Goal: Find specific page/section: Find specific page/section

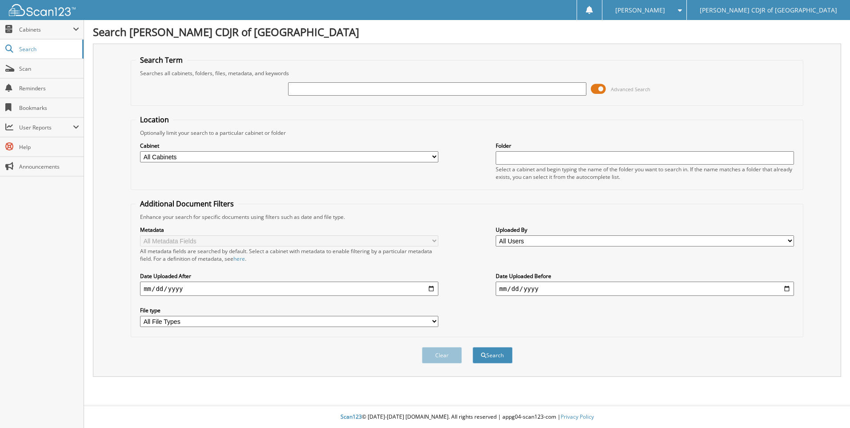
click at [292, 91] on input "text" at bounding box center [437, 88] width 298 height 13
type input "65293"
click at [472, 347] on button "Search" at bounding box center [492, 355] width 40 height 16
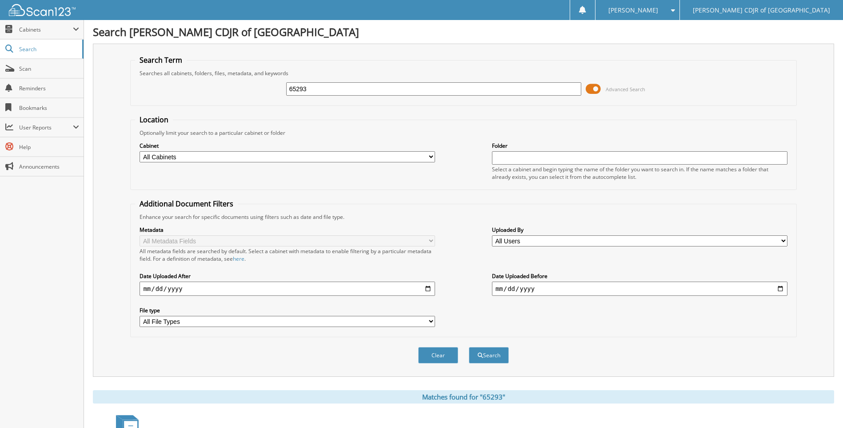
click at [385, 91] on input "65293" at bounding box center [434, 88] width 296 height 13
type input "6"
type input "65293"
click at [469, 347] on button "Search" at bounding box center [489, 355] width 40 height 16
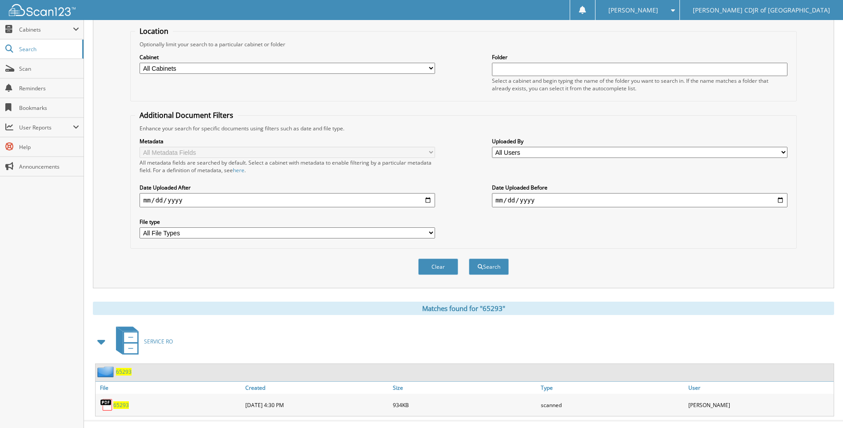
scroll to position [104, 0]
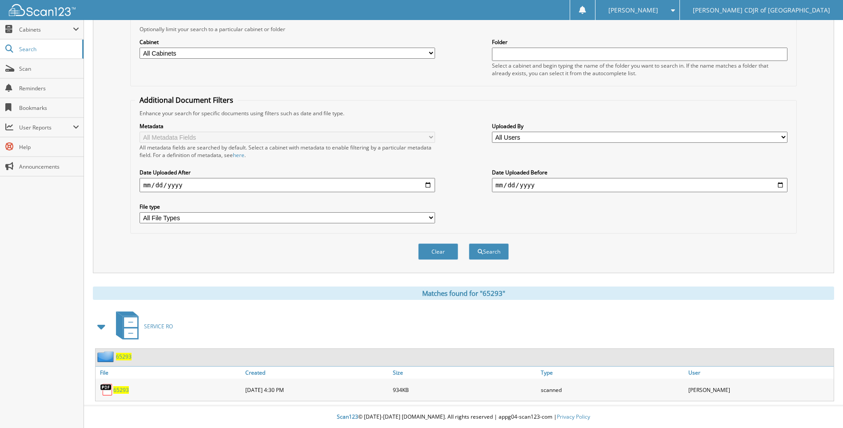
click at [121, 386] on span "65293" at bounding box center [121, 390] width 16 height 8
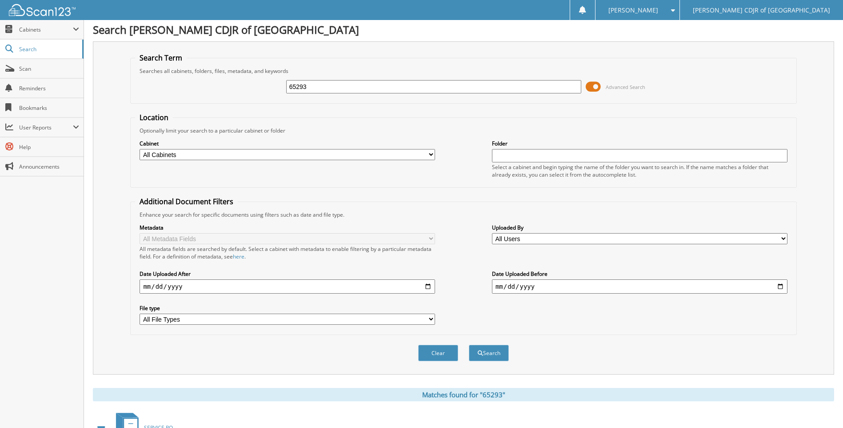
scroll to position [0, 0]
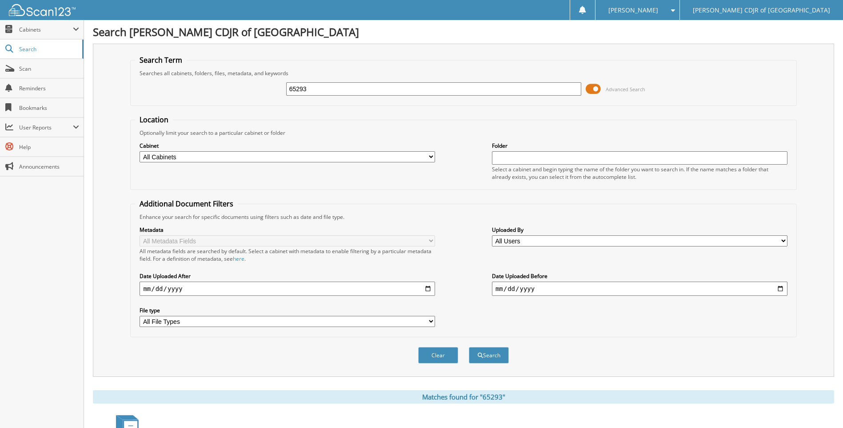
click at [334, 88] on input "65293" at bounding box center [434, 88] width 296 height 13
type input "6"
type input "58049"
click at [469, 347] on button "Search" at bounding box center [489, 355] width 40 height 16
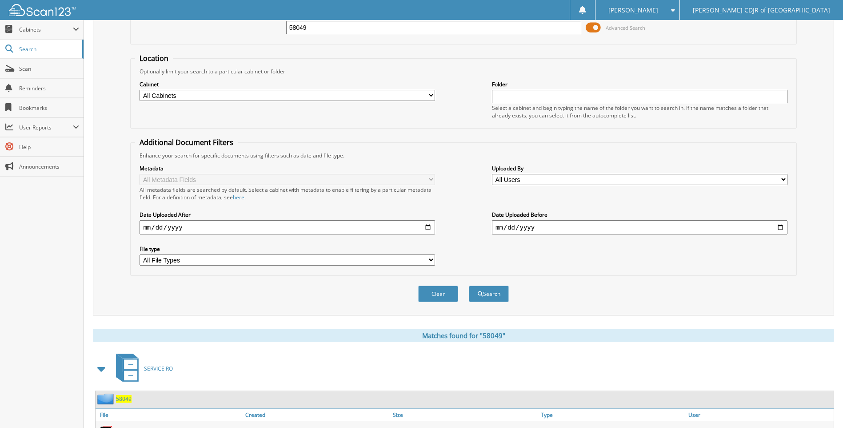
scroll to position [126, 0]
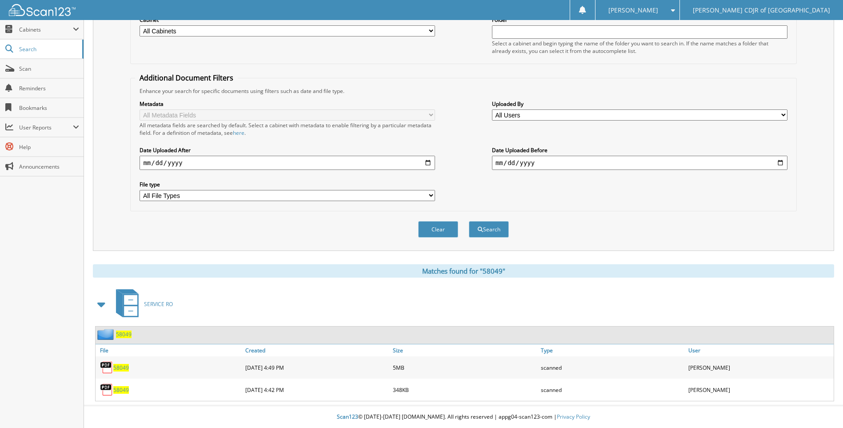
click at [125, 389] on span "58049" at bounding box center [121, 390] width 16 height 8
click at [124, 365] on span "58049" at bounding box center [121, 368] width 16 height 8
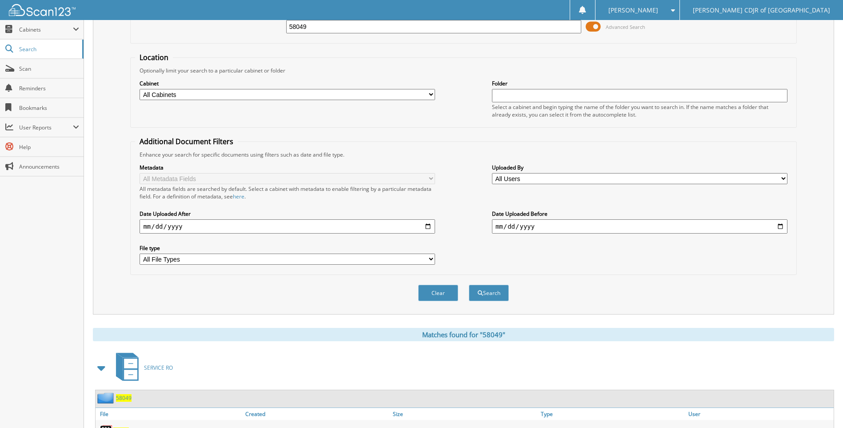
scroll to position [0, 0]
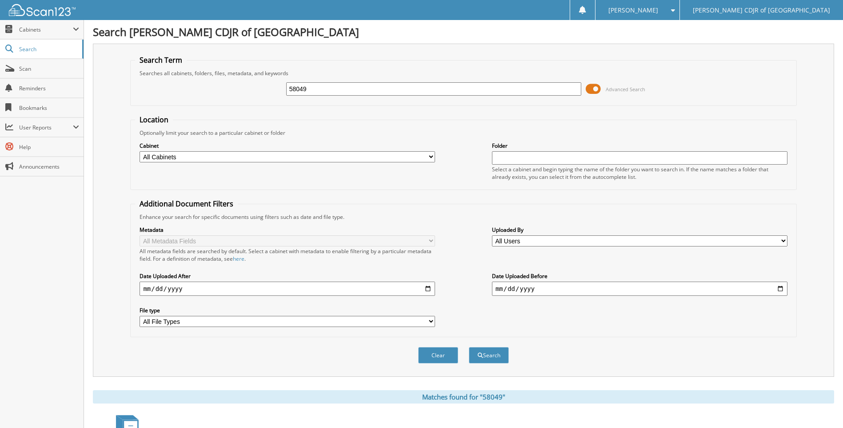
click at [319, 91] on input "58049" at bounding box center [434, 88] width 296 height 13
type input "5"
type input "63563"
click at [469, 347] on button "Search" at bounding box center [489, 355] width 40 height 16
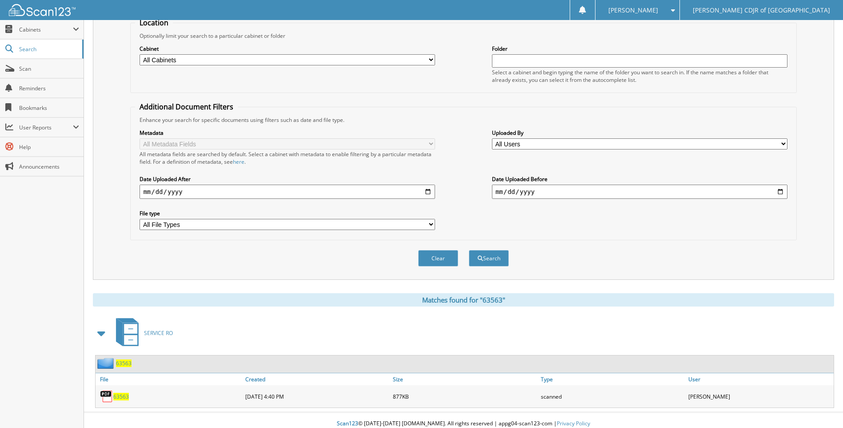
scroll to position [104, 0]
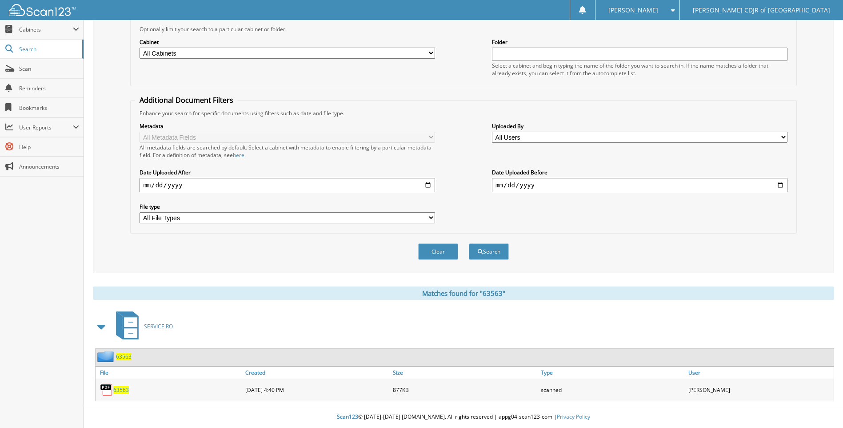
click at [120, 389] on span "63563" at bounding box center [121, 390] width 16 height 8
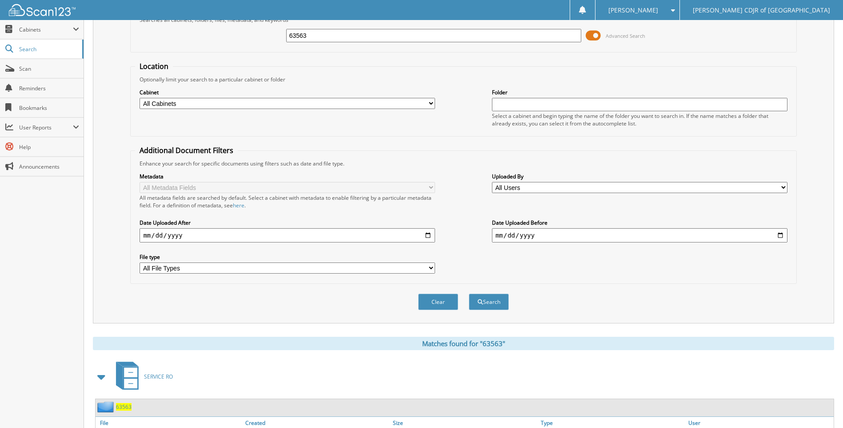
scroll to position [0, 0]
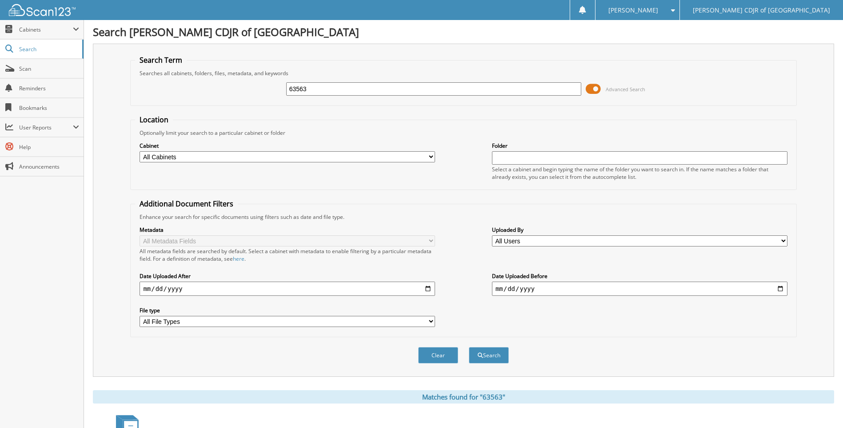
click at [316, 91] on input "63563" at bounding box center [434, 88] width 296 height 13
type input "6"
type input "64749"
click at [469, 347] on button "Search" at bounding box center [489, 355] width 40 height 16
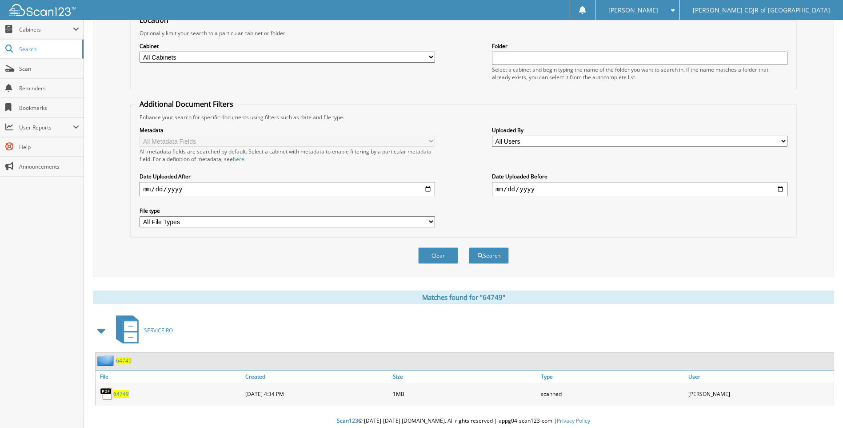
scroll to position [104, 0]
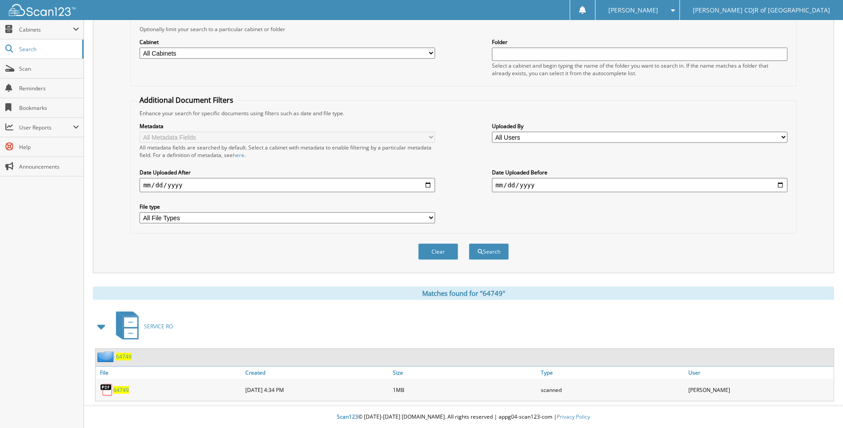
click at [124, 388] on span "64749" at bounding box center [121, 390] width 16 height 8
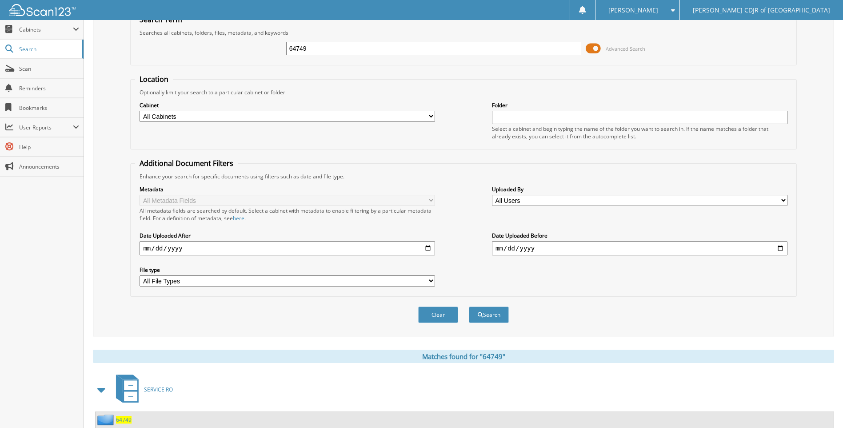
scroll to position [0, 0]
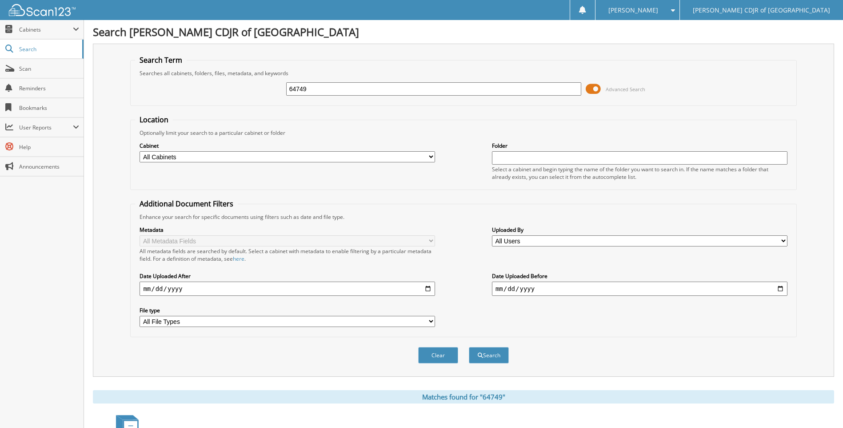
click at [368, 93] on input "64749" at bounding box center [434, 88] width 296 height 13
type input "6"
type input "64936"
click at [469, 347] on button "Search" at bounding box center [489, 355] width 40 height 16
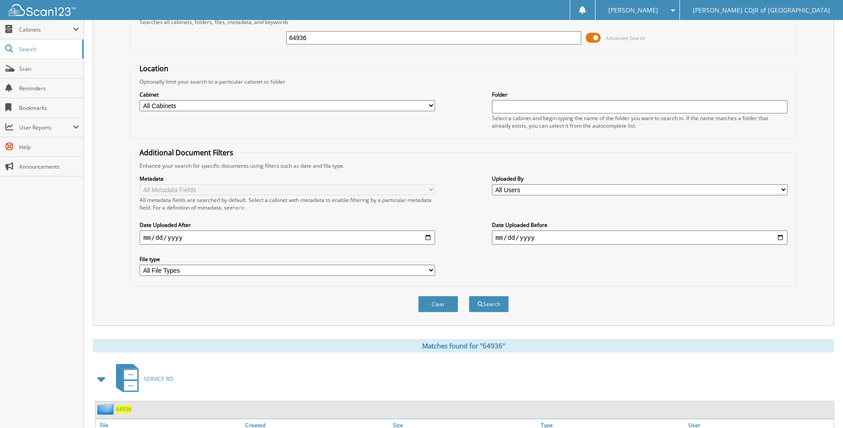
scroll to position [104, 0]
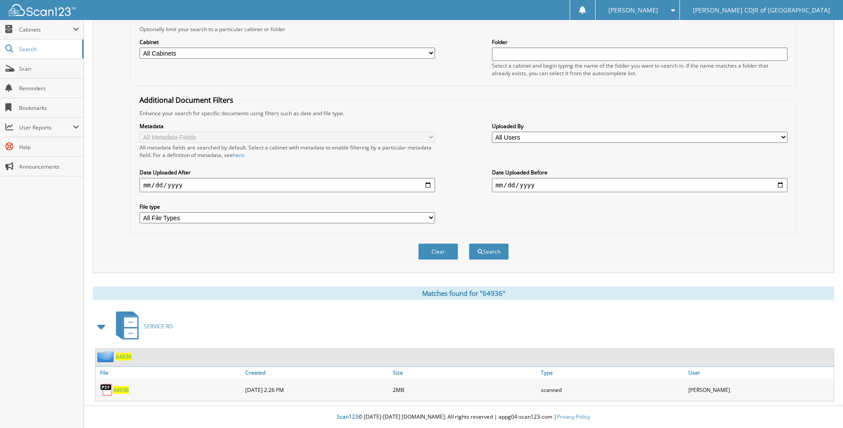
click at [120, 389] on span "64936" at bounding box center [121, 390] width 16 height 8
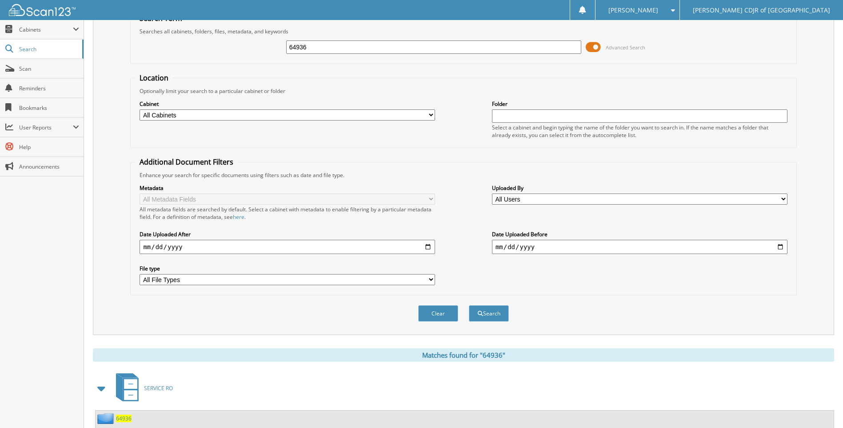
scroll to position [0, 0]
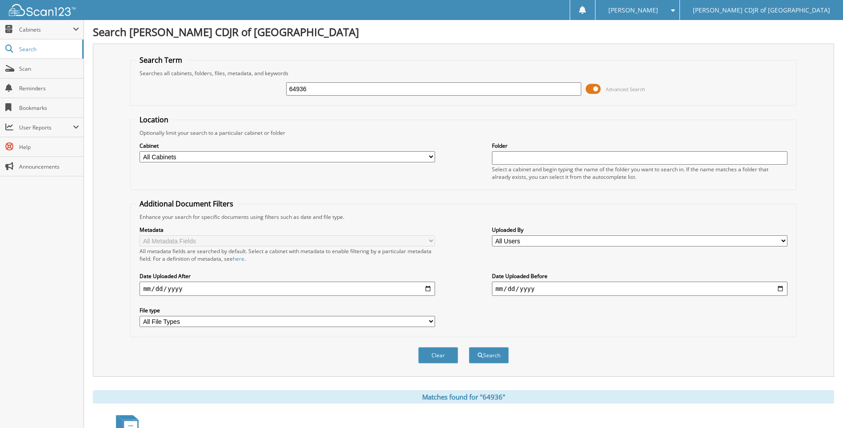
click at [332, 92] on input "64936" at bounding box center [434, 88] width 296 height 13
type input "6"
type input "64982"
click at [469, 347] on button "Search" at bounding box center [489, 355] width 40 height 16
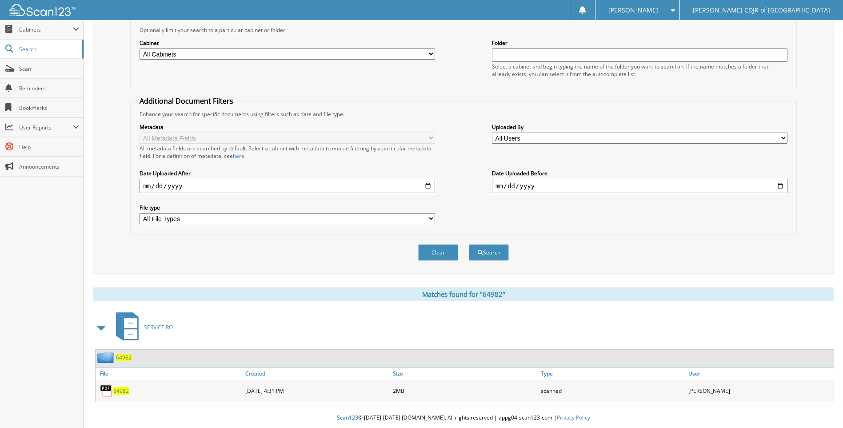
scroll to position [104, 0]
click at [119, 391] on span "64982" at bounding box center [121, 390] width 16 height 8
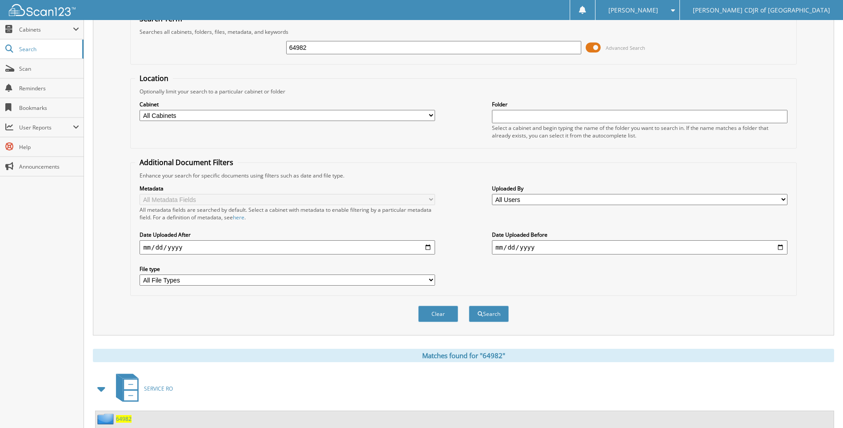
scroll to position [0, 0]
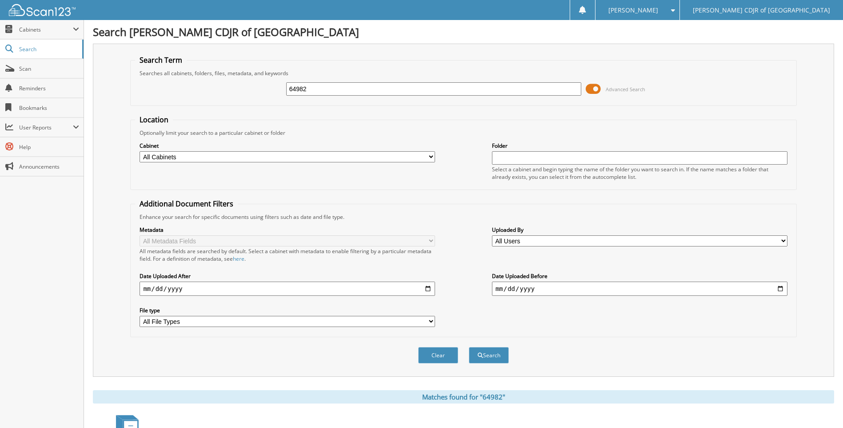
click at [341, 90] on input "64982" at bounding box center [434, 88] width 296 height 13
type input "6"
type input "+"
type input "65014"
click at [469, 347] on button "Search" at bounding box center [489, 355] width 40 height 16
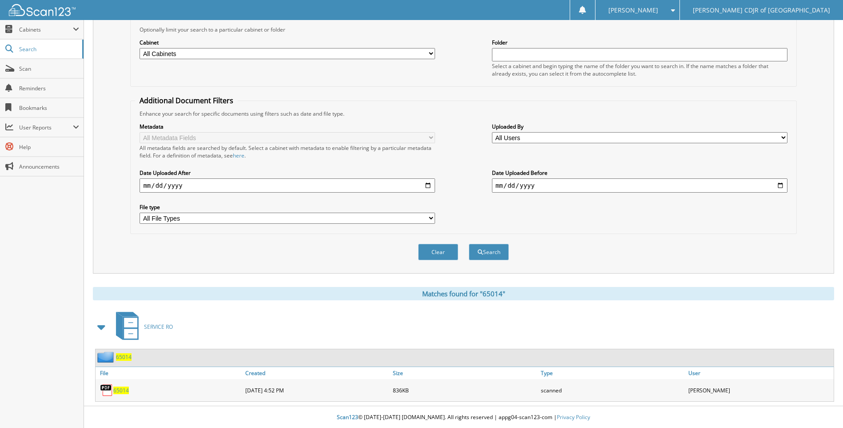
scroll to position [104, 0]
click at [120, 391] on span "65014" at bounding box center [121, 390] width 16 height 8
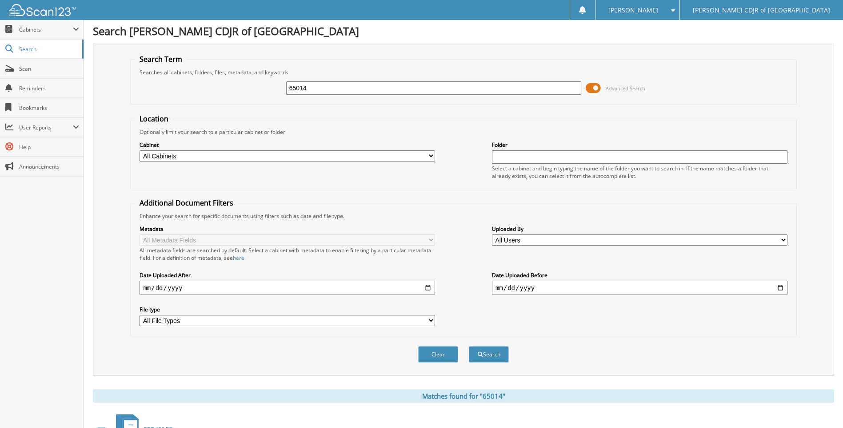
scroll to position [0, 0]
click at [312, 87] on input "65014" at bounding box center [434, 88] width 296 height 13
type input "6"
type input "65047"
click at [469, 347] on button "Search" at bounding box center [489, 355] width 40 height 16
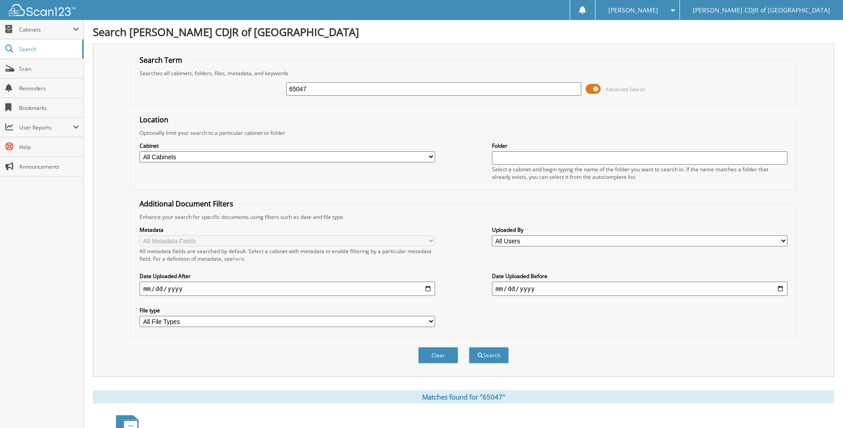
scroll to position [176, 0]
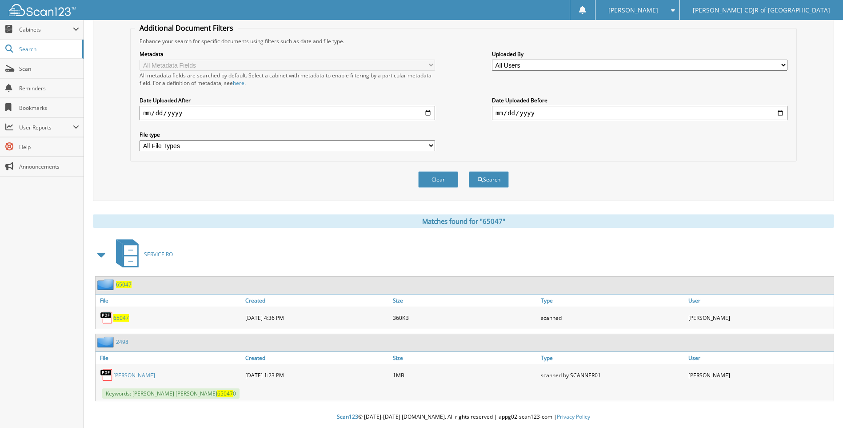
click at [123, 320] on span "65047" at bounding box center [121, 318] width 16 height 8
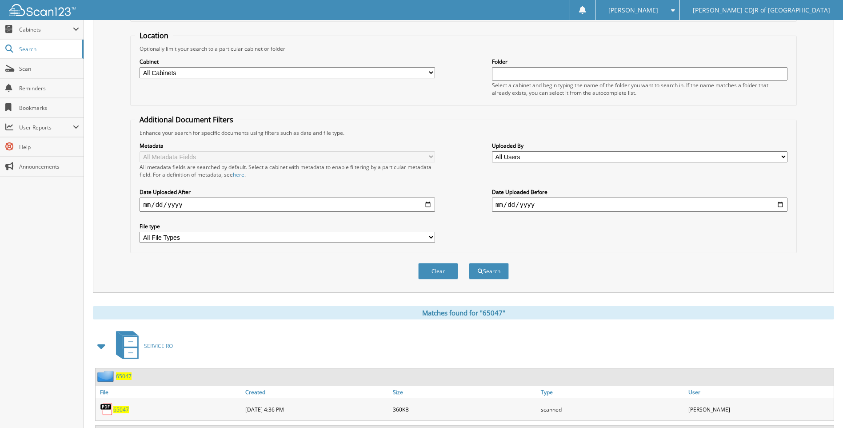
scroll to position [0, 0]
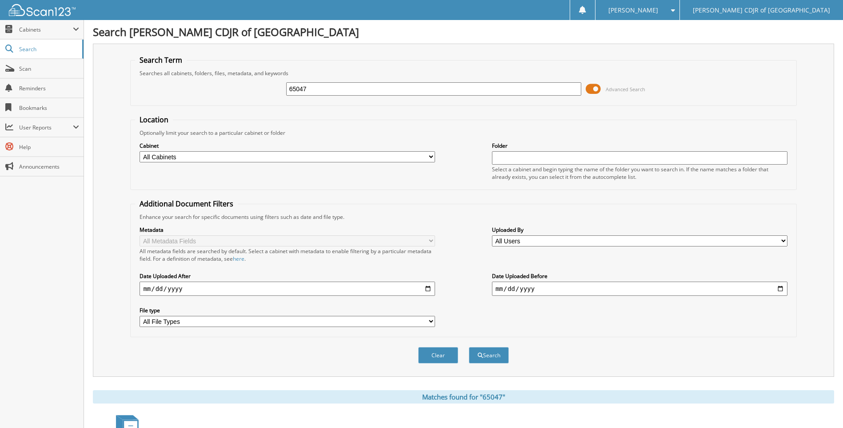
click at [313, 86] on input "65047" at bounding box center [434, 88] width 296 height 13
type input "65048"
click at [469, 347] on button "Search" at bounding box center [489, 355] width 40 height 16
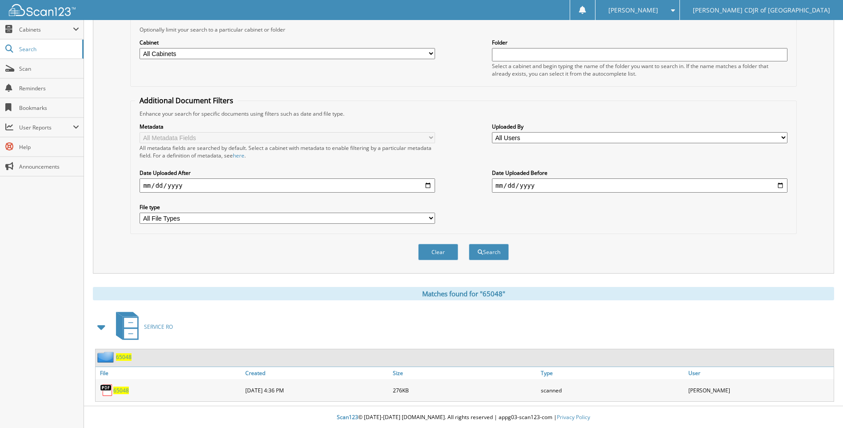
scroll to position [104, 0]
click at [124, 392] on span "65048" at bounding box center [121, 390] width 16 height 8
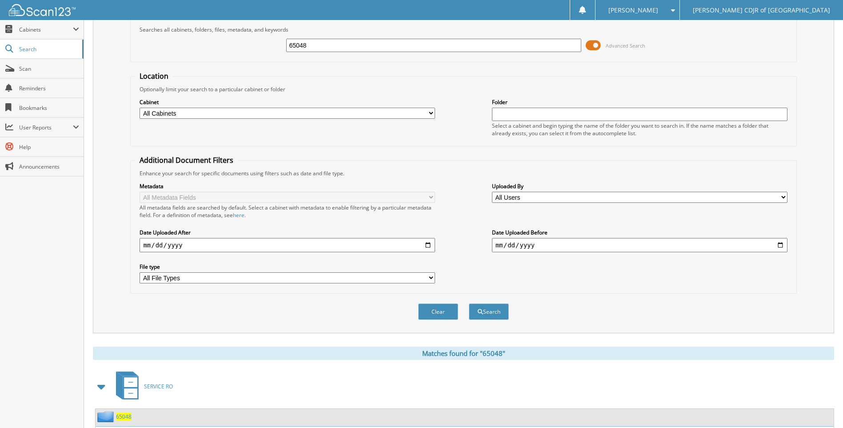
scroll to position [0, 0]
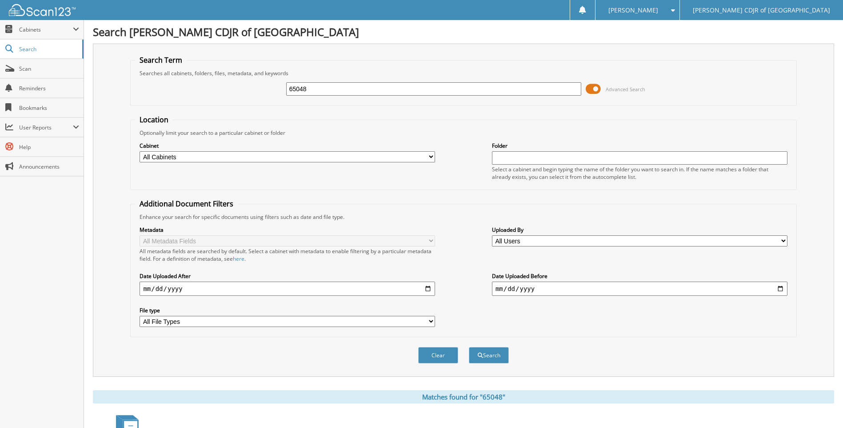
click at [342, 92] on input "65048" at bounding box center [434, 88] width 296 height 13
type input "65049"
click at [469, 347] on button "Search" at bounding box center [489, 355] width 40 height 16
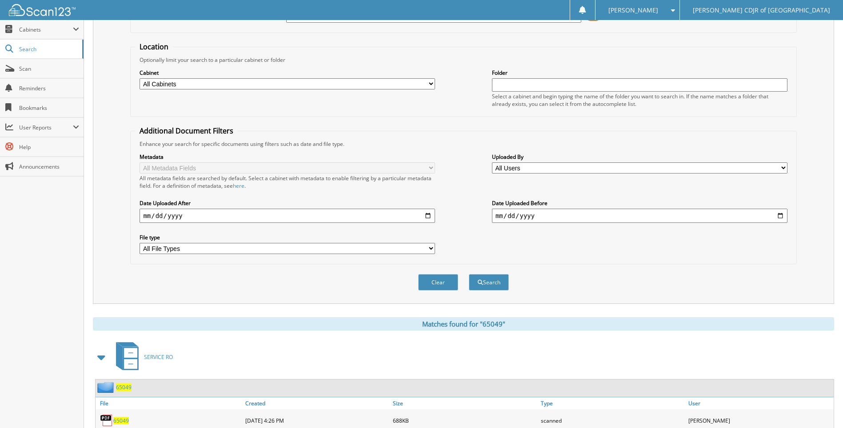
scroll to position [104, 0]
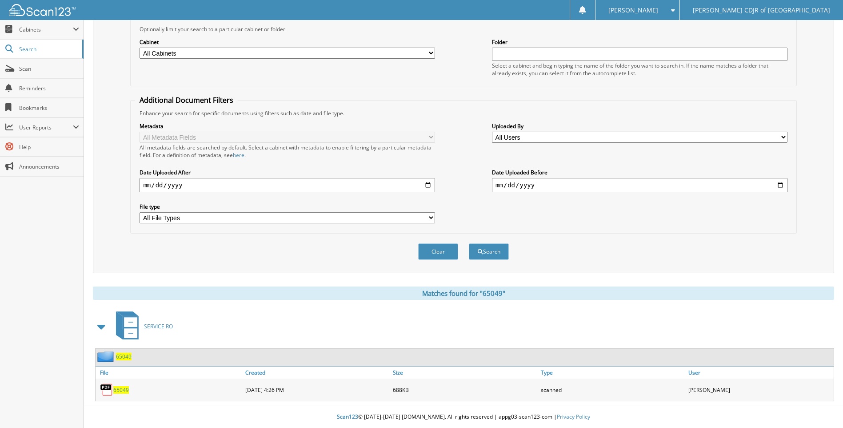
click at [124, 388] on span "65049" at bounding box center [121, 390] width 16 height 8
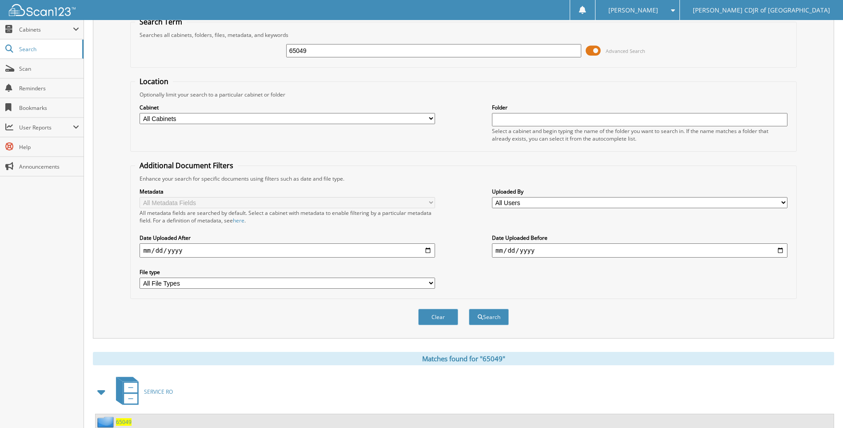
scroll to position [0, 0]
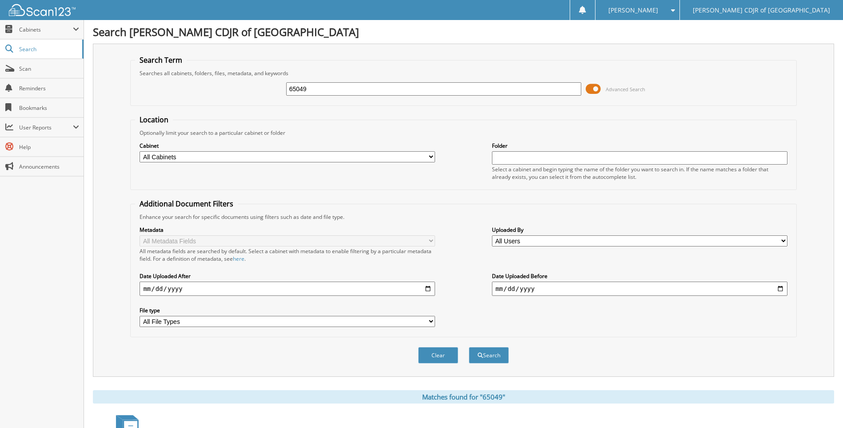
click at [310, 95] on input "65049" at bounding box center [434, 88] width 296 height 13
type input "6"
type input "65114"
click at [469, 347] on button "Search" at bounding box center [489, 355] width 40 height 16
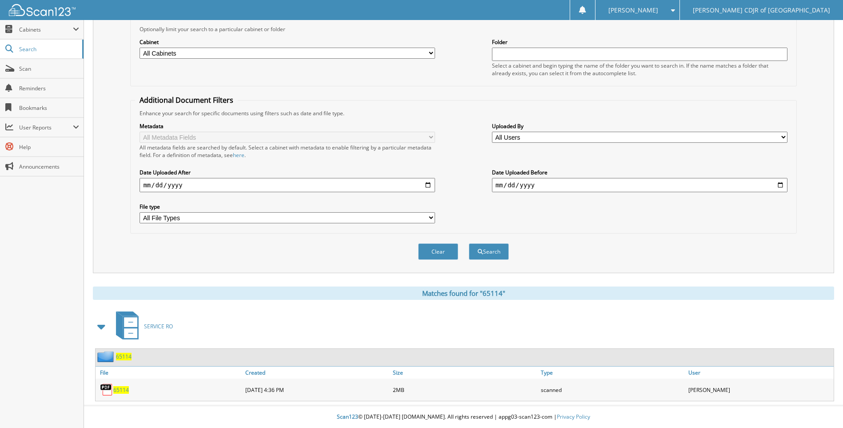
click at [124, 389] on span "65114" at bounding box center [121, 390] width 16 height 8
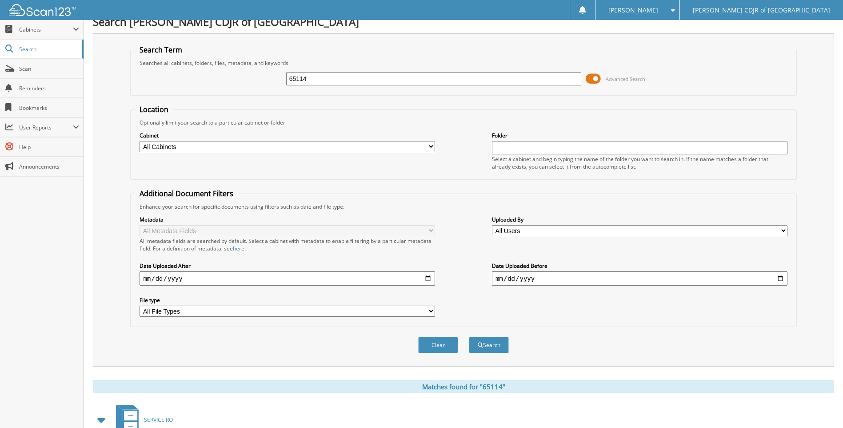
scroll to position [0, 0]
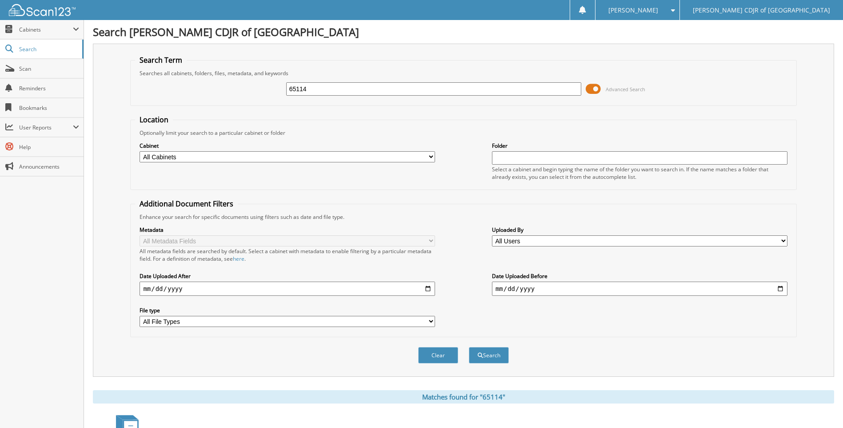
click at [311, 94] on input "65114" at bounding box center [434, 88] width 296 height 13
type input "6"
type input "65128"
click at [469, 347] on button "Search" at bounding box center [489, 355] width 40 height 16
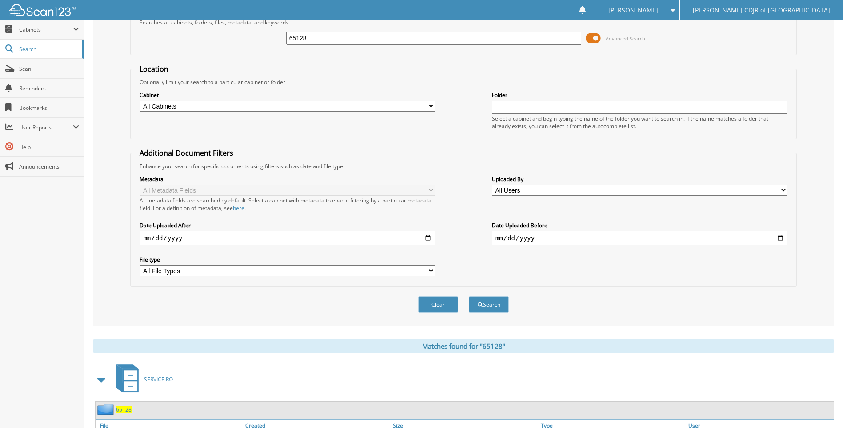
scroll to position [104, 0]
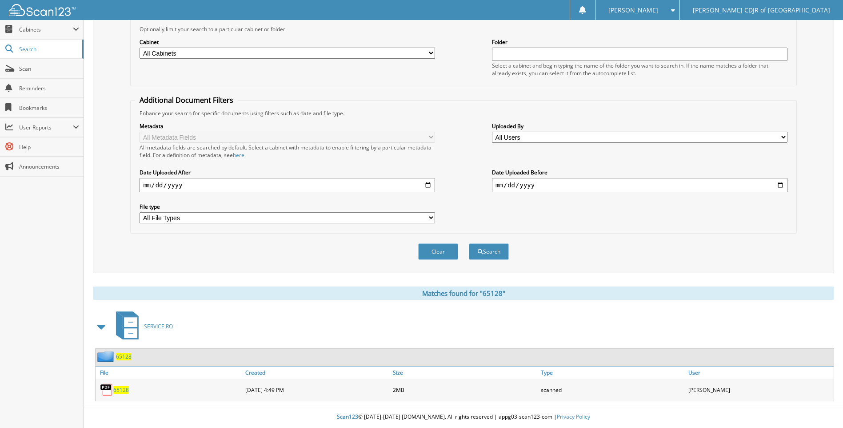
click at [123, 386] on link "65128" at bounding box center [121, 390] width 16 height 8
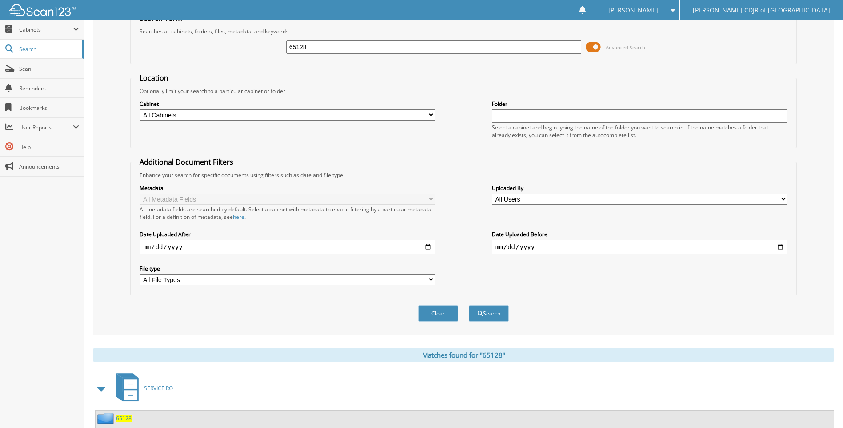
scroll to position [0, 0]
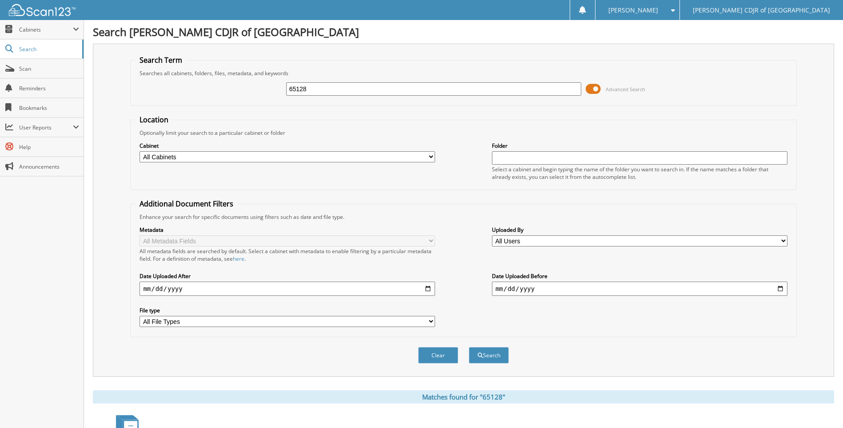
click at [327, 87] on input "65128" at bounding box center [434, 88] width 296 height 13
type input "6"
type input "65136"
click at [469, 347] on button "Search" at bounding box center [489, 355] width 40 height 16
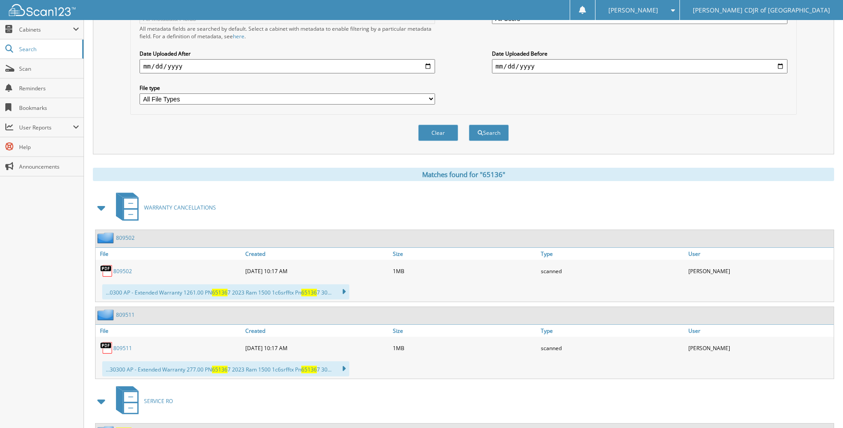
scroll to position [320, 0]
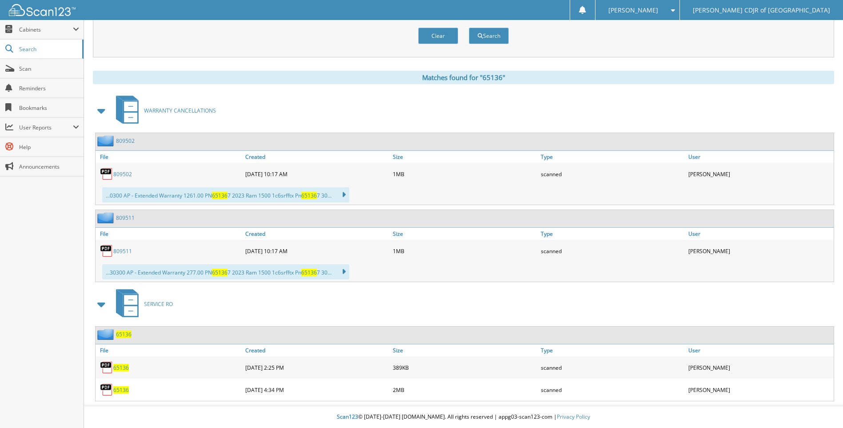
click at [116, 387] on span "65136" at bounding box center [121, 390] width 16 height 8
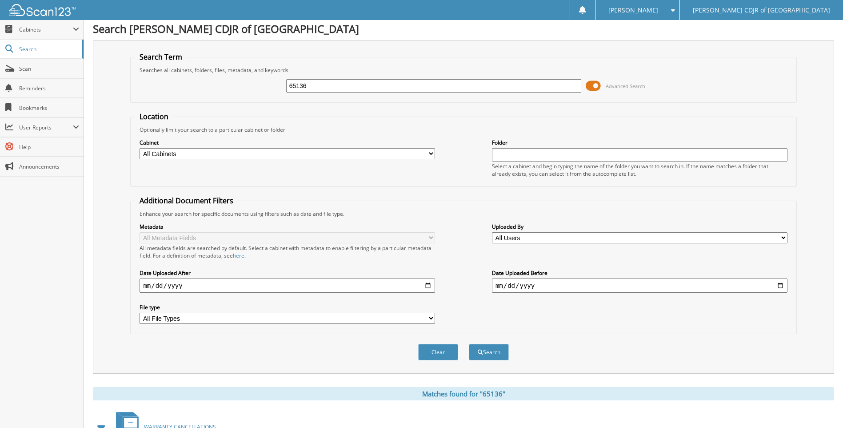
scroll to position [0, 0]
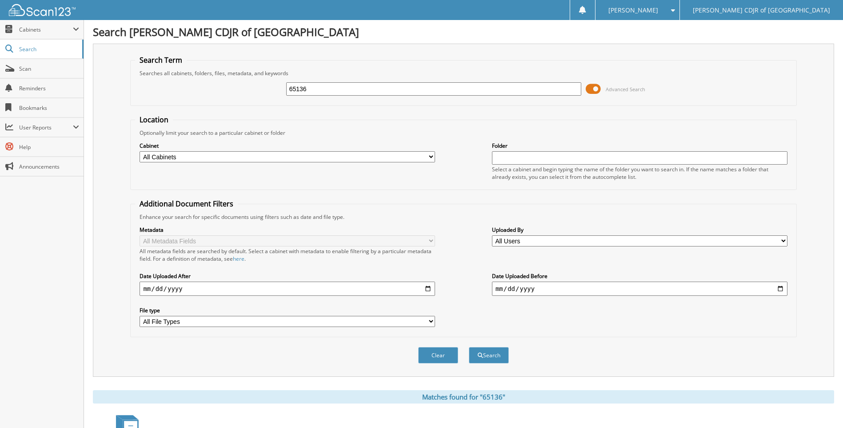
click at [318, 90] on input "65136" at bounding box center [434, 88] width 296 height 13
type input "6"
type input "65144"
click at [469, 347] on button "Search" at bounding box center [489, 355] width 40 height 16
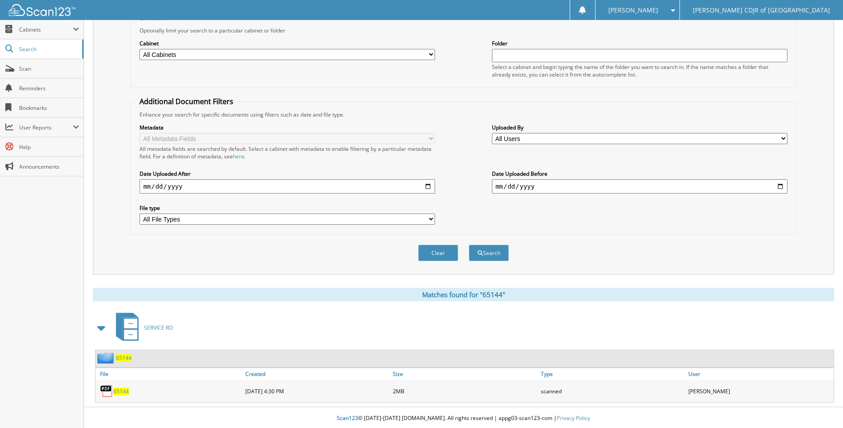
scroll to position [104, 0]
click at [118, 390] on span "65144" at bounding box center [121, 390] width 16 height 8
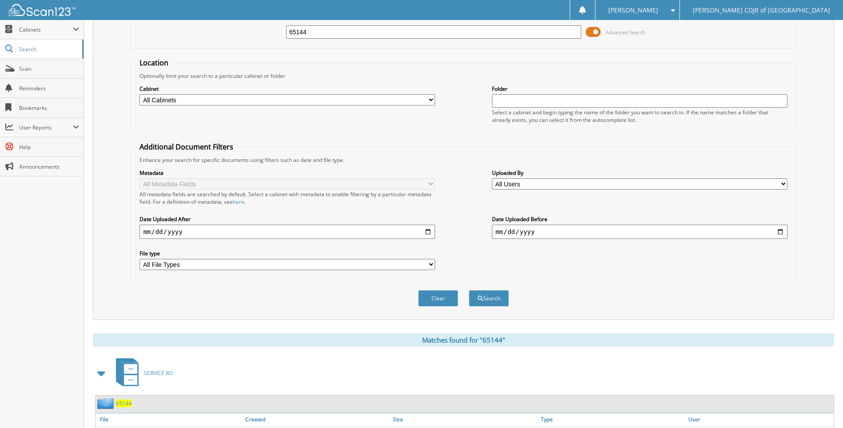
scroll to position [0, 0]
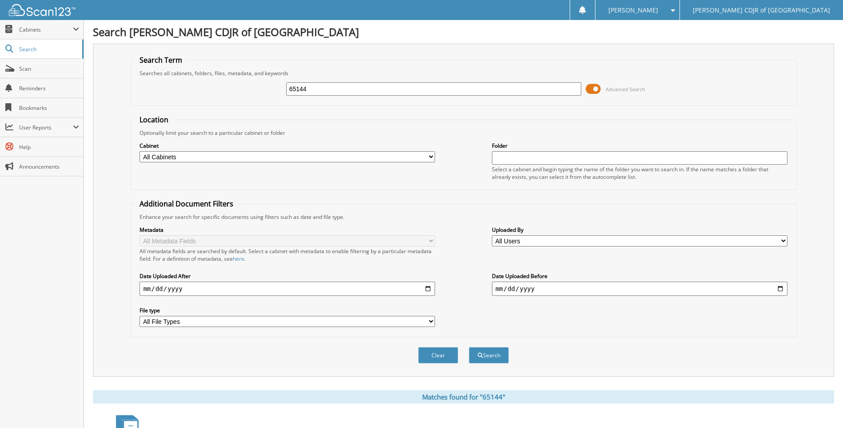
click at [334, 88] on input "65144" at bounding box center [434, 88] width 296 height 13
type input "6"
type input "65161"
click at [469, 347] on button "Search" at bounding box center [489, 355] width 40 height 16
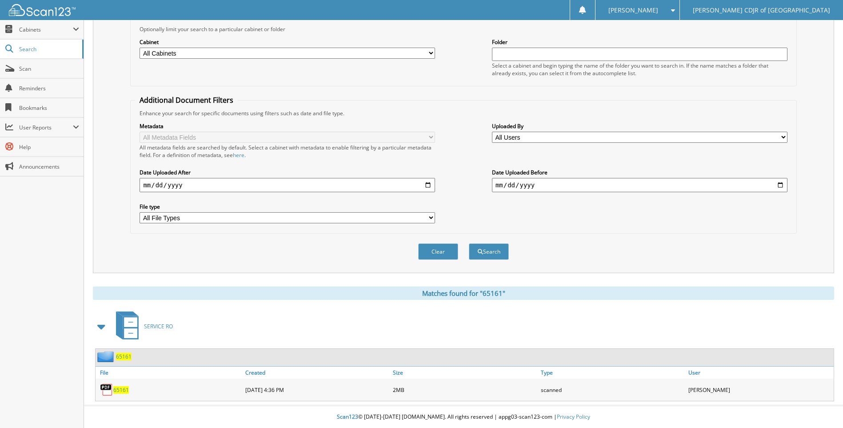
click at [120, 390] on span "65161" at bounding box center [121, 390] width 16 height 8
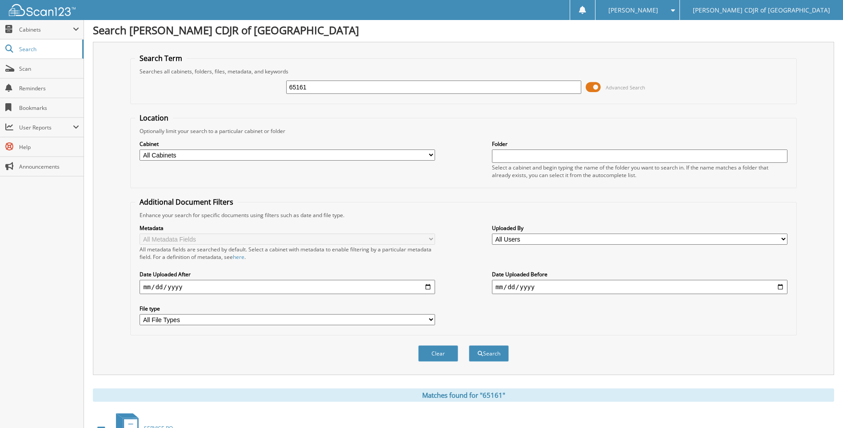
scroll to position [0, 0]
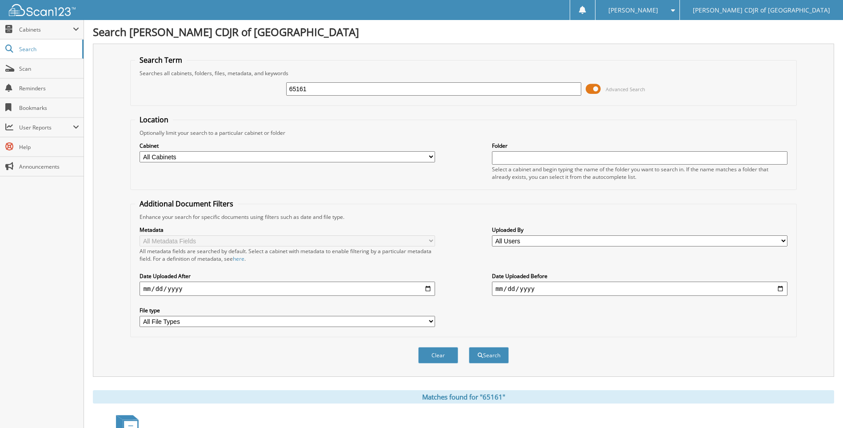
click at [327, 86] on input "65161" at bounding box center [434, 88] width 296 height 13
type input "65183"
click at [469, 347] on button "Search" at bounding box center [489, 355] width 40 height 16
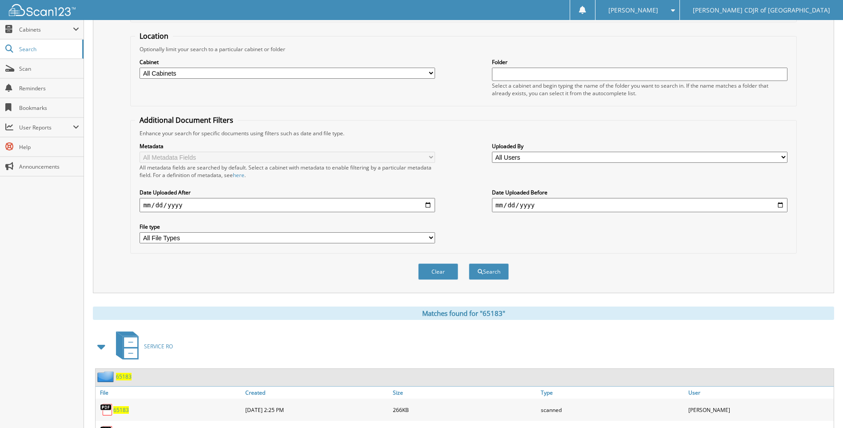
scroll to position [126, 0]
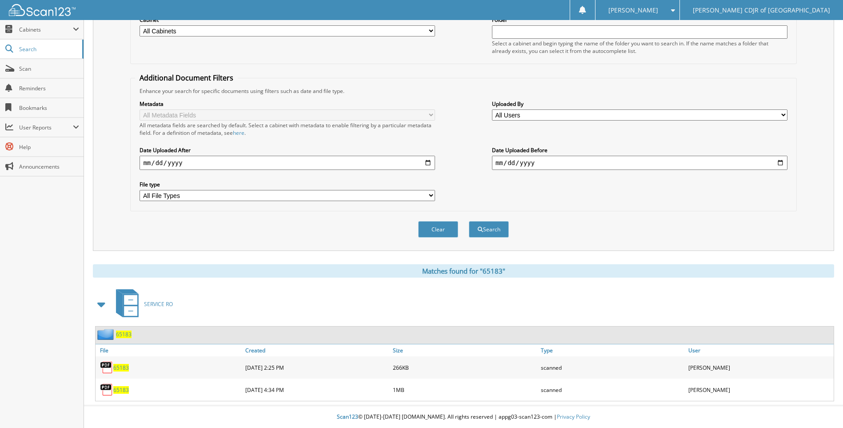
click at [124, 388] on span "65183" at bounding box center [121, 390] width 16 height 8
click at [119, 367] on span "65183" at bounding box center [121, 368] width 16 height 8
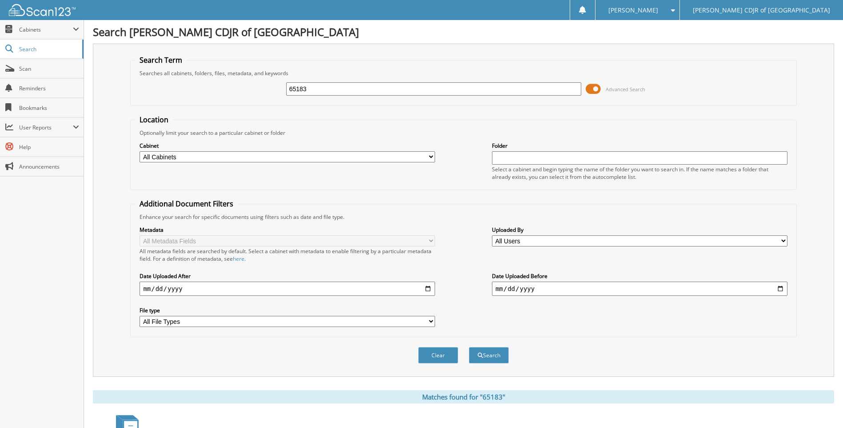
click at [336, 92] on input "65183" at bounding box center [434, 88] width 296 height 13
type input "65197"
click at [469, 347] on button "Search" at bounding box center [489, 355] width 40 height 16
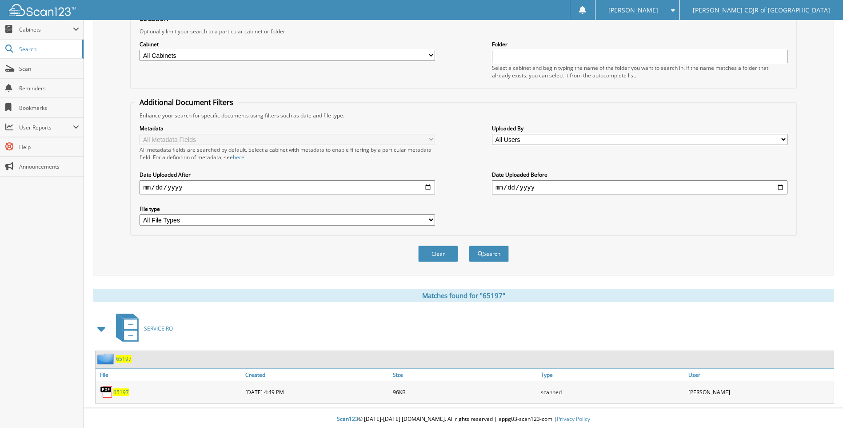
scroll to position [104, 0]
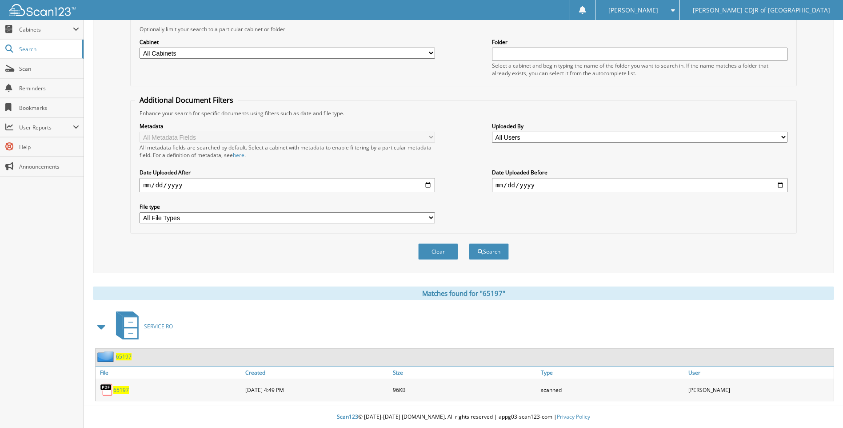
click at [120, 392] on span "65197" at bounding box center [121, 390] width 16 height 8
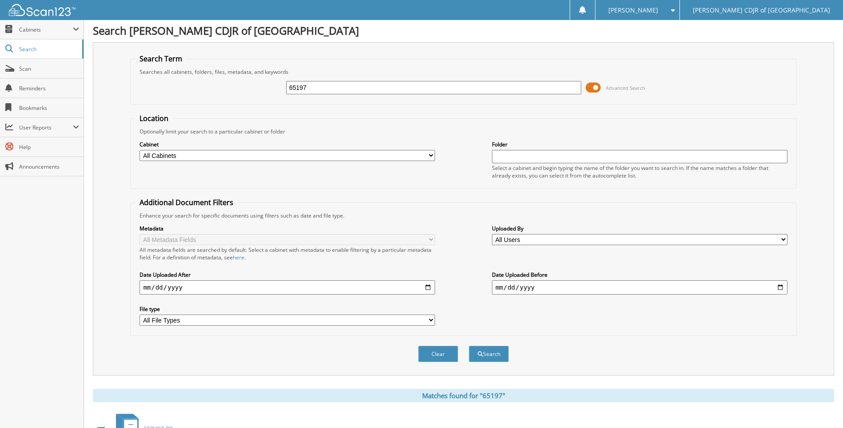
scroll to position [0, 0]
click at [312, 88] on input "65197" at bounding box center [434, 88] width 296 height 13
type input "65198"
click at [469, 347] on button "Search" at bounding box center [489, 355] width 40 height 16
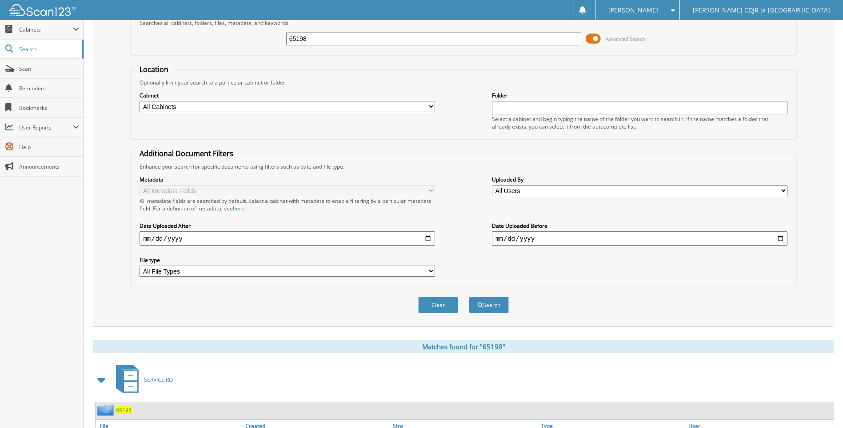
scroll to position [104, 0]
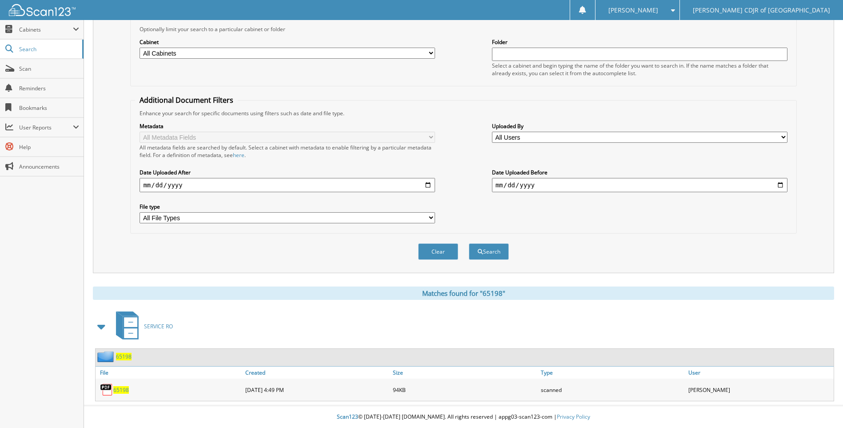
click at [125, 388] on span "65198" at bounding box center [121, 390] width 16 height 8
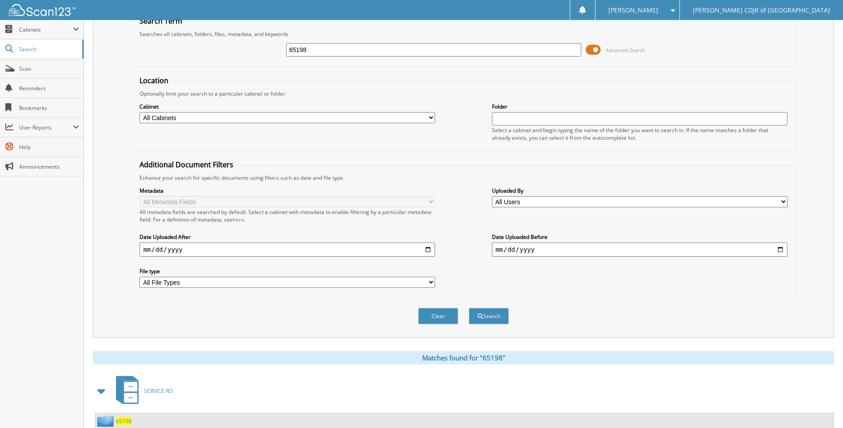
scroll to position [0, 0]
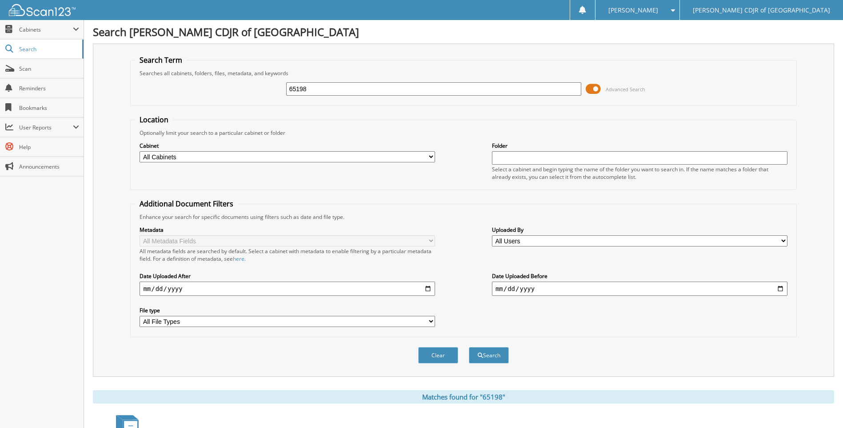
click at [332, 88] on input "65198" at bounding box center [434, 88] width 296 height 13
type input "65199"
click at [469, 347] on button "Search" at bounding box center [489, 355] width 40 height 16
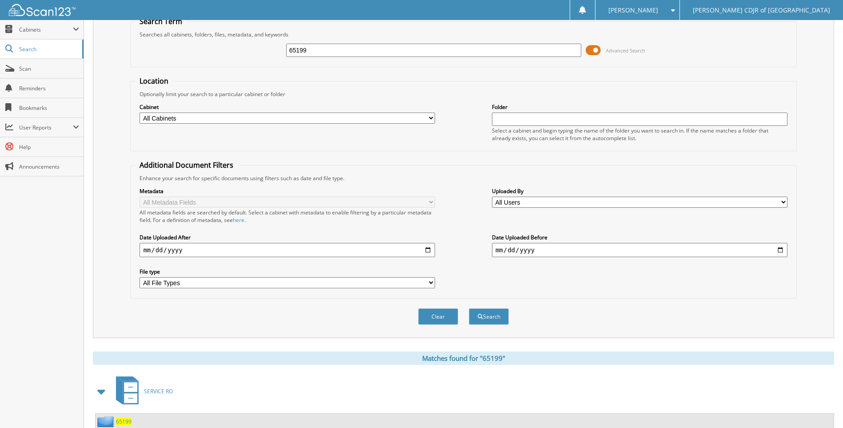
scroll to position [104, 0]
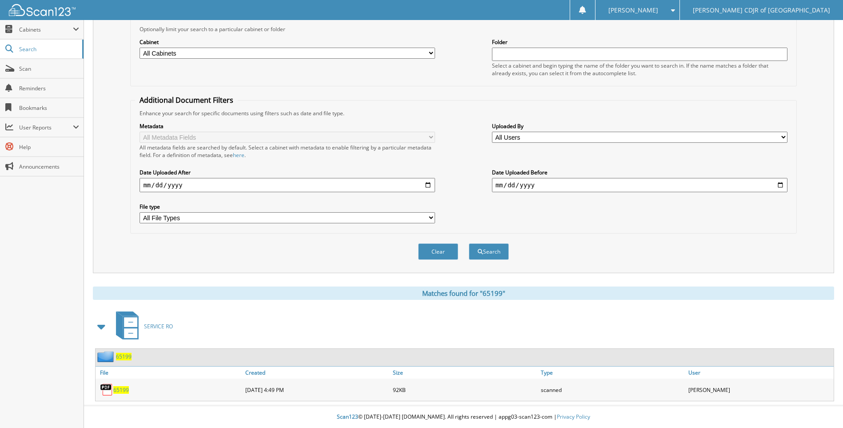
click at [118, 392] on span "65199" at bounding box center [121, 390] width 16 height 8
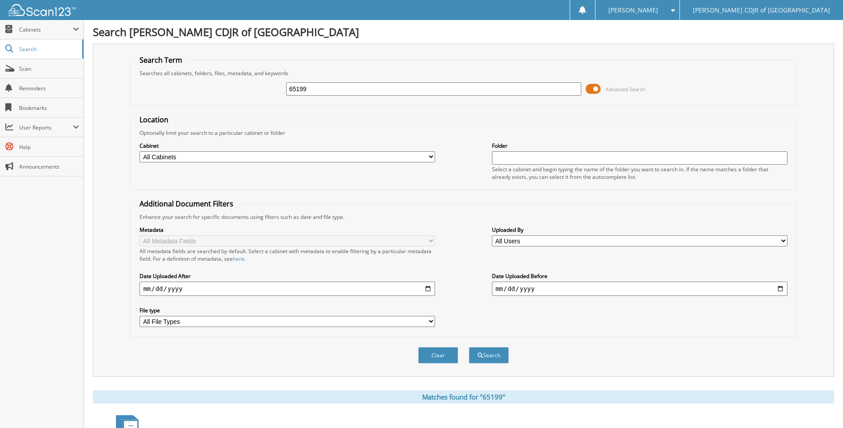
click at [368, 94] on input "65199" at bounding box center [434, 88] width 296 height 13
type input "6"
type input "65201"
click at [469, 347] on button "Search" at bounding box center [489, 355] width 40 height 16
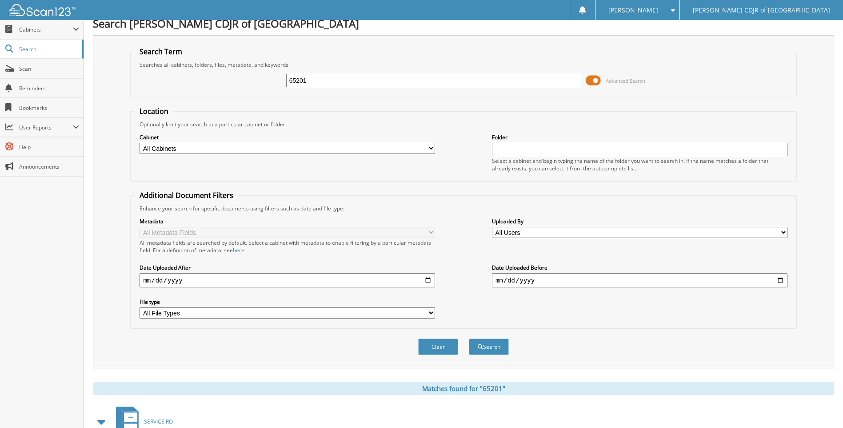
scroll to position [216, 0]
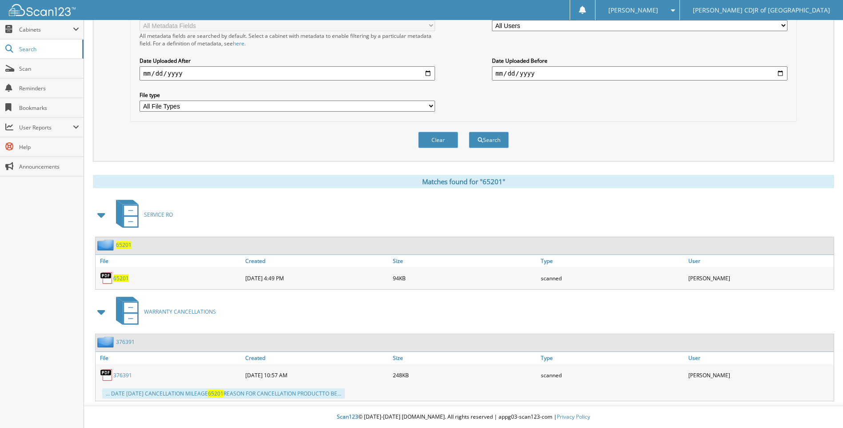
click at [122, 279] on span "65201" at bounding box center [121, 278] width 16 height 8
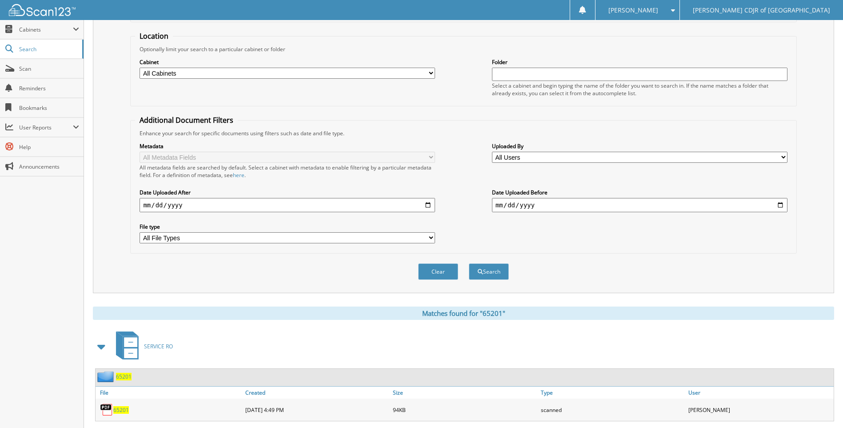
scroll to position [0, 0]
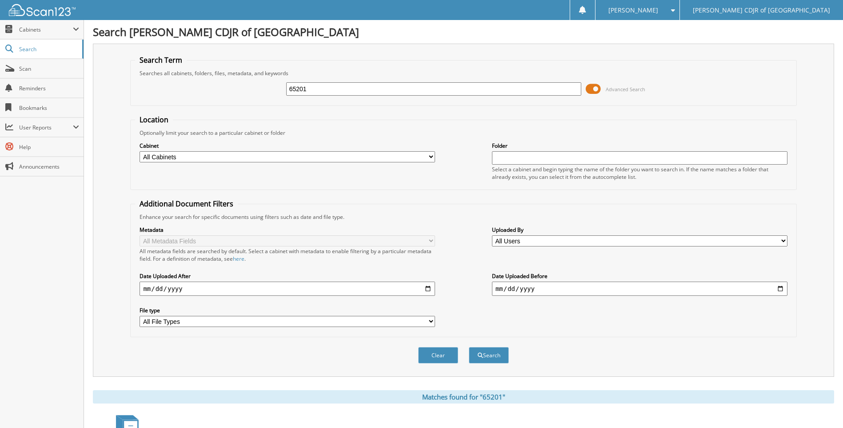
click at [320, 88] on input "65201" at bounding box center [434, 88] width 296 height 13
type input "65202"
click at [469, 347] on button "Search" at bounding box center [489, 355] width 40 height 16
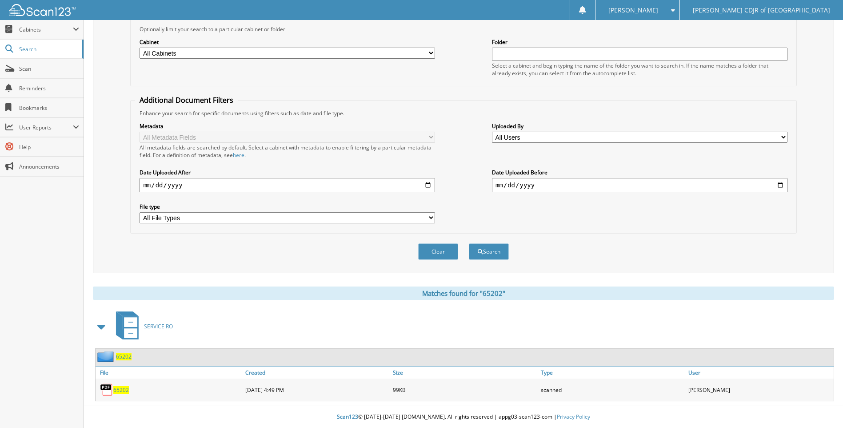
click at [123, 386] on link "65202" at bounding box center [121, 390] width 16 height 8
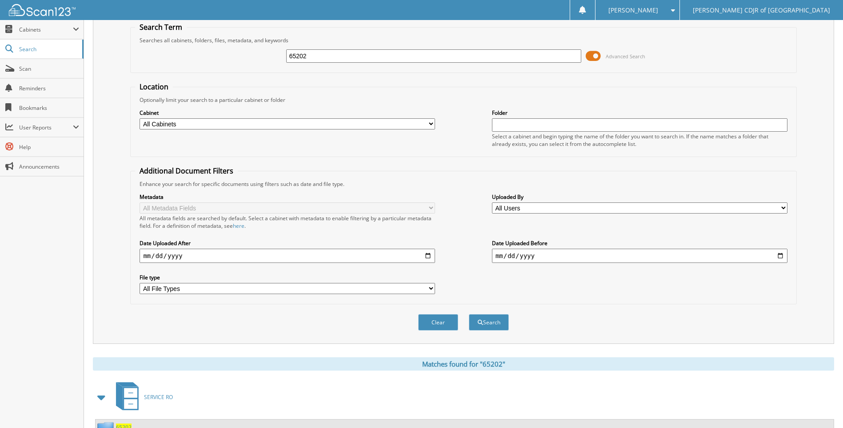
scroll to position [0, 0]
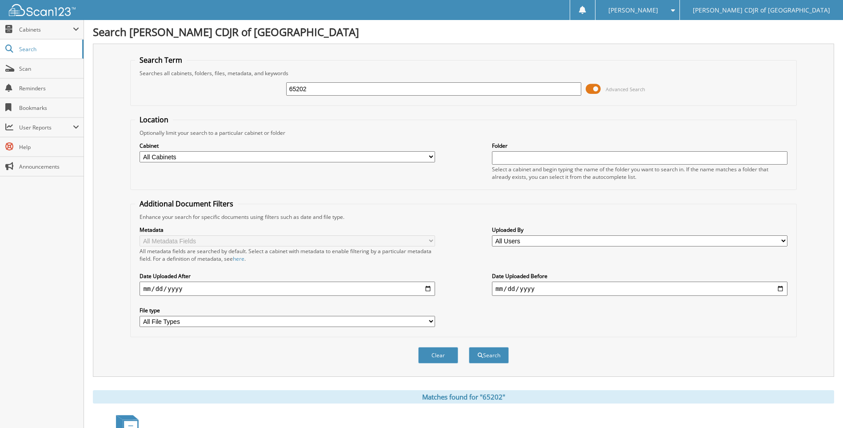
click at [330, 88] on input "65202" at bounding box center [434, 88] width 296 height 13
type input "65204"
click at [469, 347] on button "Search" at bounding box center [489, 355] width 40 height 16
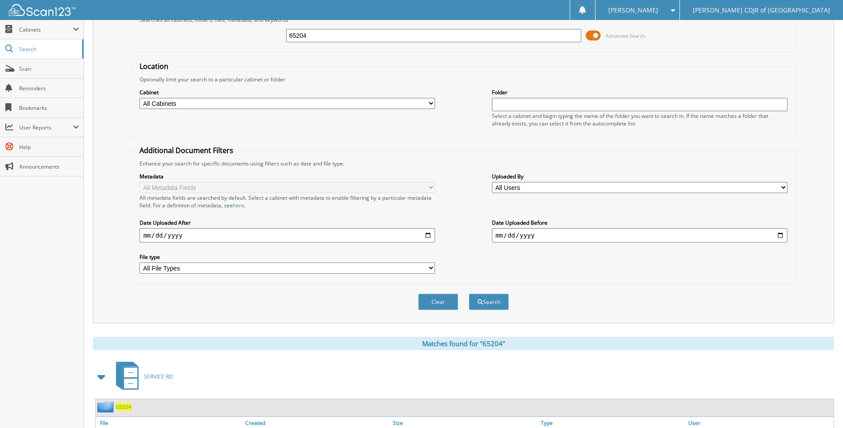
scroll to position [104, 0]
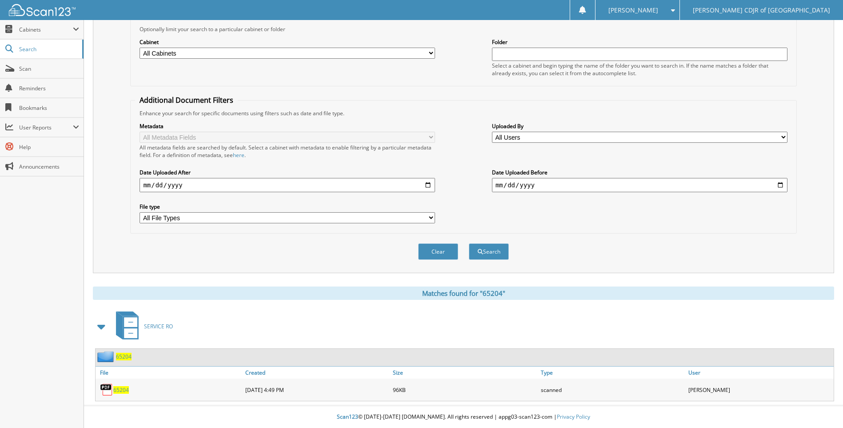
click at [119, 390] on span "65204" at bounding box center [121, 390] width 16 height 8
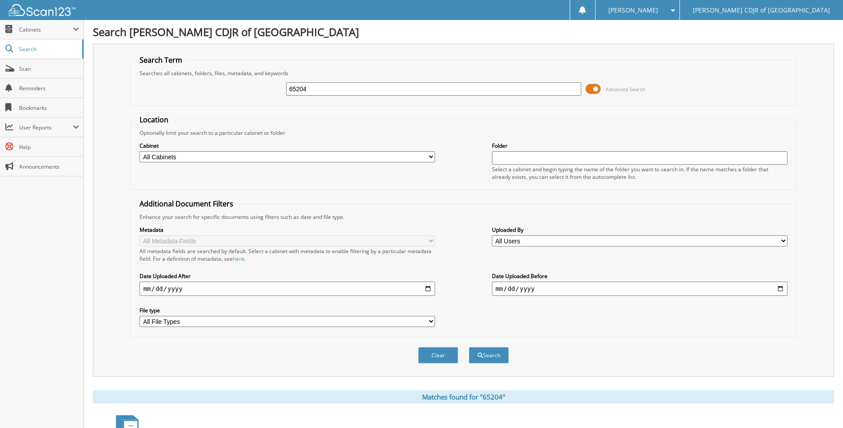
click at [319, 92] on input "65204" at bounding box center [434, 88] width 296 height 13
type input "65205"
click at [469, 347] on button "Search" at bounding box center [489, 355] width 40 height 16
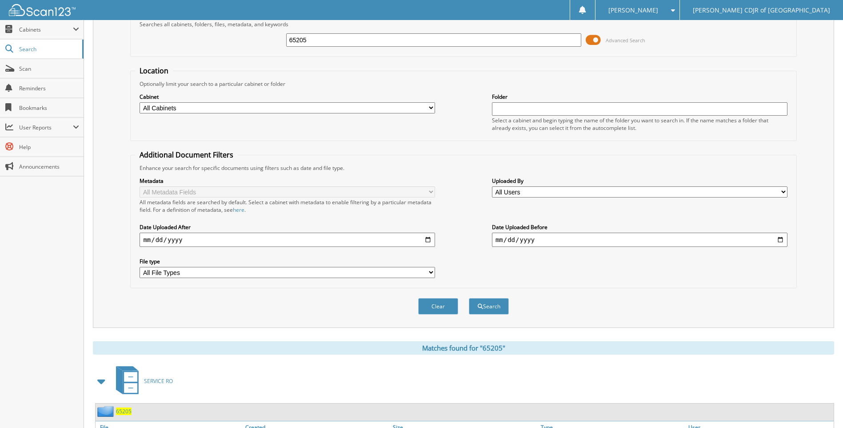
scroll to position [104, 0]
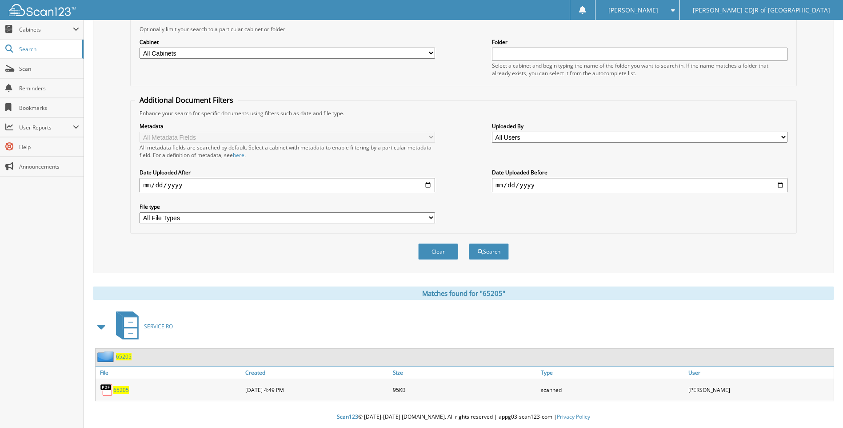
click at [122, 388] on span "65205" at bounding box center [121, 390] width 16 height 8
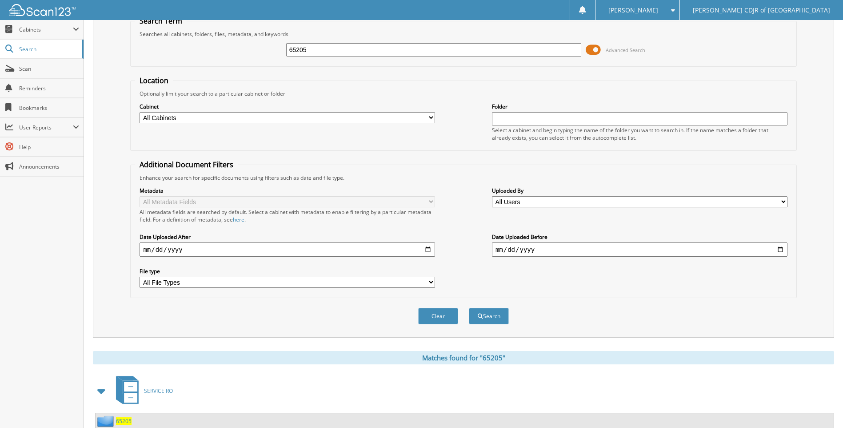
scroll to position [0, 0]
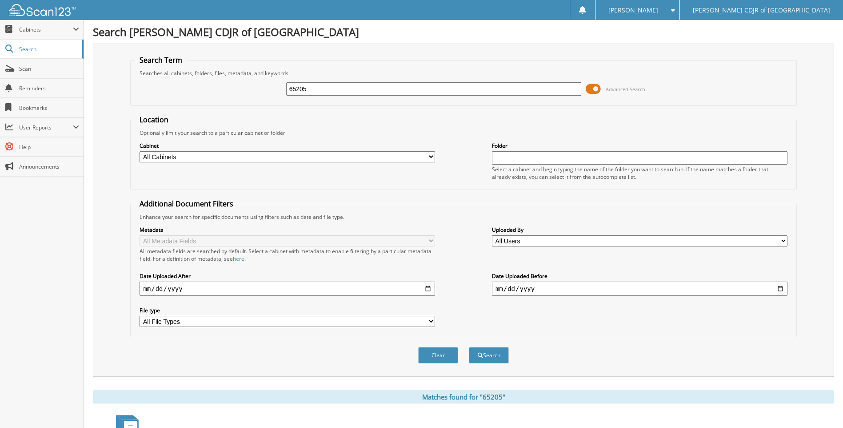
click at [320, 94] on input "65205" at bounding box center [434, 88] width 296 height 13
type input "65206"
click at [469, 347] on button "Search" at bounding box center [489, 355] width 40 height 16
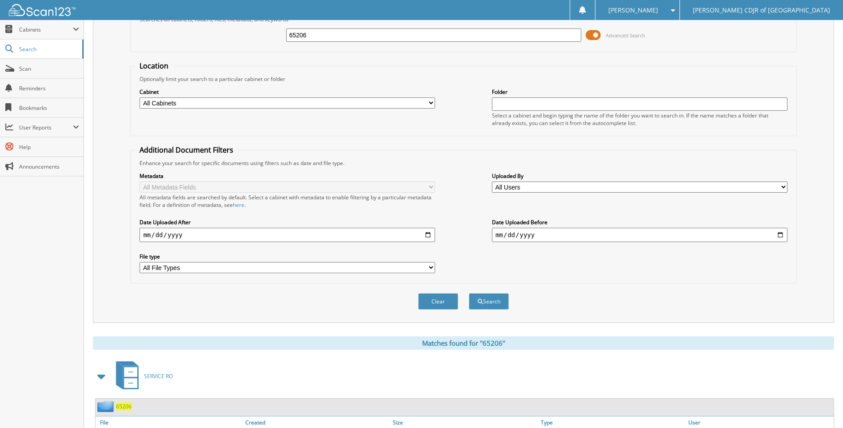
scroll to position [104, 0]
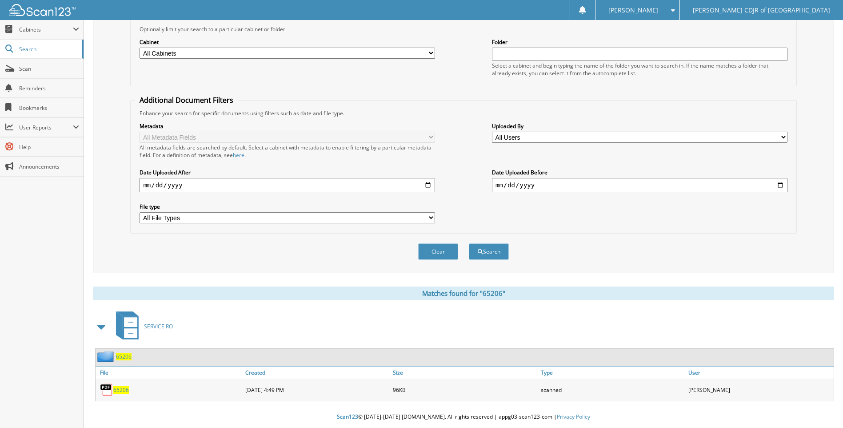
click at [117, 392] on span "65206" at bounding box center [121, 390] width 16 height 8
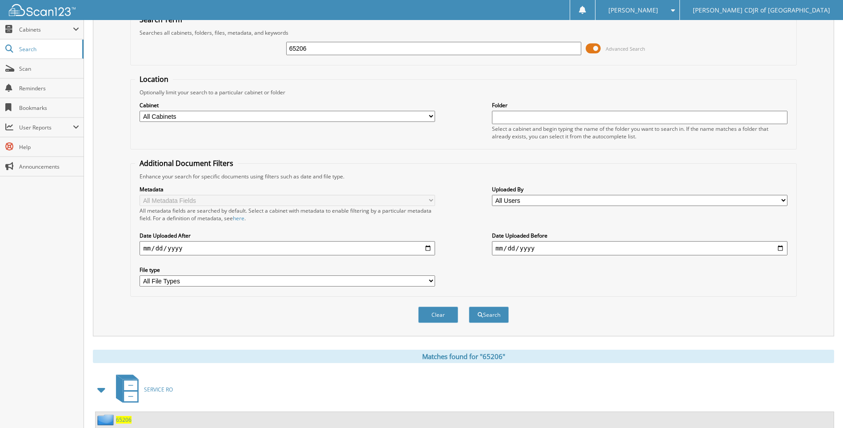
scroll to position [0, 0]
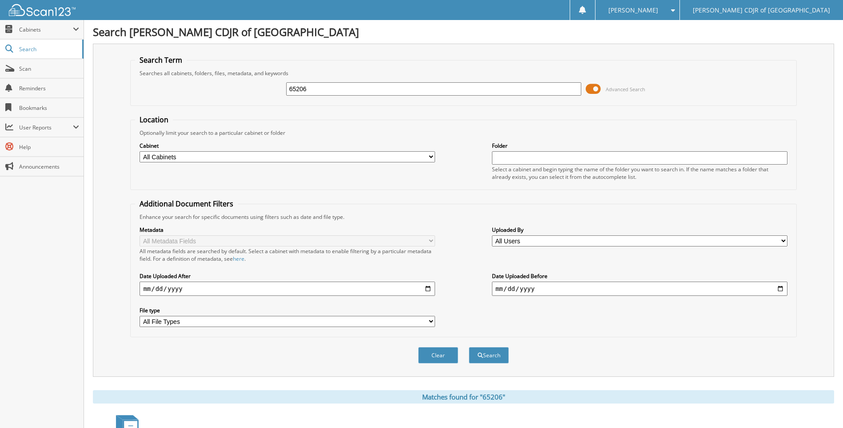
click at [316, 89] on input "65206" at bounding box center [434, 88] width 296 height 13
type input "65207"
click at [469, 347] on button "Search" at bounding box center [489, 355] width 40 height 16
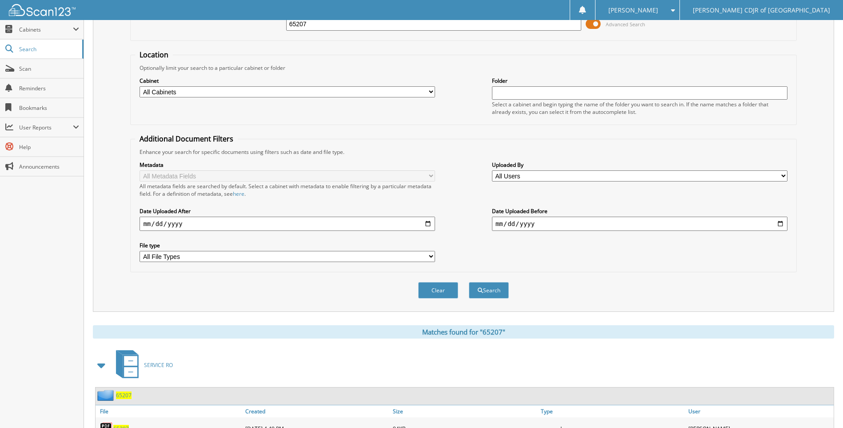
scroll to position [104, 0]
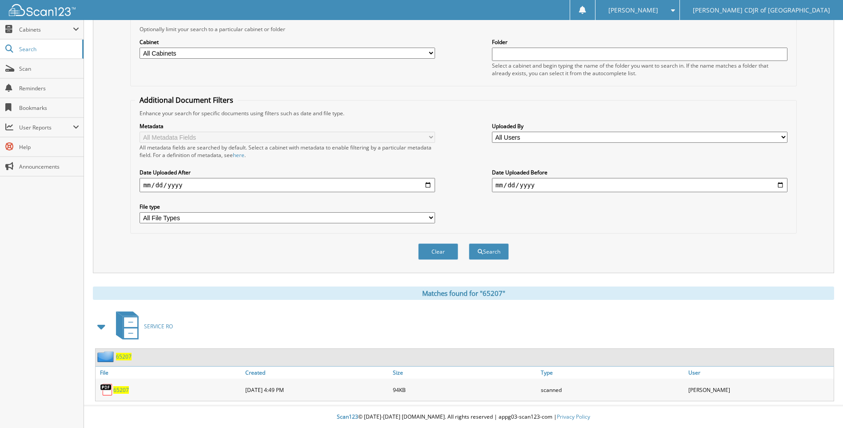
click at [124, 388] on span "65207" at bounding box center [121, 390] width 16 height 8
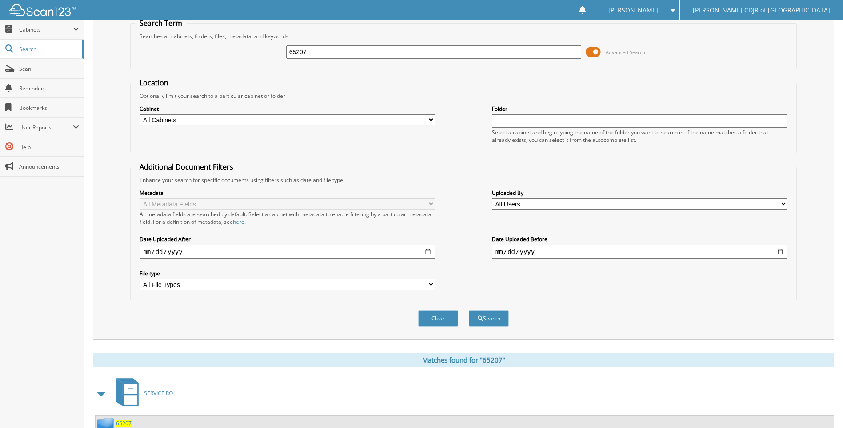
scroll to position [0, 0]
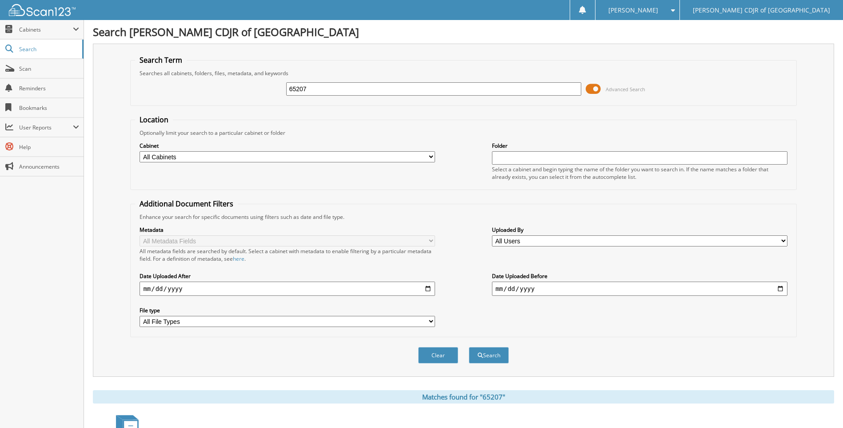
click at [309, 92] on input "65207" at bounding box center [434, 88] width 296 height 13
type input "65208"
click at [469, 347] on button "Search" at bounding box center [489, 355] width 40 height 16
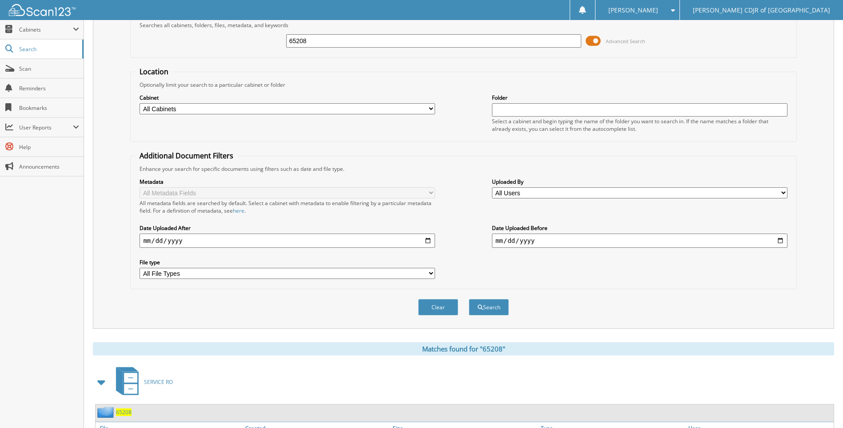
scroll to position [104, 0]
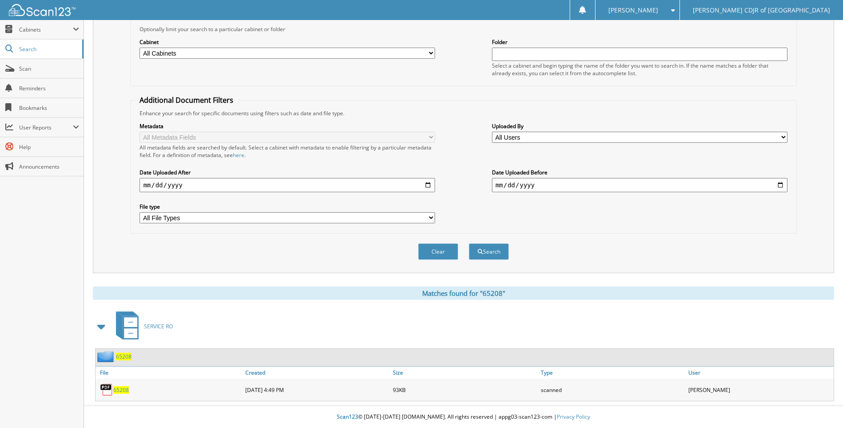
click at [123, 390] on span "65208" at bounding box center [121, 390] width 16 height 8
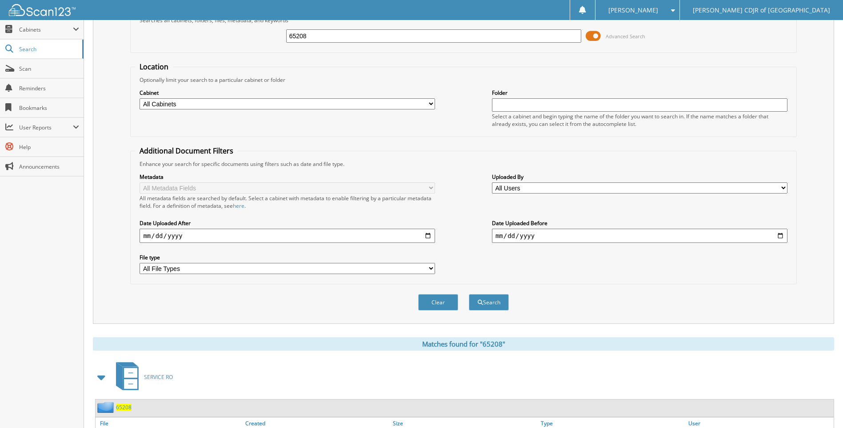
scroll to position [0, 0]
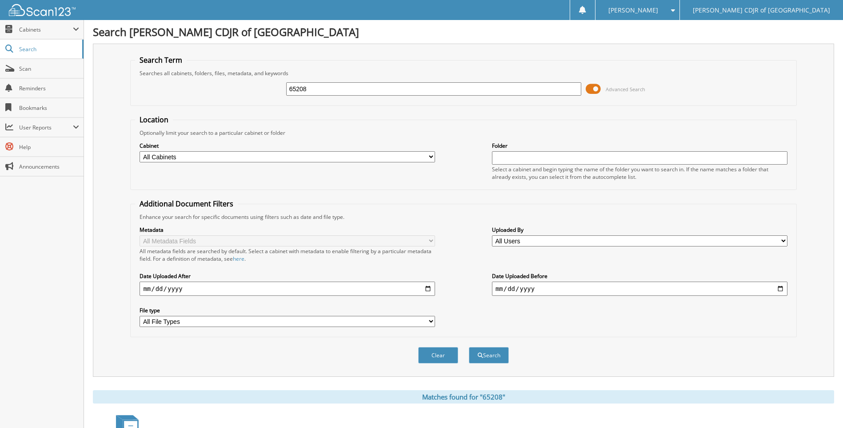
click at [353, 91] on input "65208" at bounding box center [434, 88] width 296 height 13
type input "65213"
click at [469, 347] on button "Search" at bounding box center [489, 355] width 40 height 16
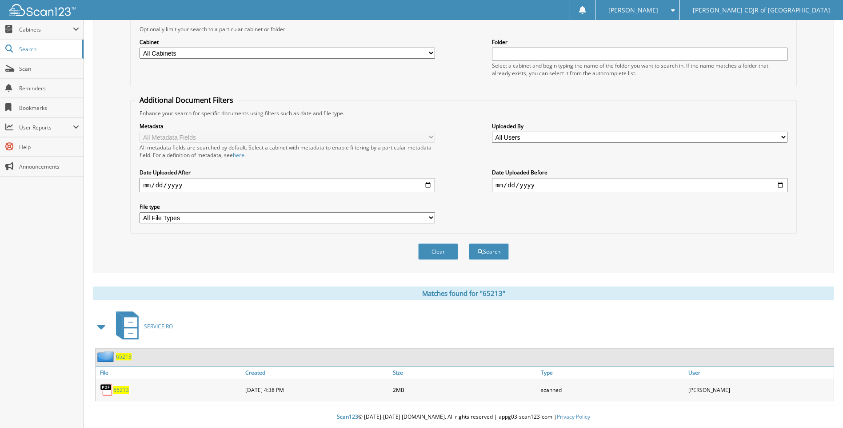
click at [122, 390] on span "65213" at bounding box center [121, 390] width 16 height 8
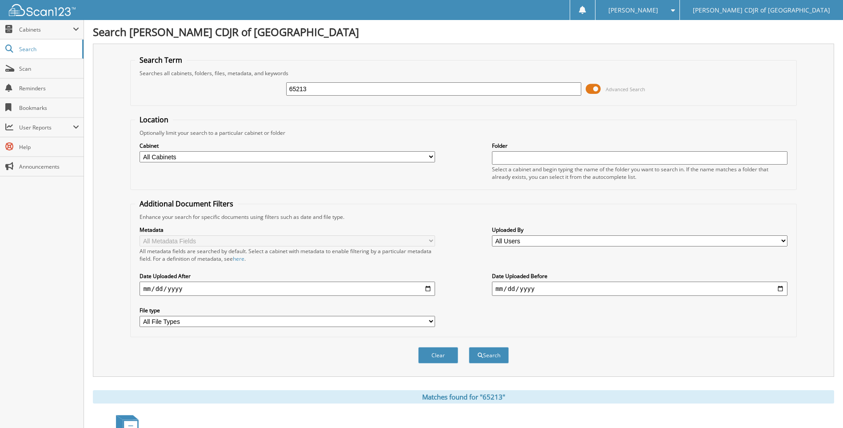
click at [316, 92] on input "65213" at bounding box center [434, 88] width 296 height 13
type input "65234"
click at [469, 347] on button "Search" at bounding box center [489, 355] width 40 height 16
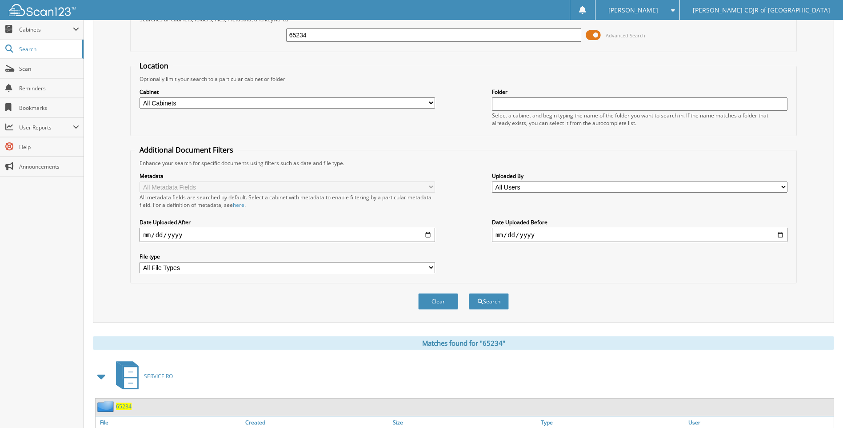
scroll to position [104, 0]
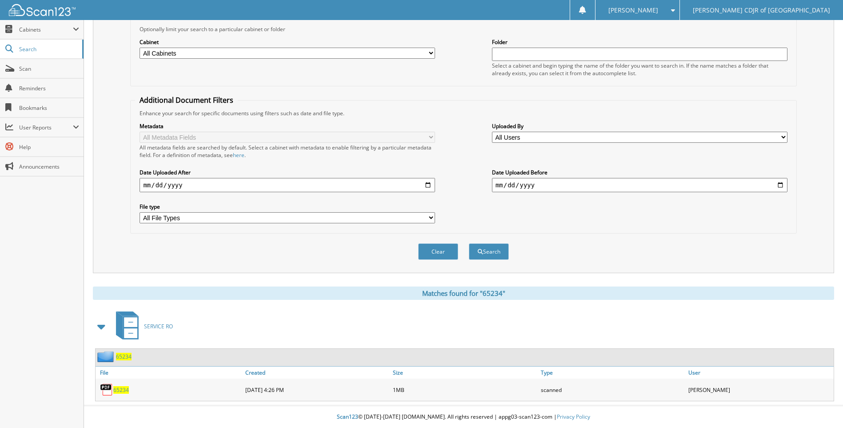
click at [124, 390] on span "65234" at bounding box center [121, 390] width 16 height 8
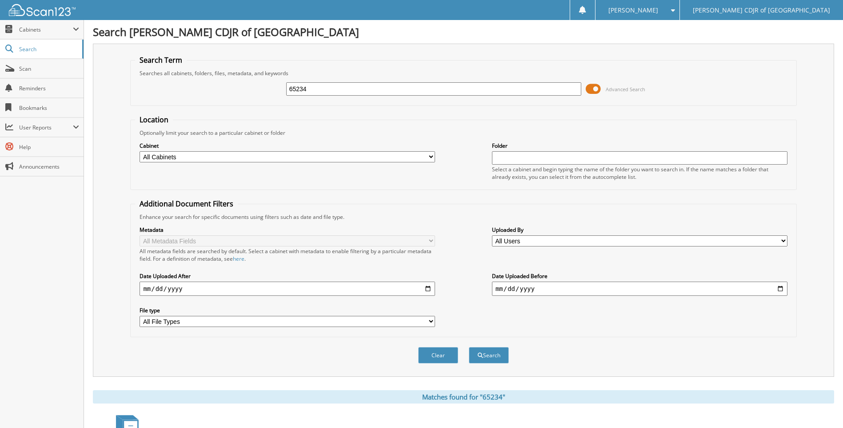
click at [319, 92] on input "65234" at bounding box center [434, 88] width 296 height 13
type input "65243"
click at [469, 347] on button "Search" at bounding box center [489, 355] width 40 height 16
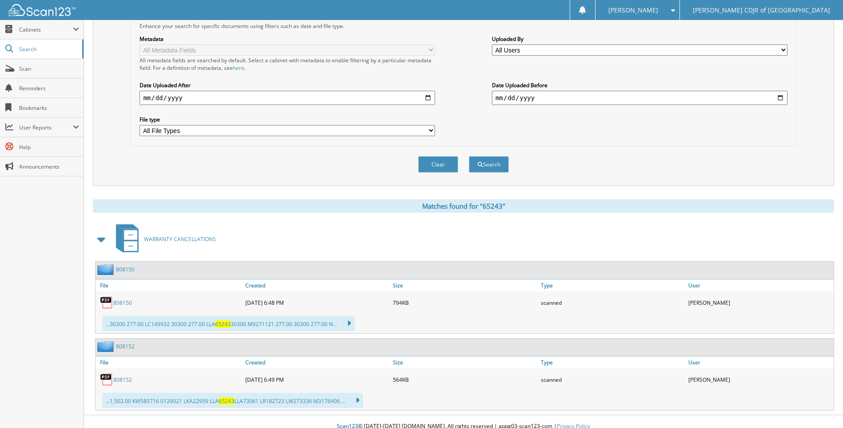
scroll to position [200, 0]
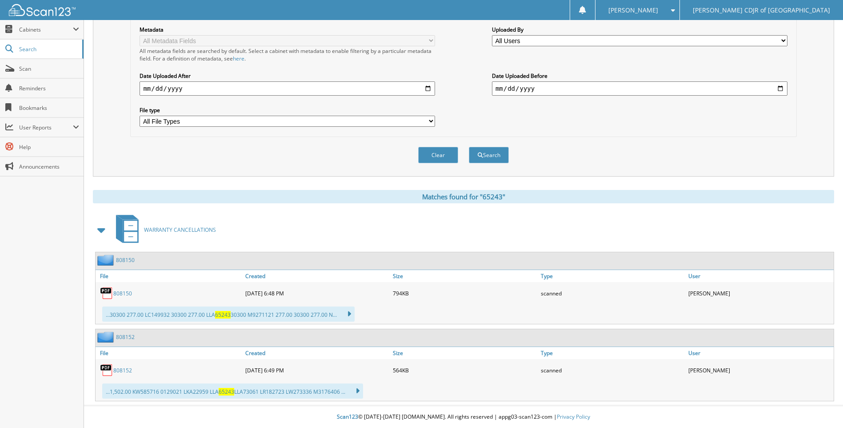
click at [221, 391] on span "65243" at bounding box center [227, 392] width 16 height 8
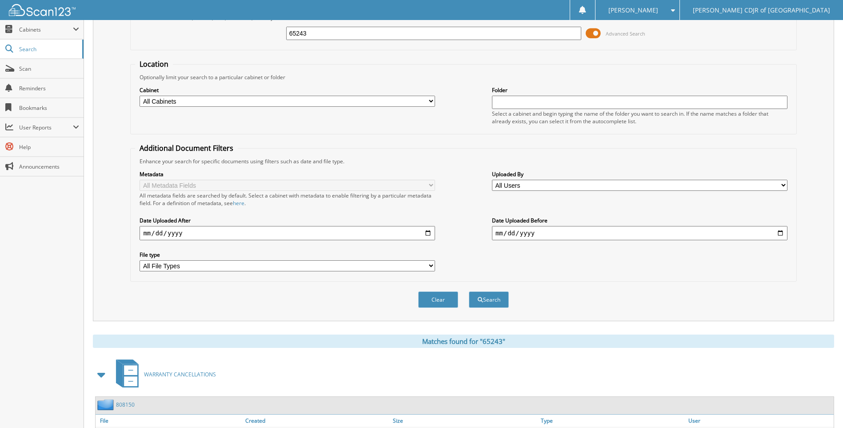
scroll to position [0, 0]
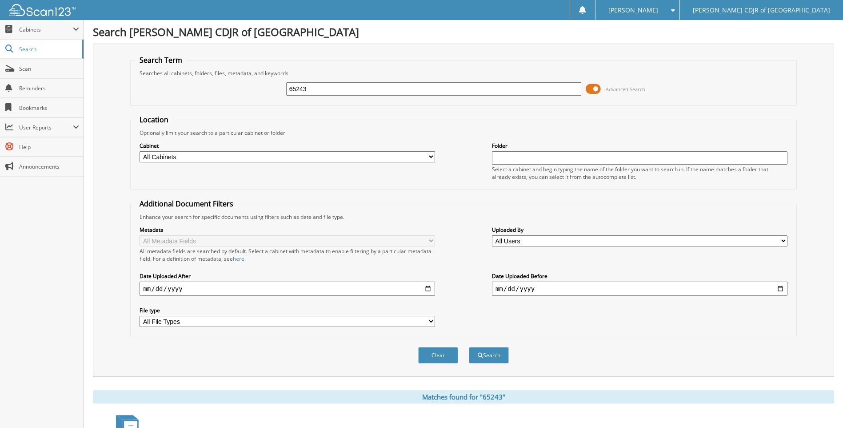
click at [312, 93] on input "65243" at bounding box center [434, 88] width 296 height 13
type input "65099"
click at [469, 347] on button "Search" at bounding box center [489, 355] width 40 height 16
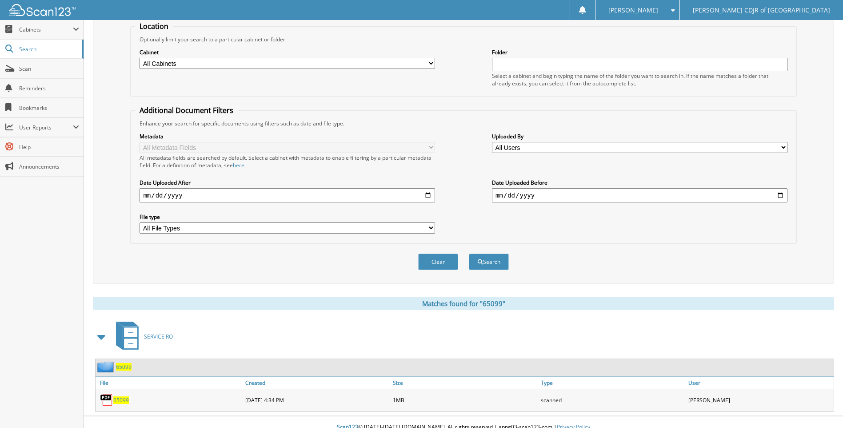
scroll to position [104, 0]
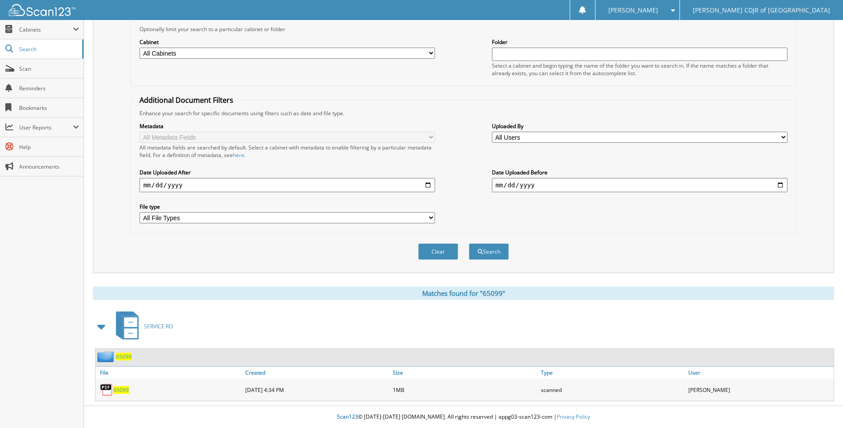
click at [124, 387] on span "65099" at bounding box center [121, 390] width 16 height 8
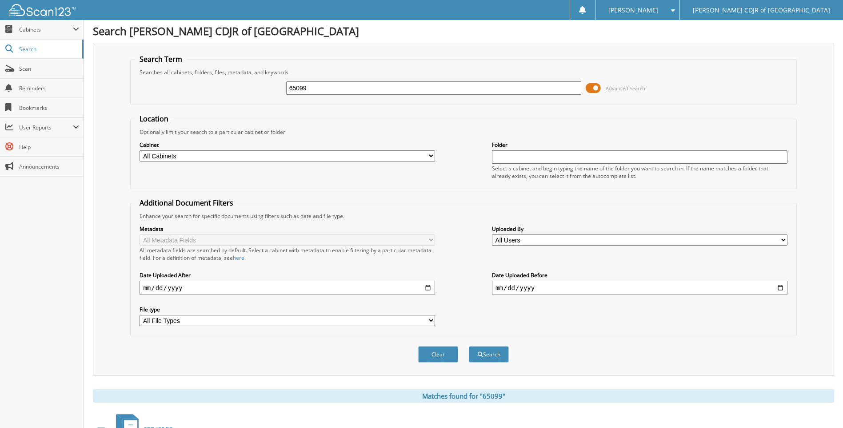
scroll to position [0, 0]
click at [313, 94] on input "65099" at bounding box center [434, 88] width 296 height 13
type input "6"
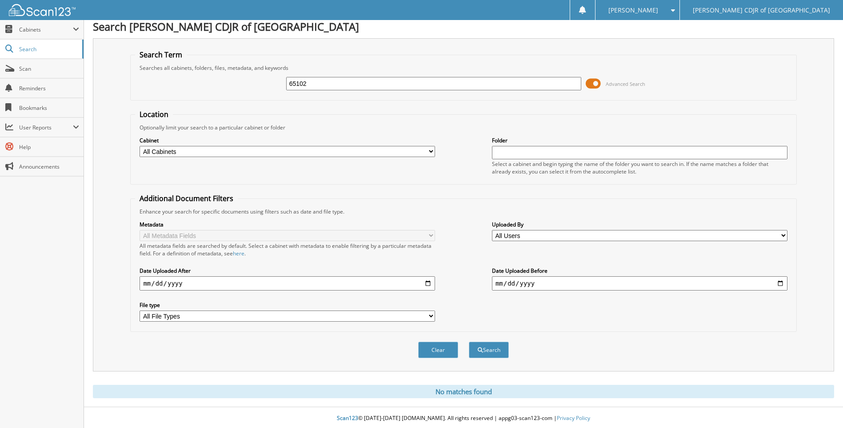
scroll to position [7, 0]
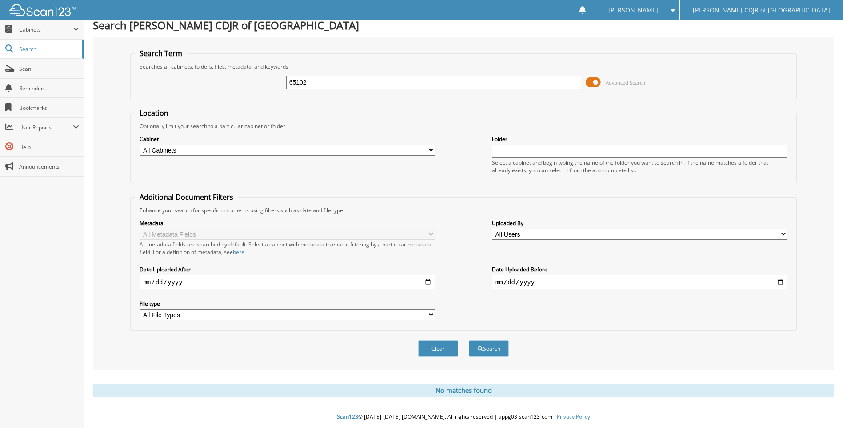
click at [312, 82] on input "65102" at bounding box center [434, 82] width 296 height 13
type input "65109"
click at [469, 340] on button "Search" at bounding box center [489, 348] width 40 height 16
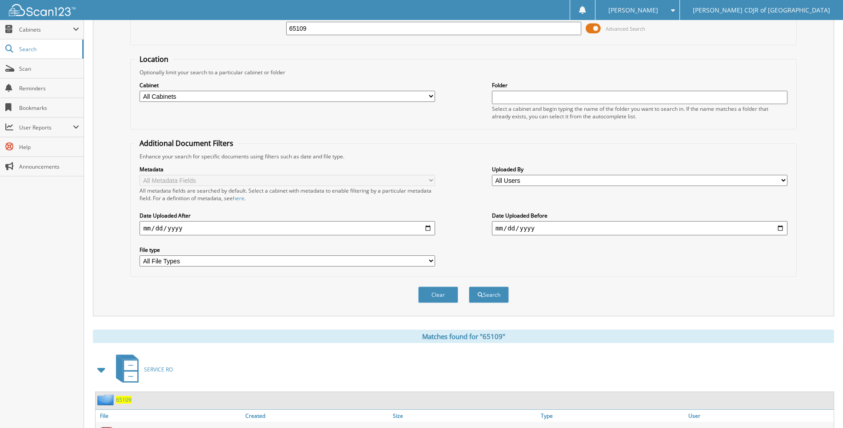
scroll to position [104, 0]
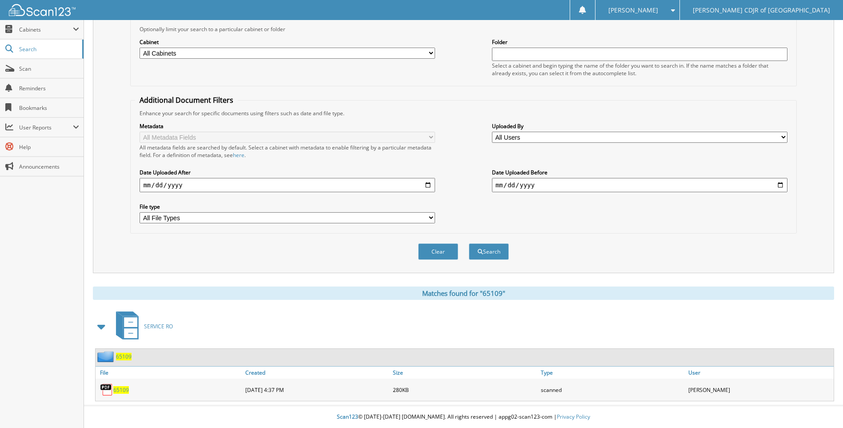
click at [121, 387] on span "65109" at bounding box center [121, 390] width 16 height 8
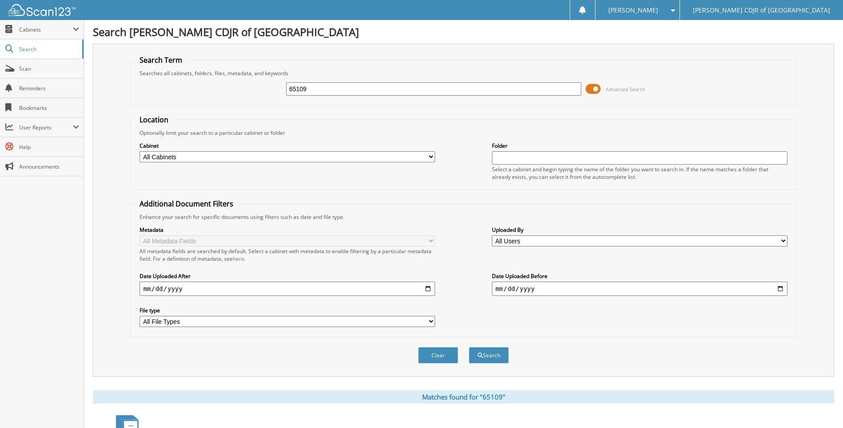
click at [312, 89] on input "65109" at bounding box center [434, 88] width 296 height 13
type input "6"
type input "65110"
click at [469, 347] on button "Search" at bounding box center [489, 355] width 40 height 16
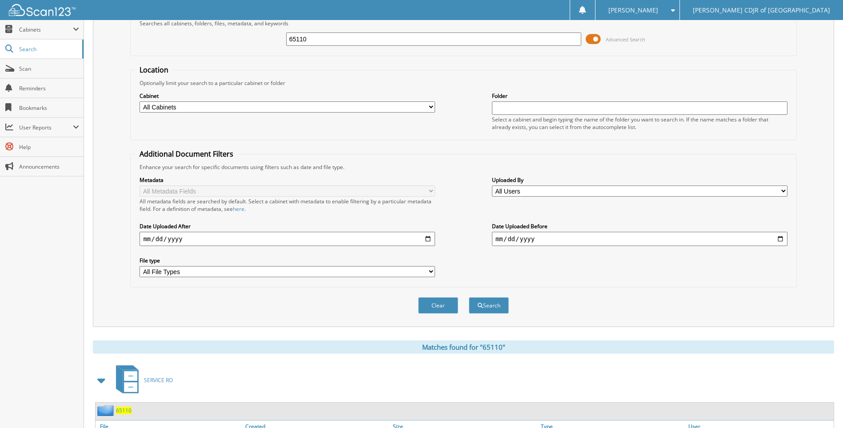
scroll to position [104, 0]
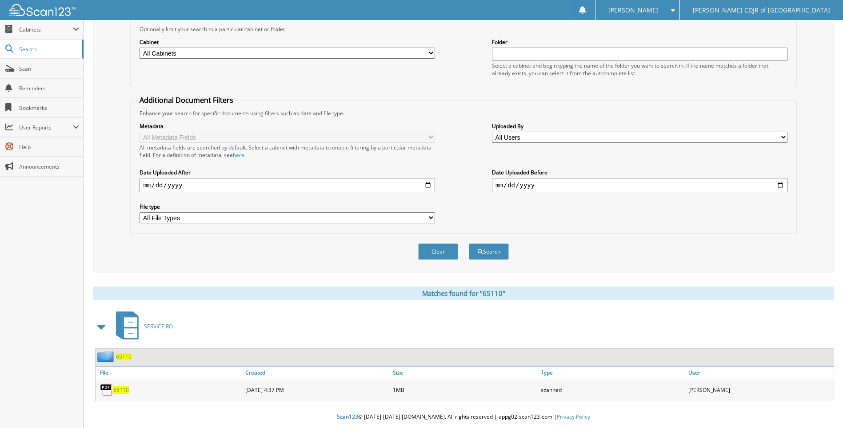
click at [124, 388] on span "65110" at bounding box center [121, 390] width 16 height 8
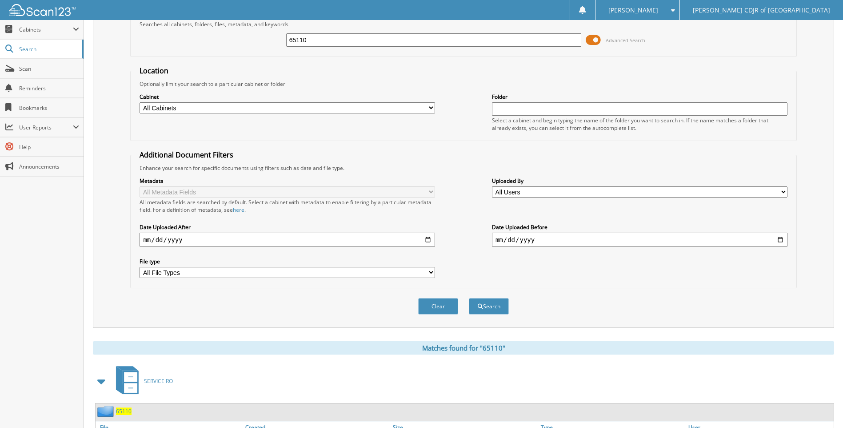
scroll to position [0, 0]
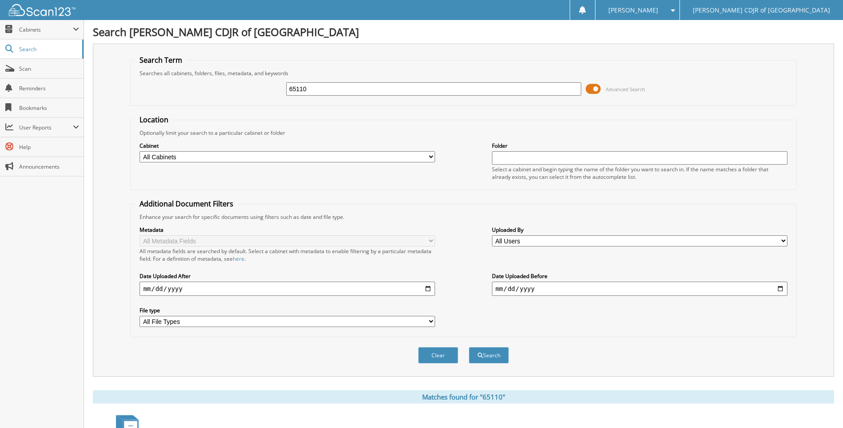
click at [311, 92] on input "65110" at bounding box center [434, 88] width 296 height 13
type input "6"
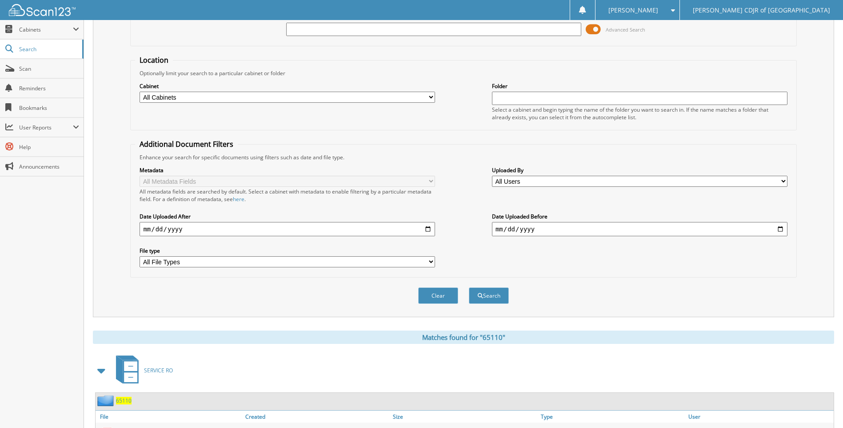
scroll to position [104, 0]
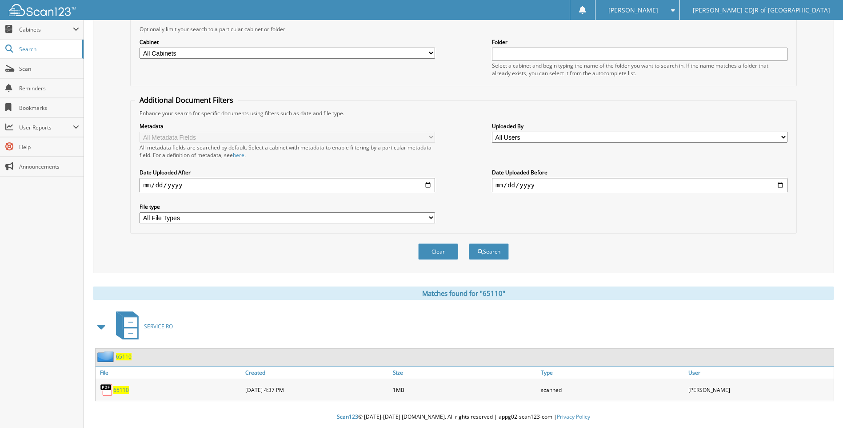
click at [123, 390] on span "65110" at bounding box center [121, 390] width 16 height 8
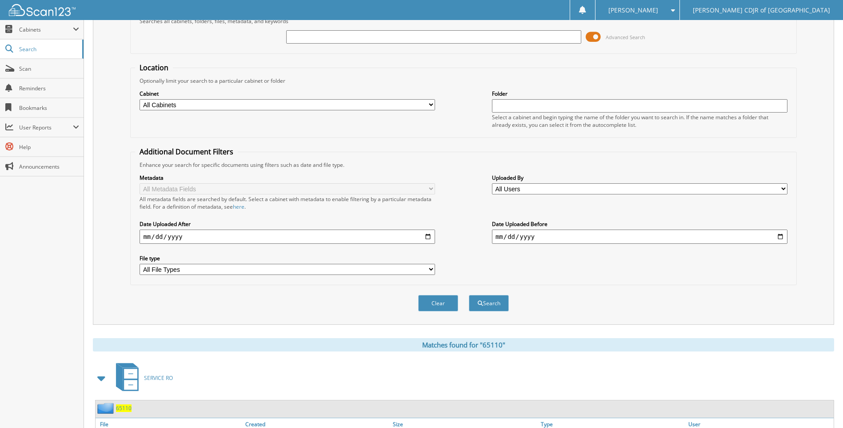
scroll to position [0, 0]
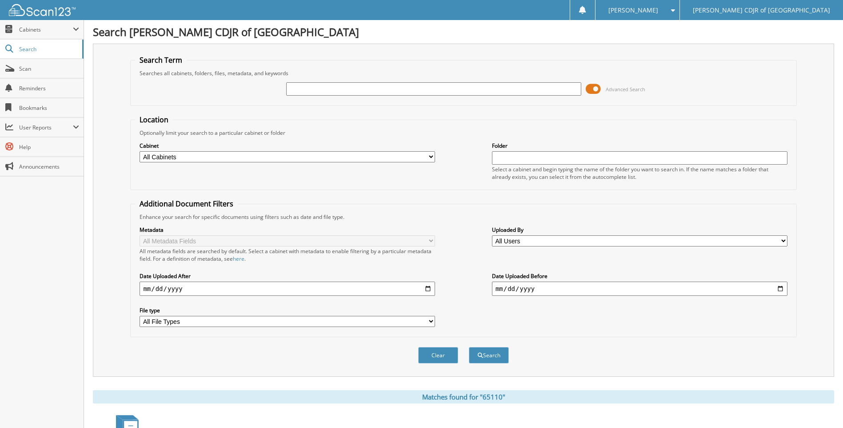
click at [312, 92] on input "text" at bounding box center [434, 88] width 296 height 13
type input "65121"
click at [469, 347] on button "Search" at bounding box center [489, 355] width 40 height 16
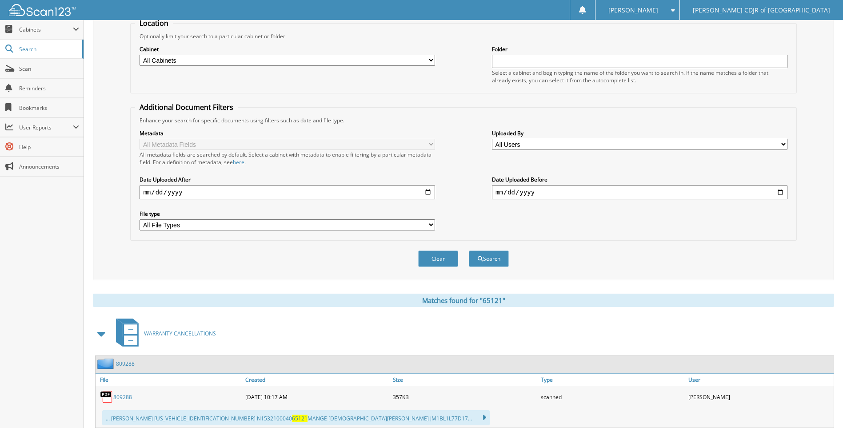
scroll to position [220, 0]
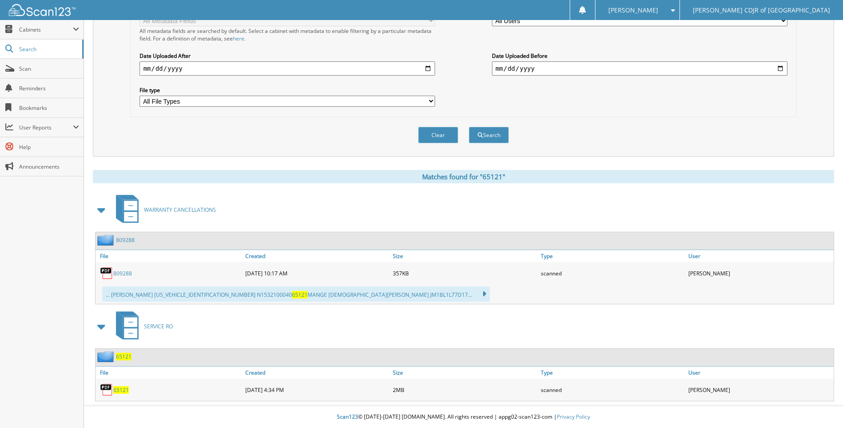
click at [118, 388] on span "65121" at bounding box center [121, 390] width 16 height 8
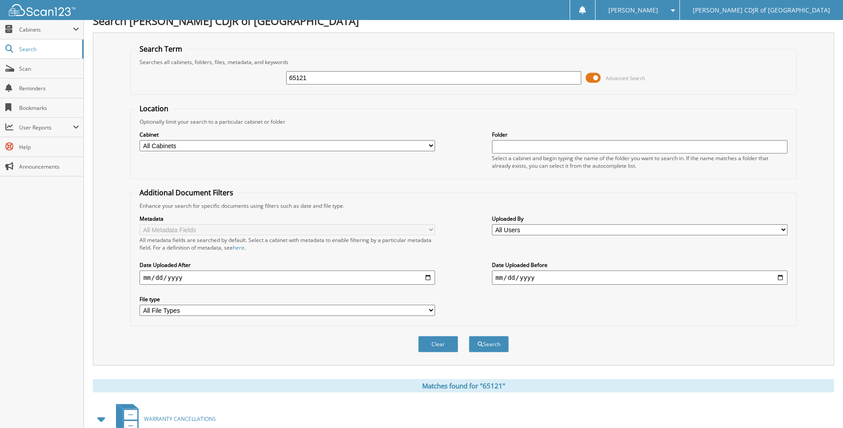
scroll to position [0, 0]
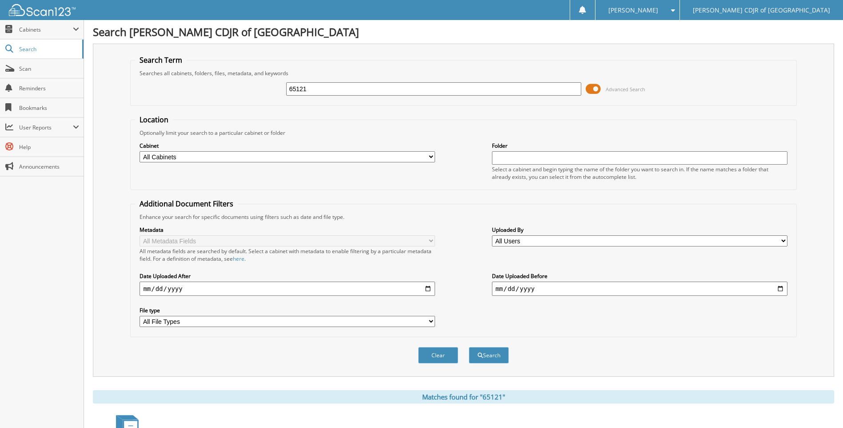
click at [311, 92] on input "65121" at bounding box center [434, 88] width 296 height 13
type input "65127"
click at [469, 347] on button "Search" at bounding box center [489, 355] width 40 height 16
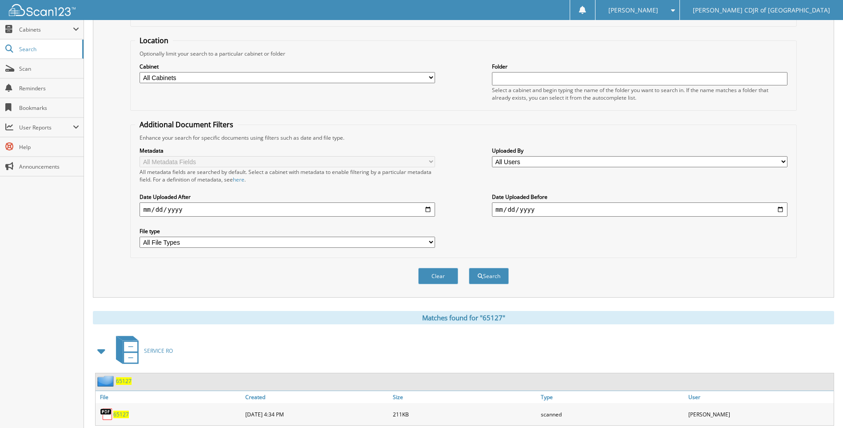
scroll to position [104, 0]
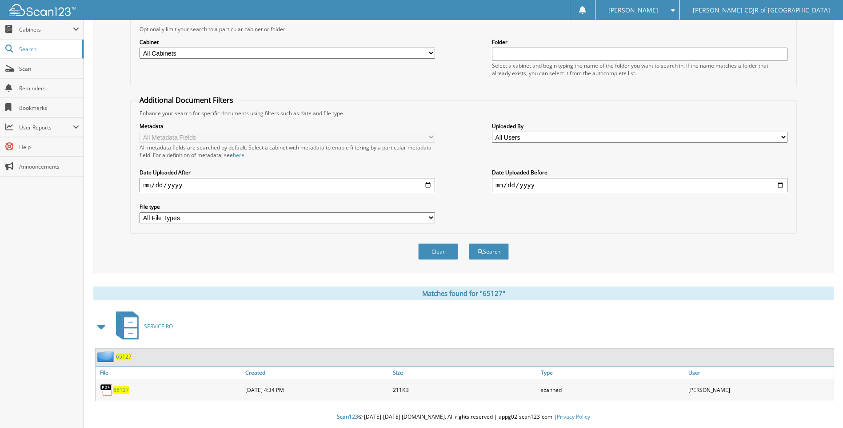
click at [124, 390] on span "65127" at bounding box center [121, 390] width 16 height 8
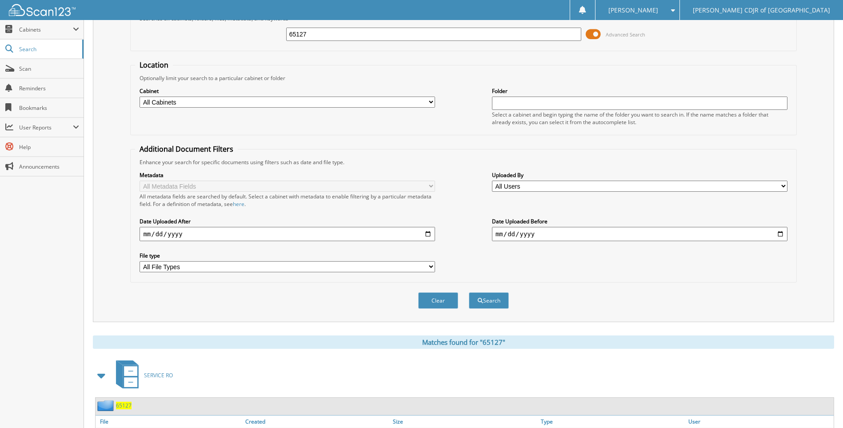
scroll to position [0, 0]
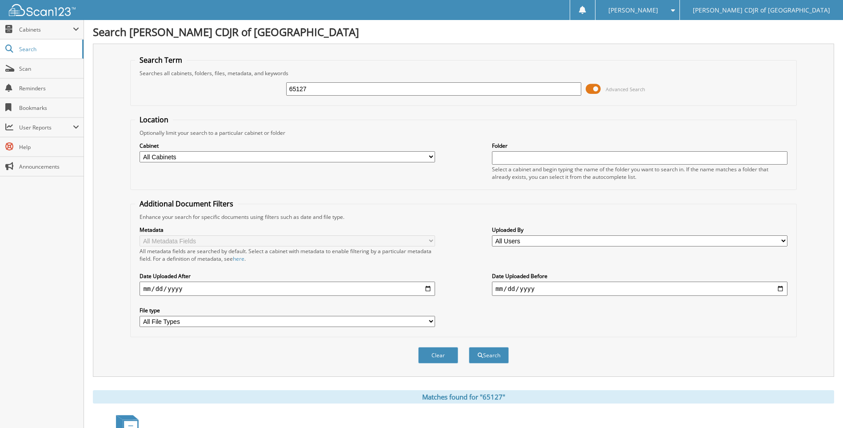
click at [310, 92] on input "65127" at bounding box center [434, 88] width 296 height 13
type input "65129"
click at [469, 347] on button "Search" at bounding box center [489, 355] width 40 height 16
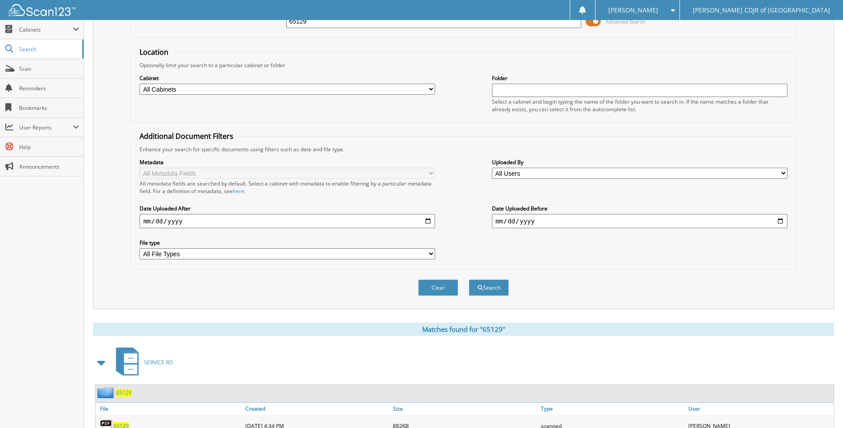
scroll to position [104, 0]
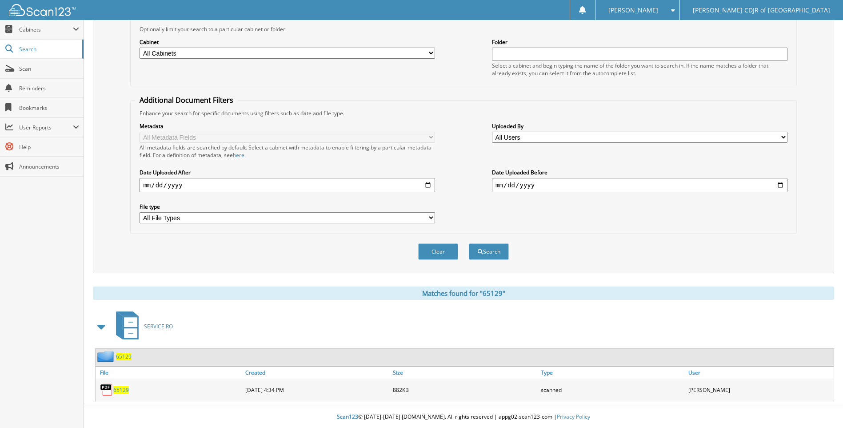
click at [121, 389] on span "65129" at bounding box center [121, 390] width 16 height 8
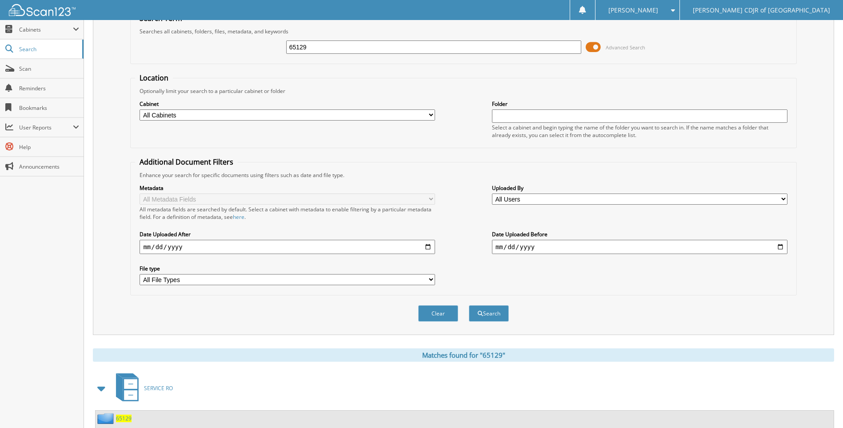
scroll to position [0, 0]
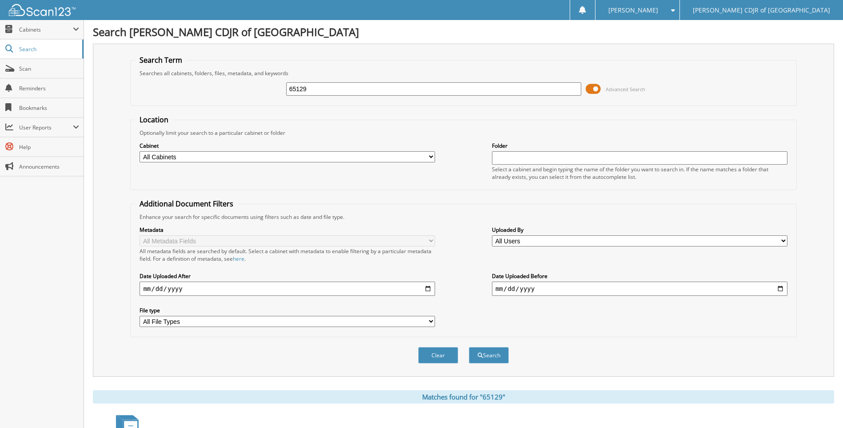
click at [348, 81] on div "65129" at bounding box center [434, 88] width 296 height 15
click at [345, 91] on input "65129" at bounding box center [434, 88] width 296 height 13
type input "65130"
click at [469, 347] on button "Search" at bounding box center [489, 355] width 40 height 16
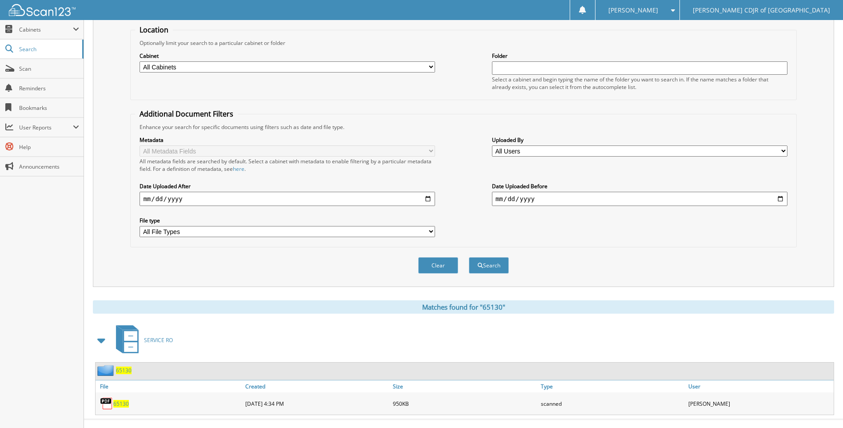
scroll to position [104, 0]
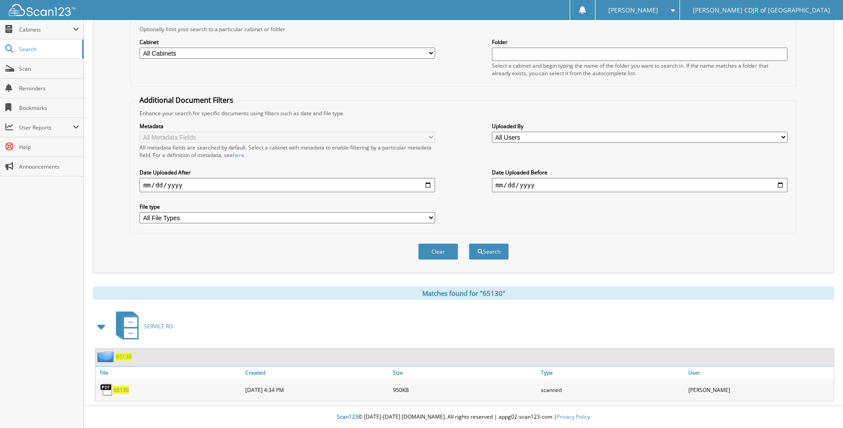
click at [127, 386] on span "65130" at bounding box center [121, 390] width 16 height 8
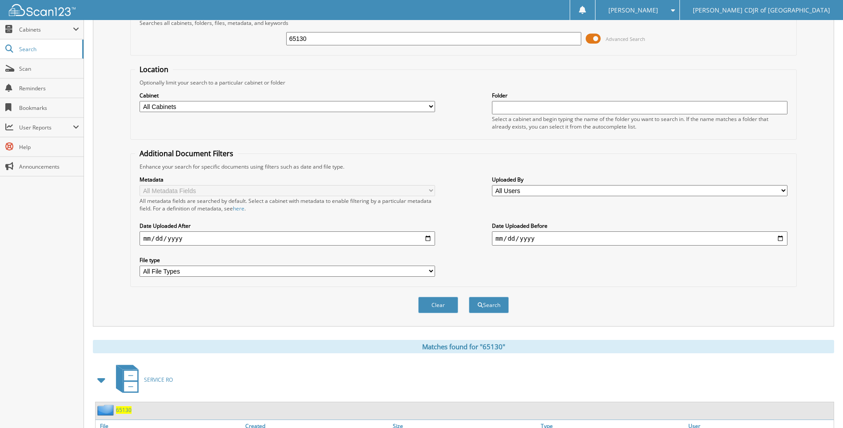
scroll to position [0, 0]
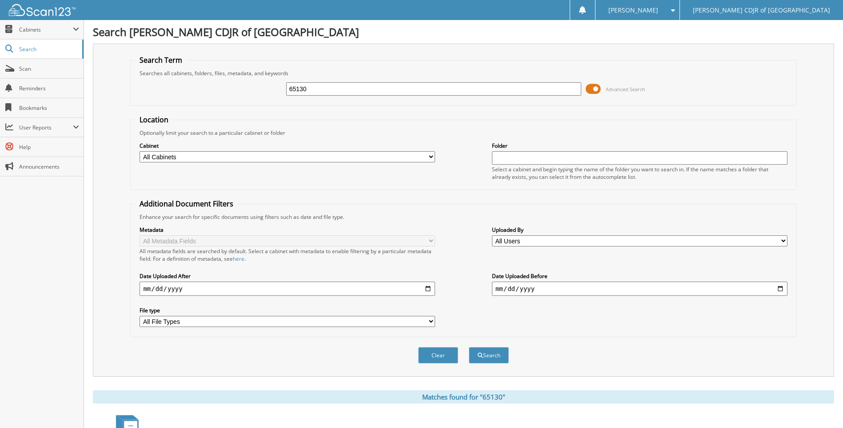
click at [324, 92] on input "65130" at bounding box center [434, 88] width 296 height 13
type input "65131"
click at [469, 347] on button "Search" at bounding box center [489, 355] width 40 height 16
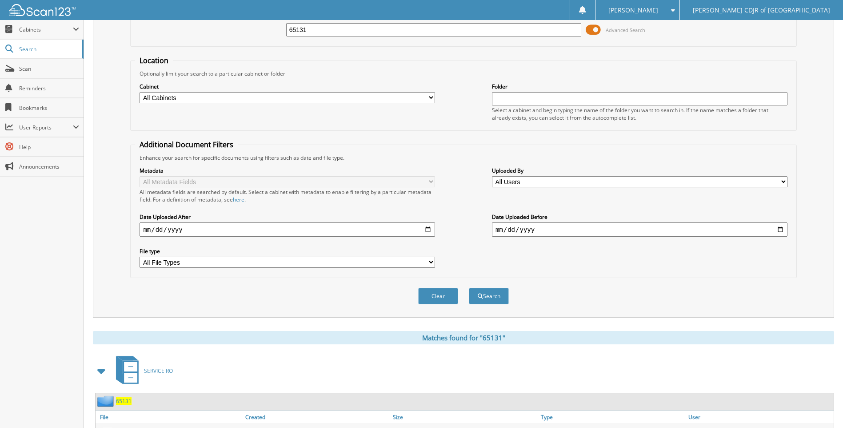
scroll to position [104, 0]
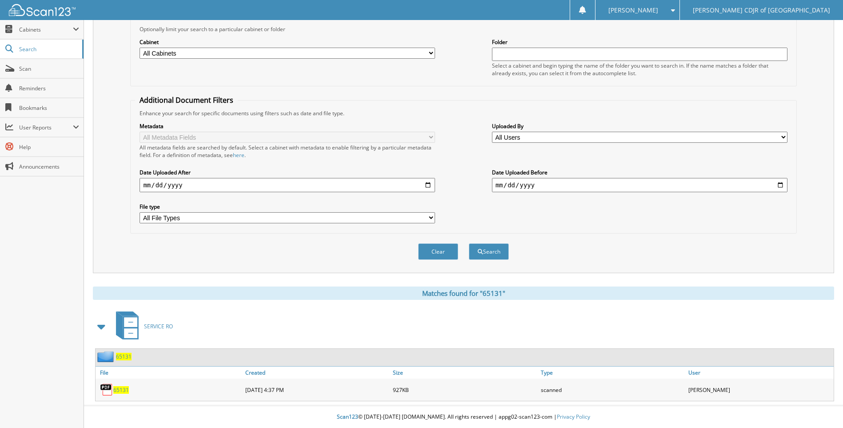
click at [116, 391] on span "65131" at bounding box center [121, 390] width 16 height 8
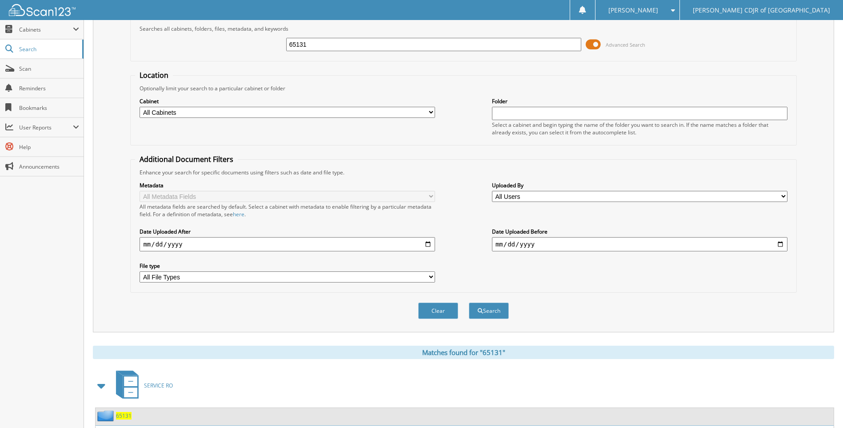
scroll to position [0, 0]
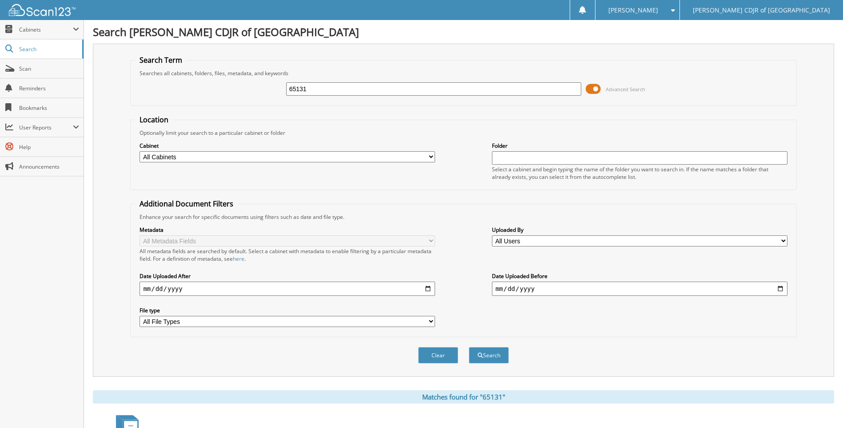
click at [326, 90] on input "65131" at bounding box center [434, 88] width 296 height 13
type input "6"
type input "65139"
click at [469, 347] on button "Search" at bounding box center [489, 355] width 40 height 16
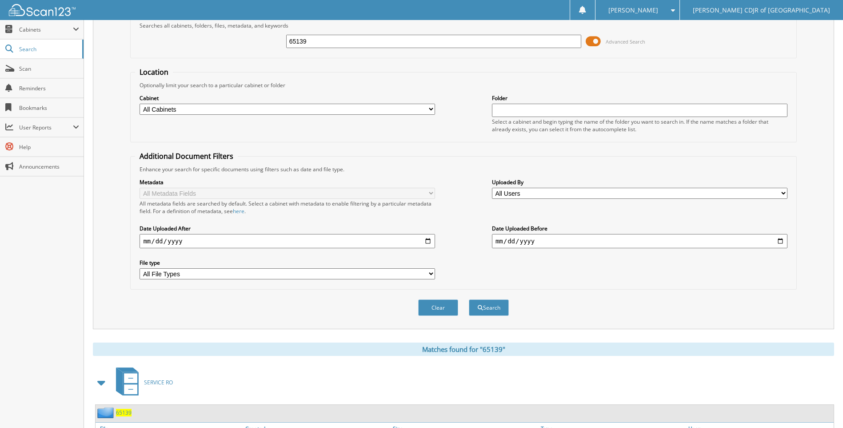
scroll to position [104, 0]
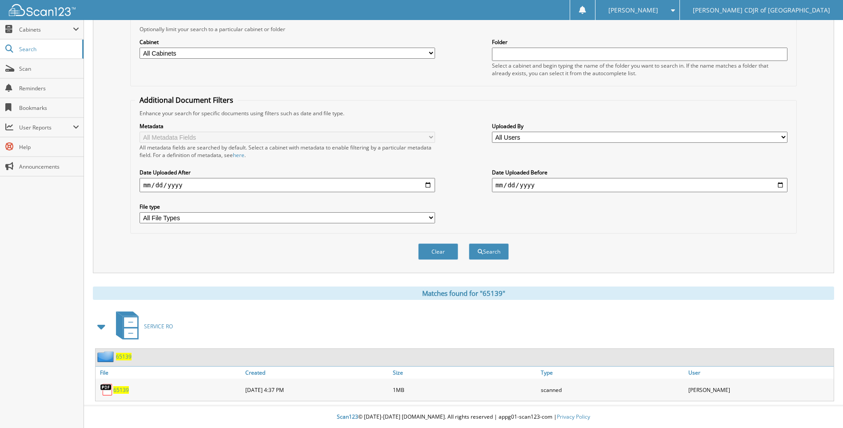
click at [117, 389] on span "65139" at bounding box center [121, 390] width 16 height 8
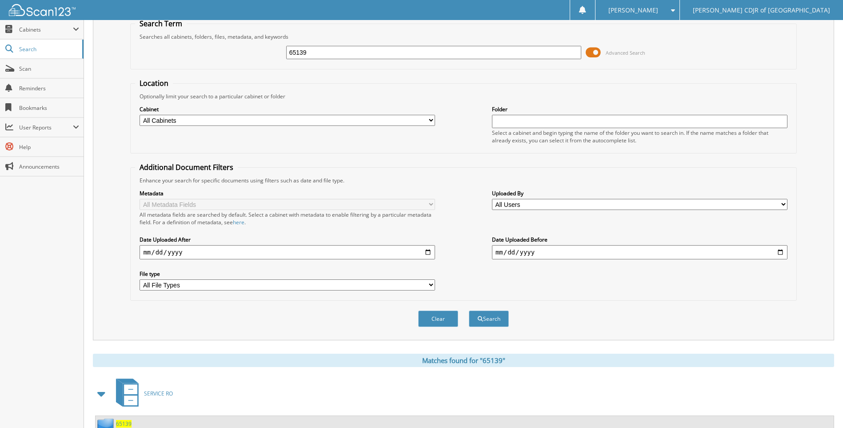
scroll to position [0, 0]
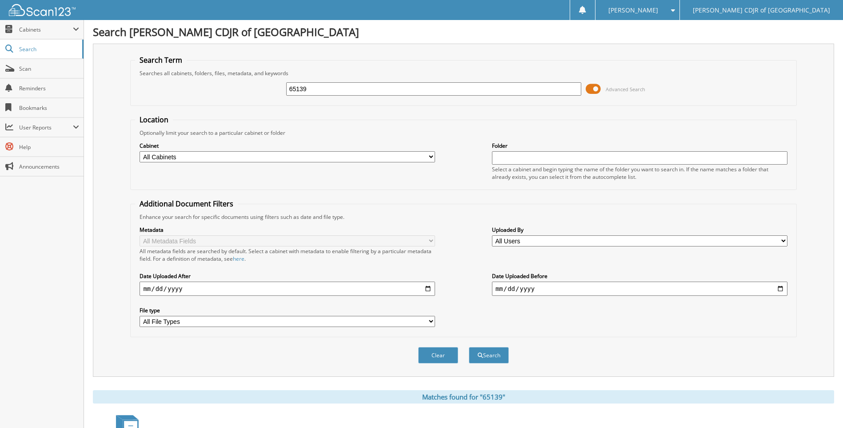
click at [324, 90] on input "65139" at bounding box center [434, 88] width 296 height 13
type input "65147"
click at [469, 347] on button "Search" at bounding box center [489, 355] width 40 height 16
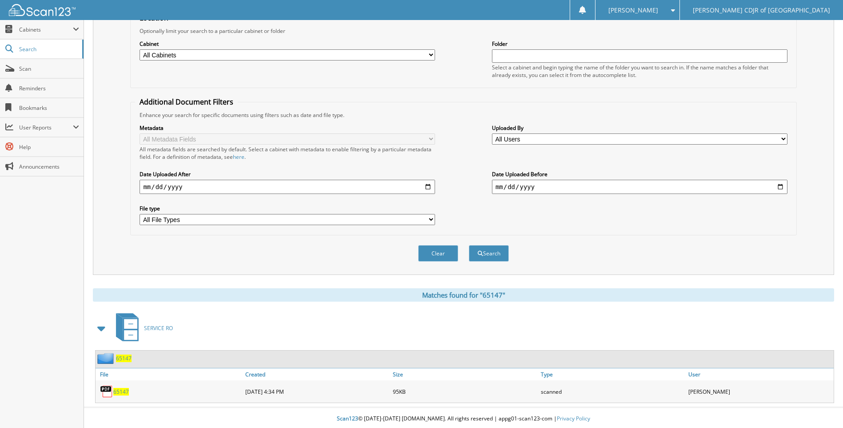
scroll to position [104, 0]
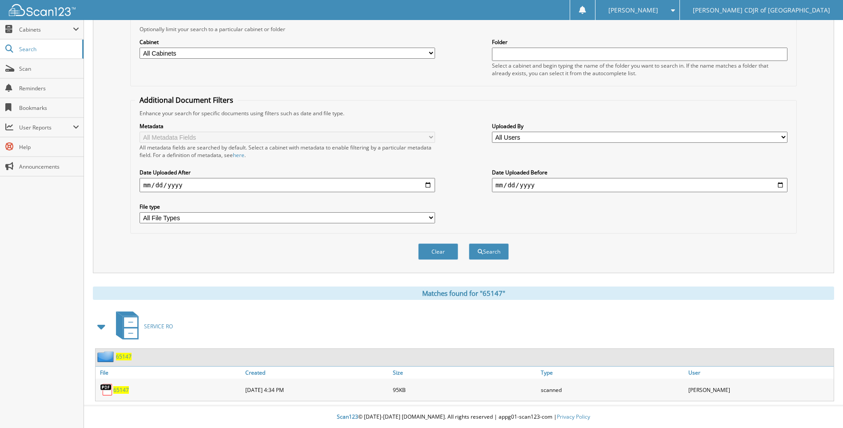
click at [127, 389] on span "65147" at bounding box center [121, 390] width 16 height 8
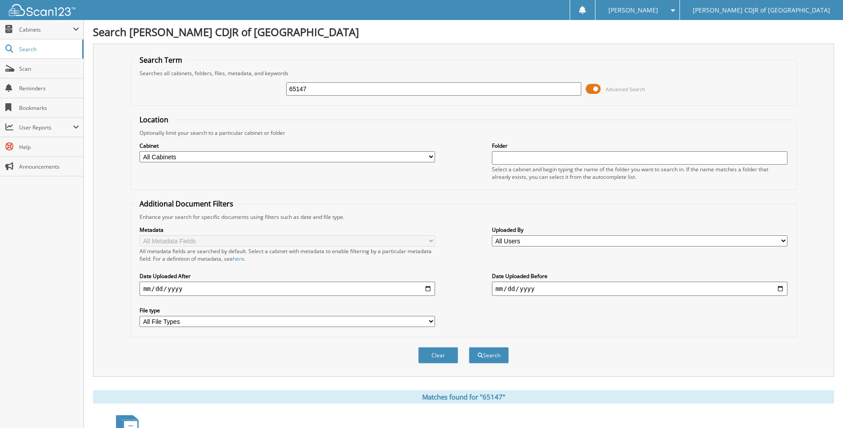
click at [321, 90] on input "65147" at bounding box center [434, 88] width 296 height 13
type input "65148"
click at [469, 347] on button "Search" at bounding box center [489, 355] width 40 height 16
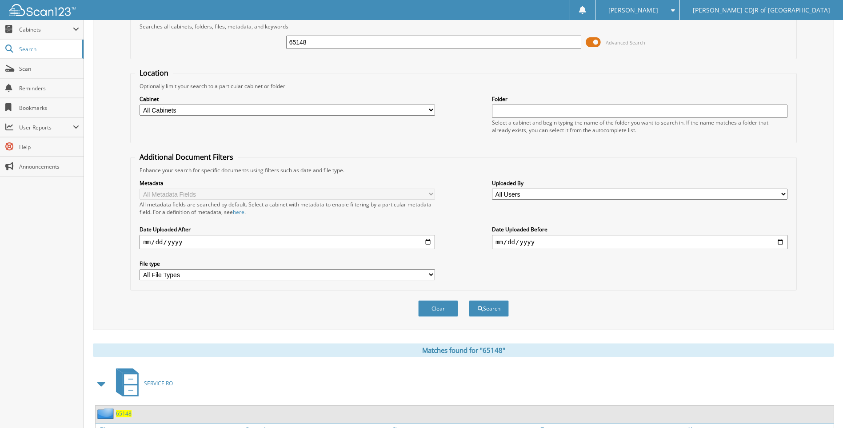
scroll to position [104, 0]
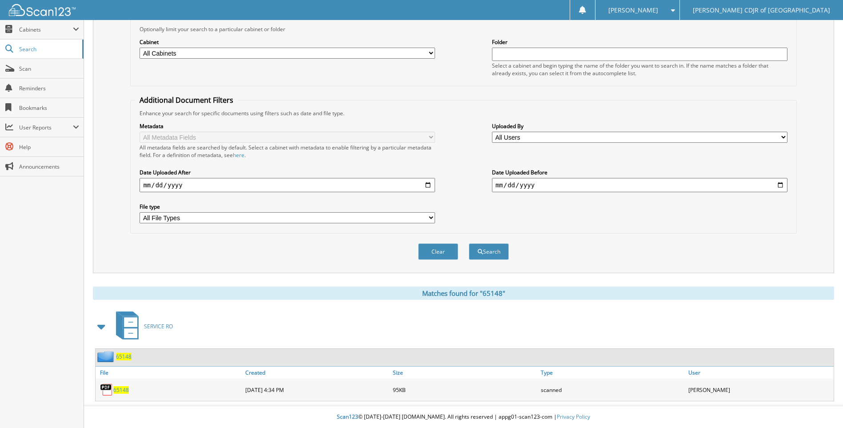
click at [120, 392] on span "65148" at bounding box center [121, 390] width 16 height 8
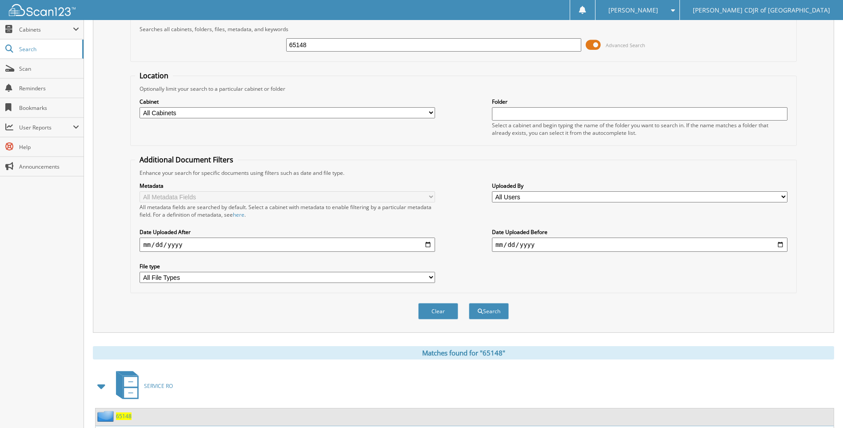
scroll to position [0, 0]
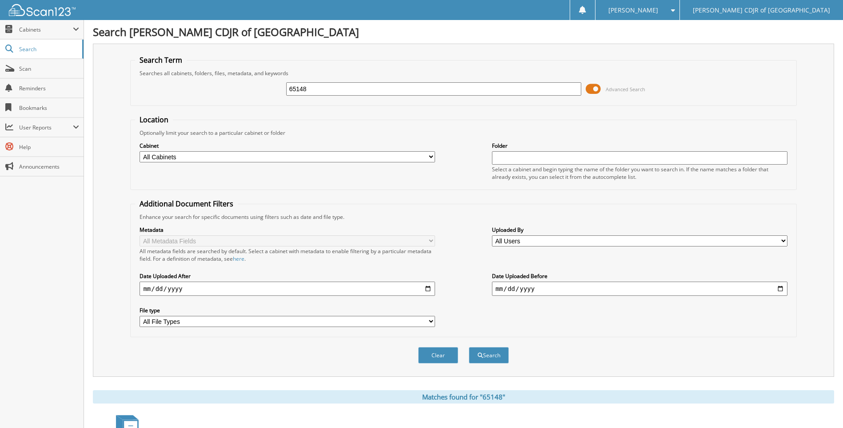
click at [435, 88] on input "65148" at bounding box center [434, 88] width 296 height 13
type input "65149"
click at [469, 347] on button "Search" at bounding box center [489, 355] width 40 height 16
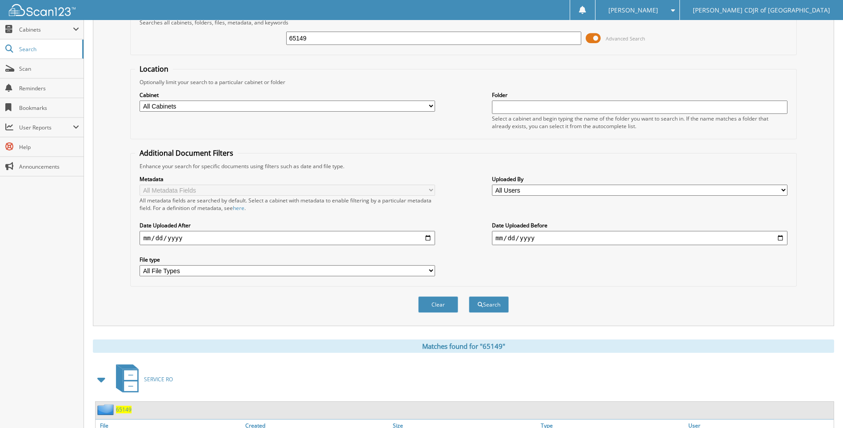
scroll to position [104, 0]
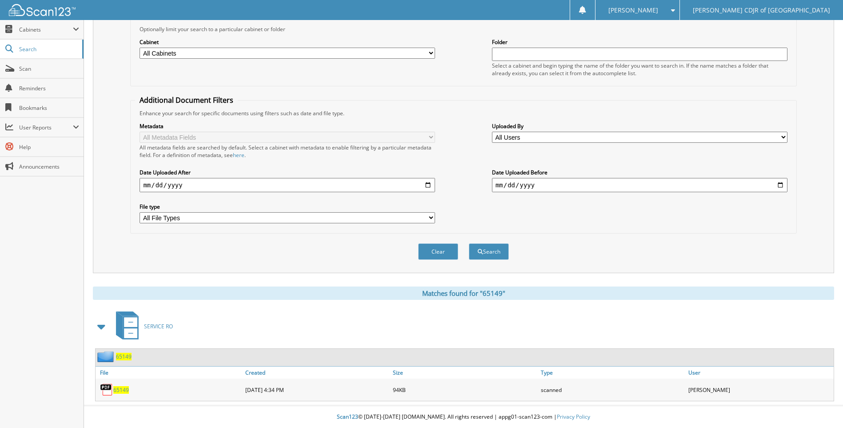
click at [124, 388] on span "65149" at bounding box center [121, 390] width 16 height 8
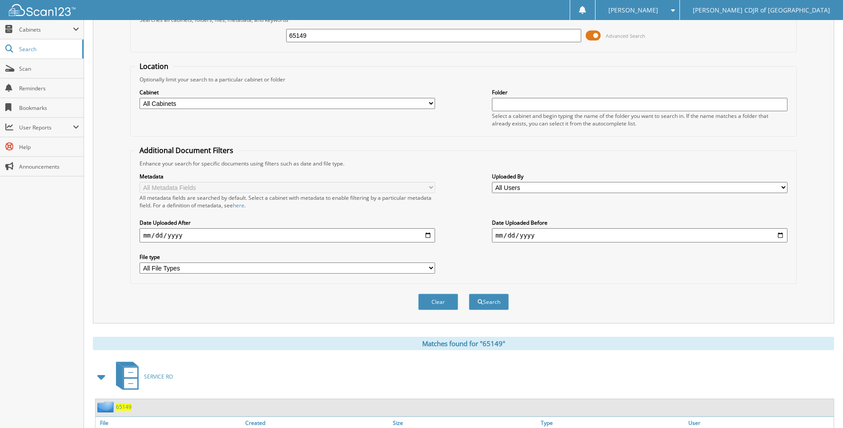
scroll to position [0, 0]
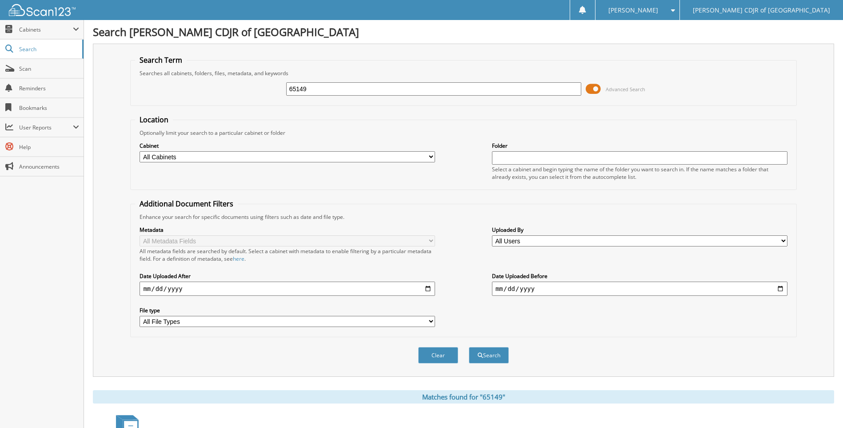
click at [462, 87] on input "65149" at bounding box center [434, 88] width 296 height 13
type input "65150"
click at [469, 347] on button "Search" at bounding box center [489, 355] width 40 height 16
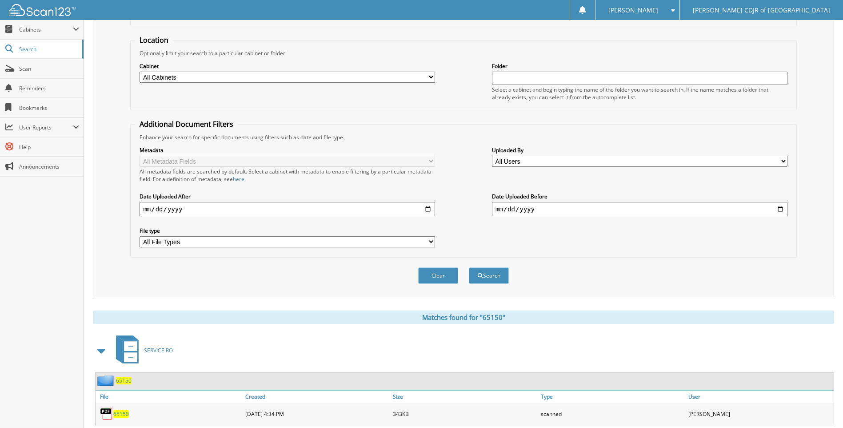
scroll to position [104, 0]
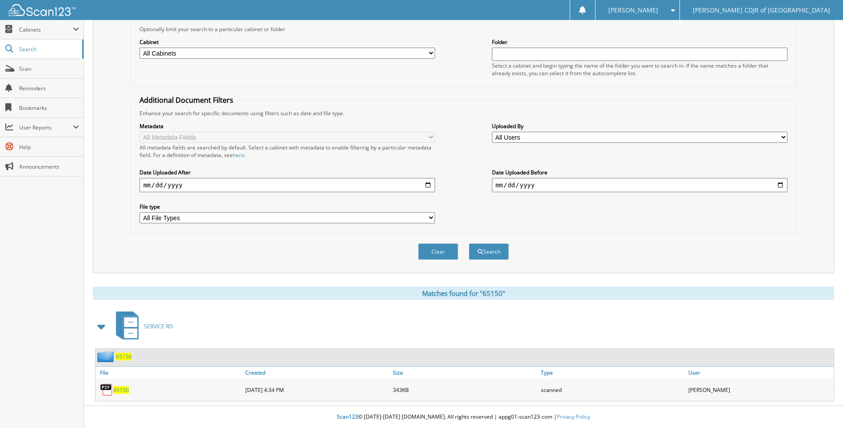
click at [122, 389] on span "65150" at bounding box center [121, 390] width 16 height 8
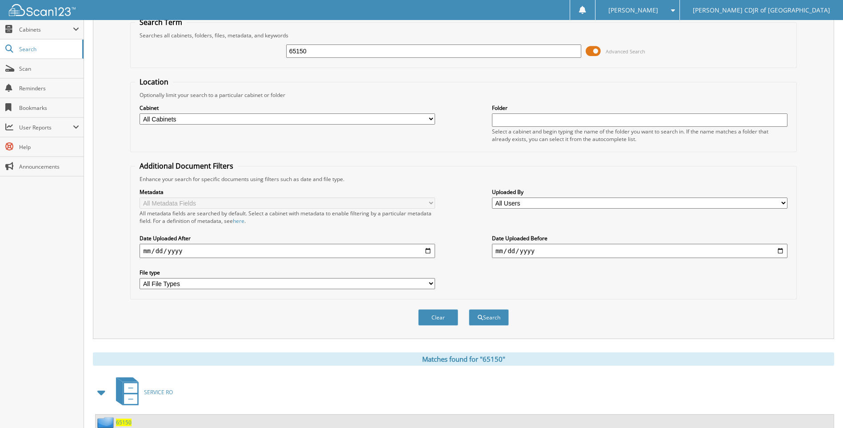
scroll to position [0, 0]
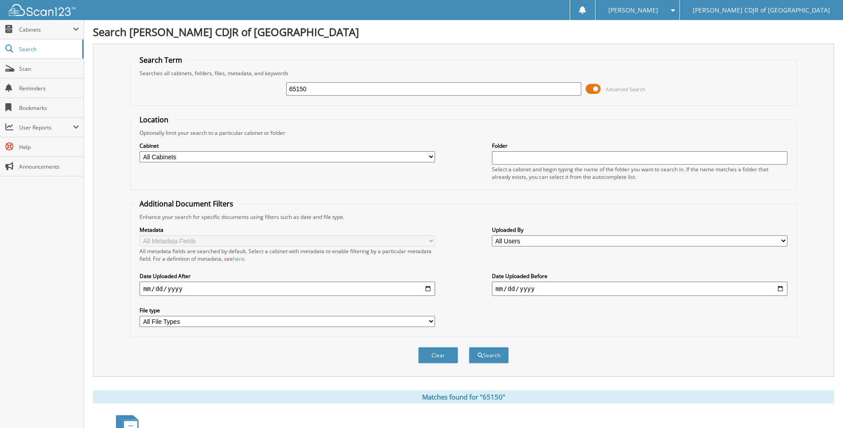
click at [311, 87] on input "65150" at bounding box center [434, 88] width 296 height 13
type input "65151"
click at [469, 347] on button "Search" at bounding box center [489, 355] width 40 height 16
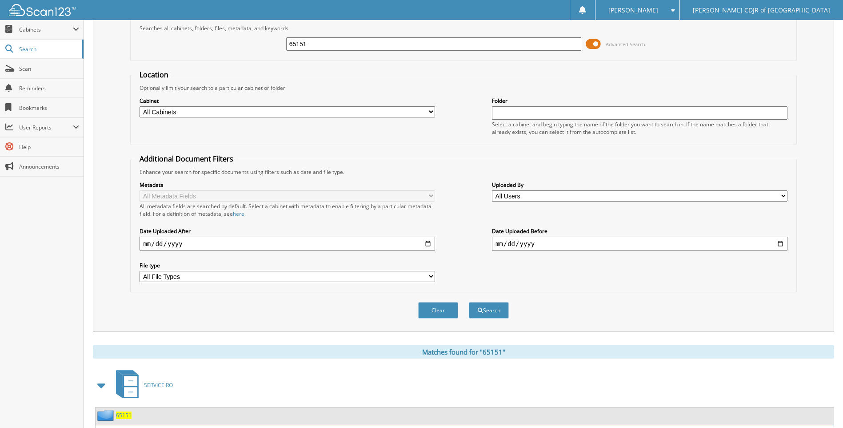
scroll to position [104, 0]
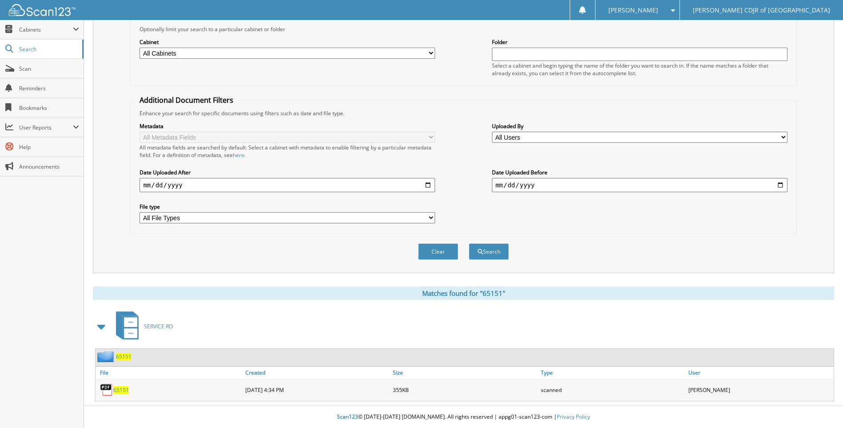
click at [122, 392] on span "65151" at bounding box center [121, 390] width 16 height 8
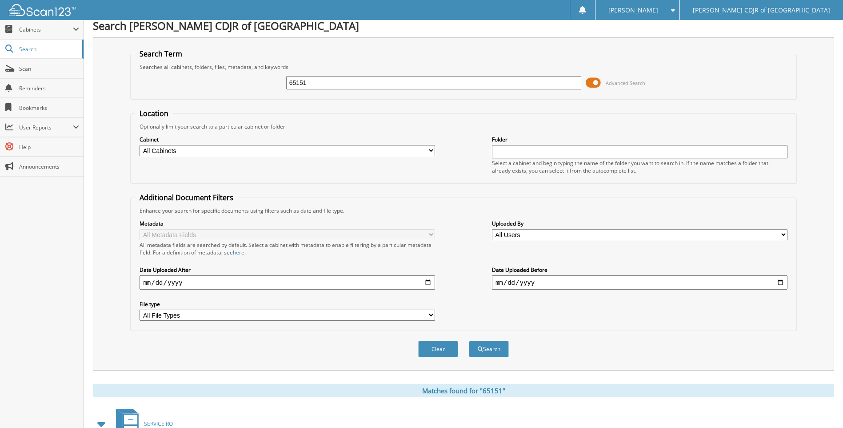
scroll to position [0, 0]
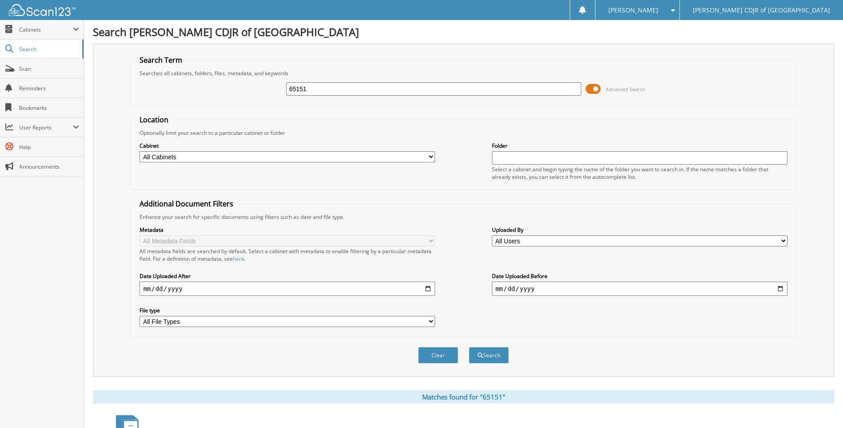
click at [334, 92] on input "65151" at bounding box center [434, 88] width 296 height 13
type input "65152"
click at [469, 347] on button "Search" at bounding box center [489, 355] width 40 height 16
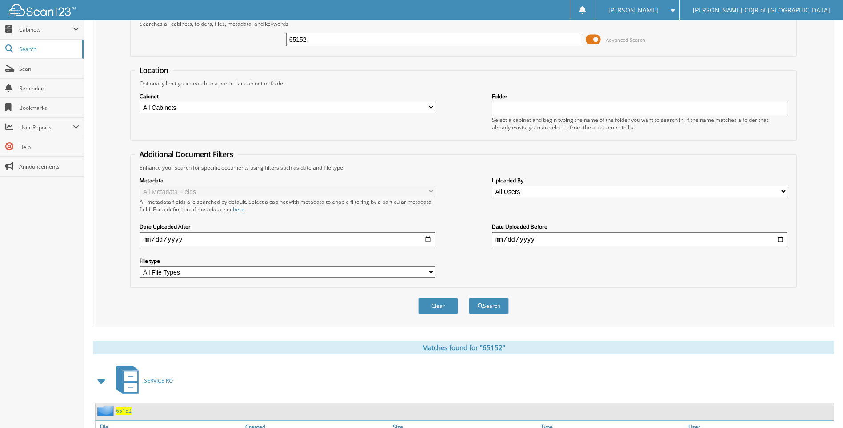
scroll to position [104, 0]
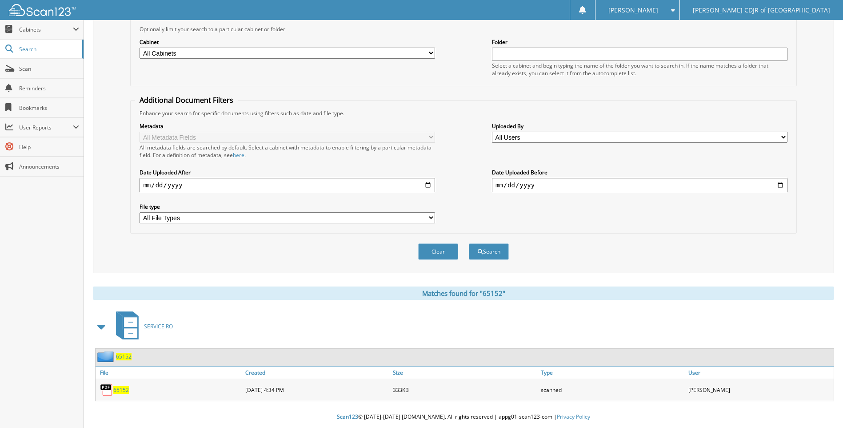
click at [126, 391] on span "65152" at bounding box center [121, 390] width 16 height 8
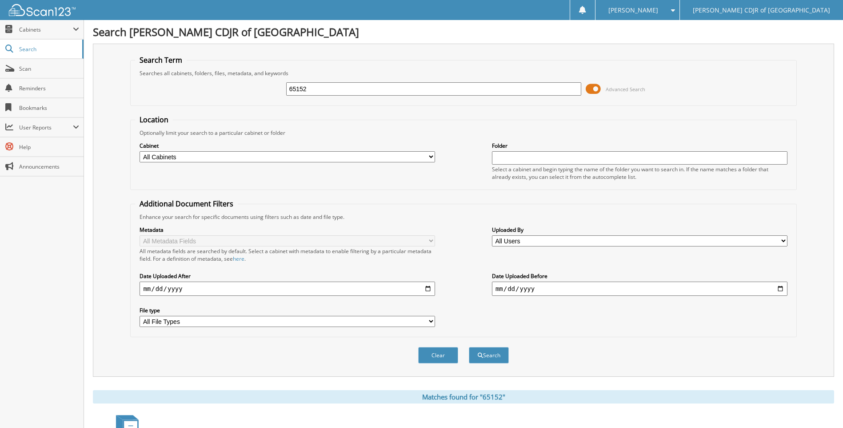
click at [346, 90] on input "65152" at bounding box center [434, 88] width 296 height 13
type input "65153"
click at [469, 347] on button "Search" at bounding box center [489, 355] width 40 height 16
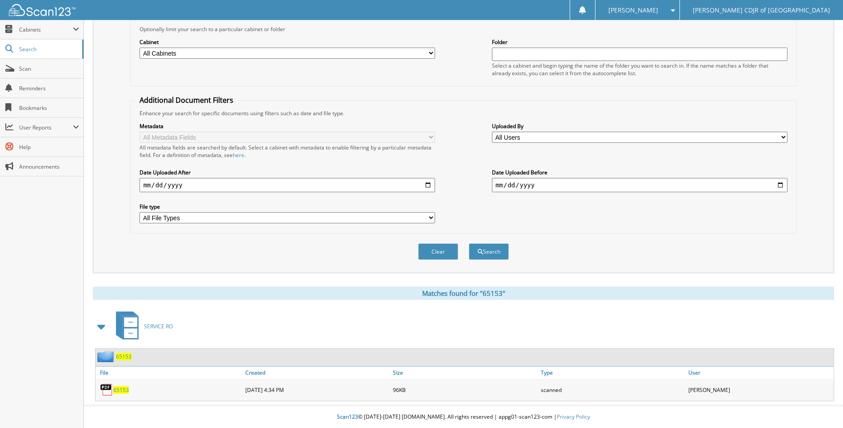
scroll to position [104, 0]
click at [119, 389] on span "65153" at bounding box center [121, 390] width 16 height 8
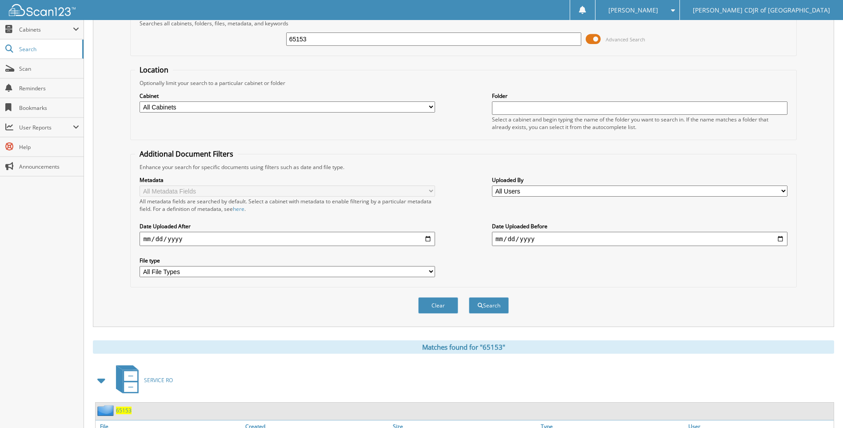
scroll to position [0, 0]
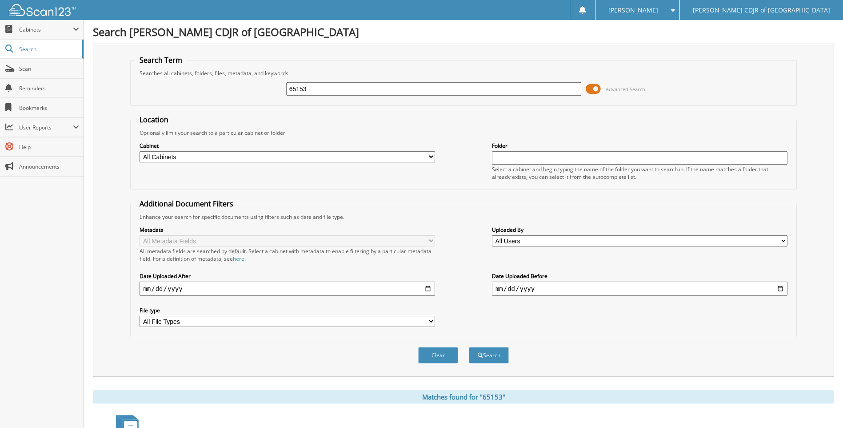
click at [328, 85] on input "65153" at bounding box center [434, 88] width 296 height 13
type input "65154"
click at [469, 347] on button "Search" at bounding box center [489, 355] width 40 height 16
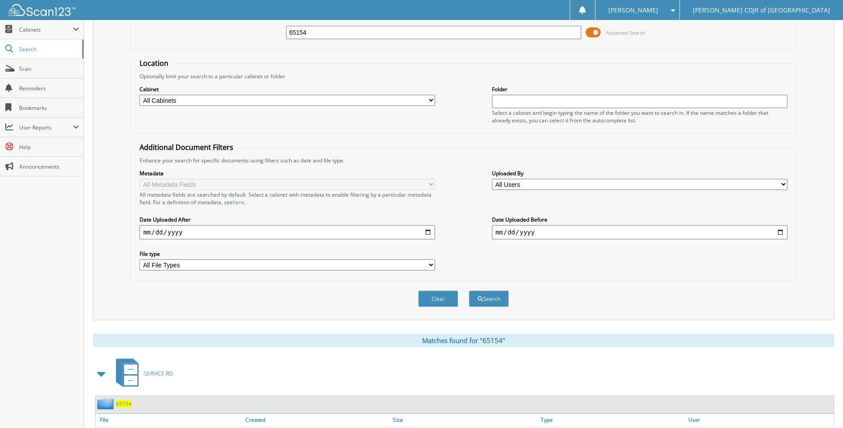
scroll to position [104, 0]
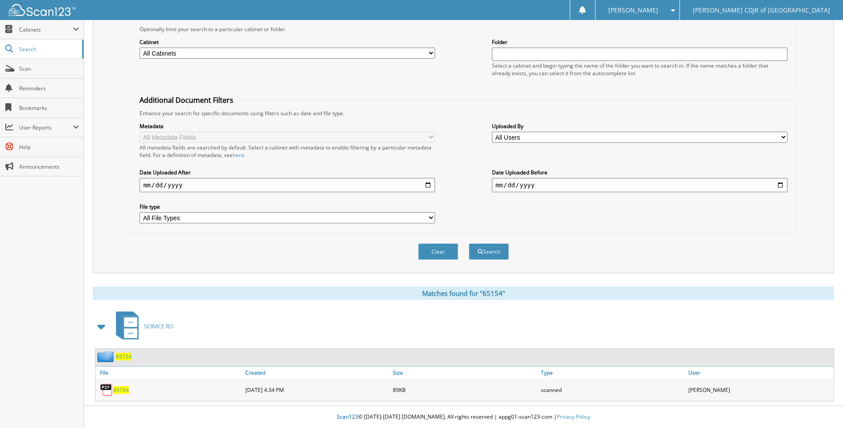
click at [125, 392] on span "65154" at bounding box center [121, 390] width 16 height 8
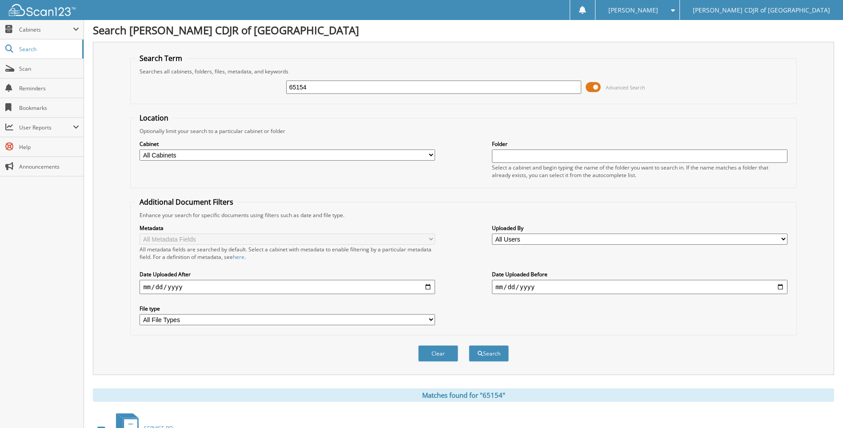
scroll to position [0, 0]
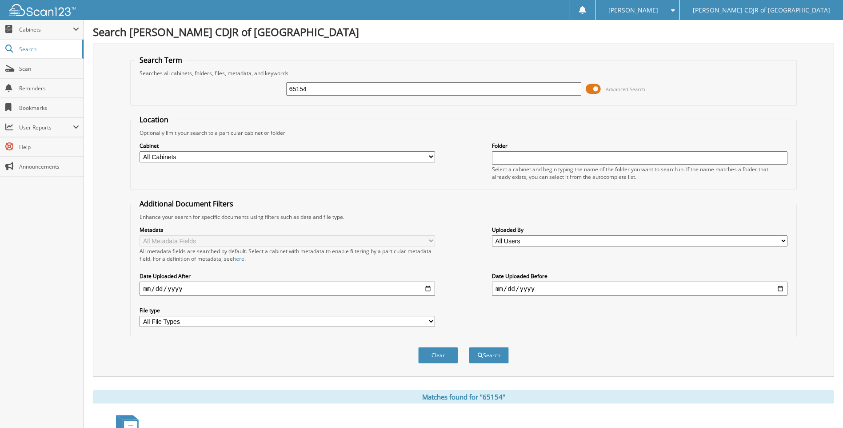
click at [343, 94] on input "65154" at bounding box center [434, 88] width 296 height 13
type input "65155"
click at [469, 347] on button "Search" at bounding box center [489, 355] width 40 height 16
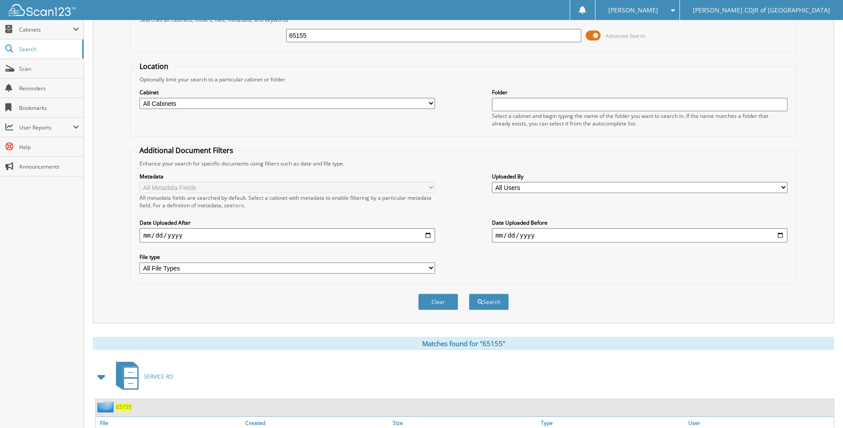
scroll to position [104, 0]
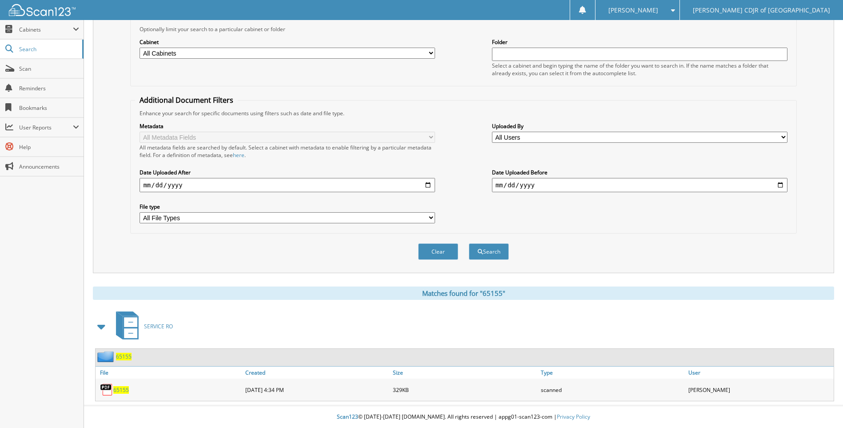
click at [127, 390] on span "65155" at bounding box center [121, 390] width 16 height 8
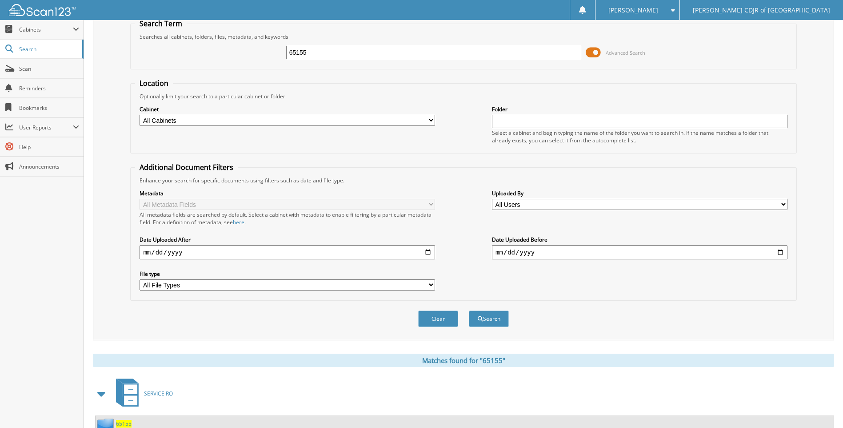
scroll to position [0, 0]
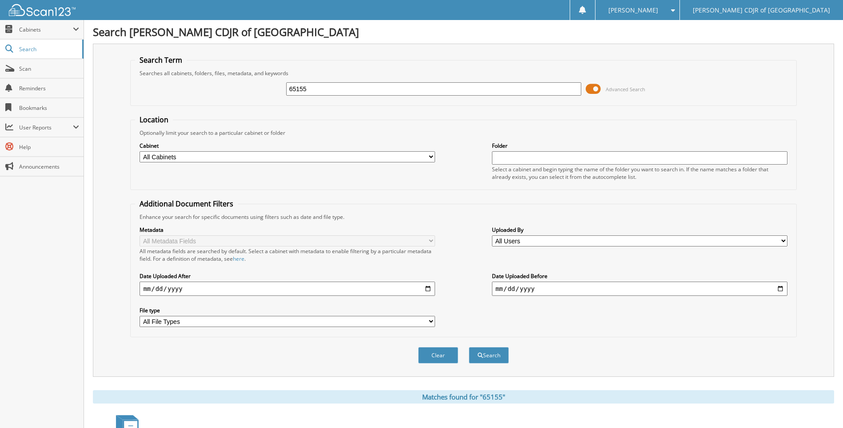
click at [328, 88] on input "65155" at bounding box center [434, 88] width 296 height 13
type input "65156"
click at [469, 347] on button "Search" at bounding box center [489, 355] width 40 height 16
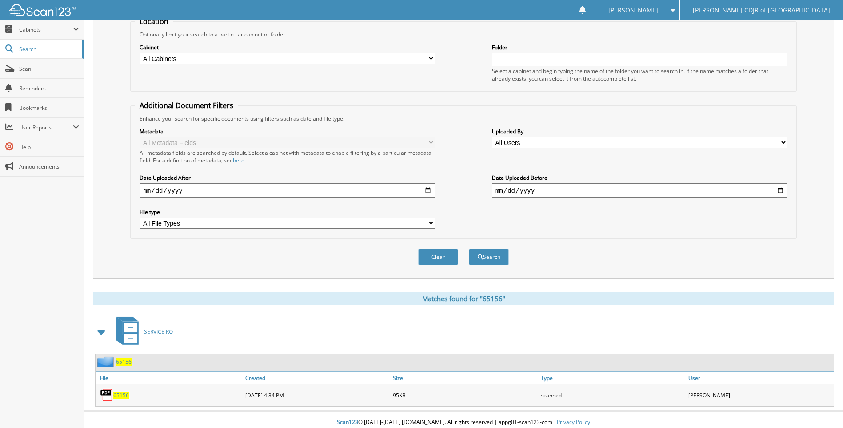
scroll to position [104, 0]
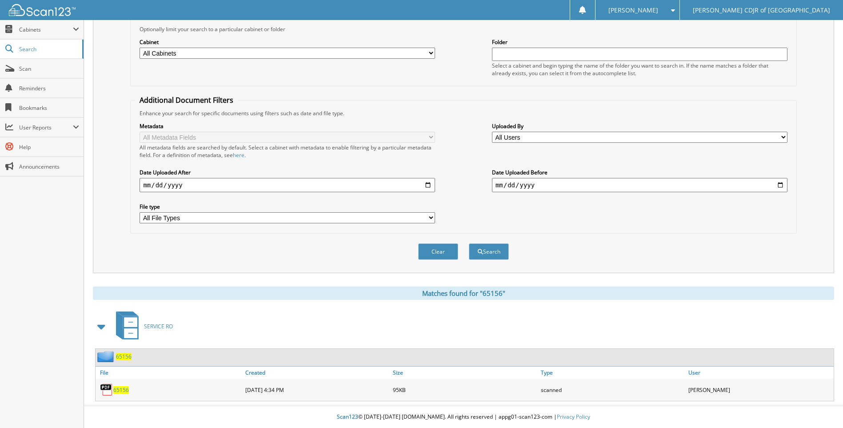
click at [125, 392] on span "65156" at bounding box center [121, 390] width 16 height 8
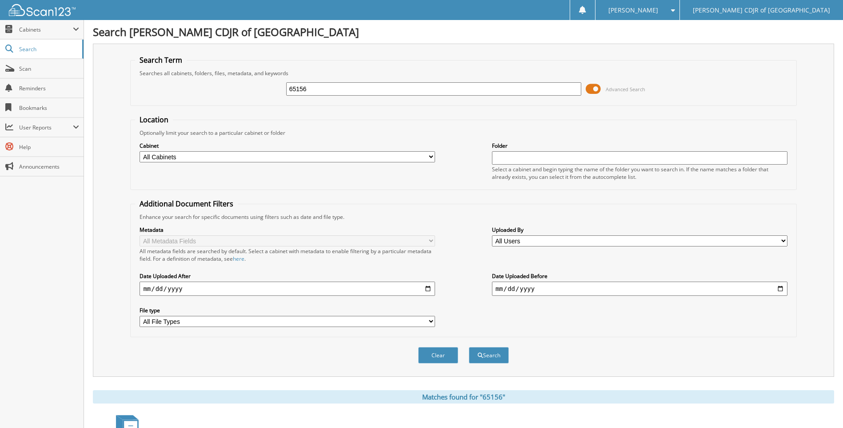
click at [317, 83] on input "65156" at bounding box center [434, 88] width 296 height 13
type input "65158"
click at [469, 347] on button "Search" at bounding box center [489, 355] width 40 height 16
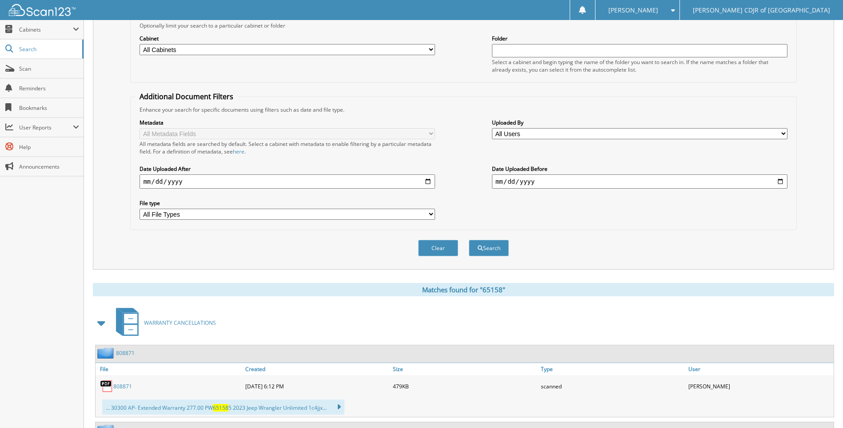
scroll to position [292, 0]
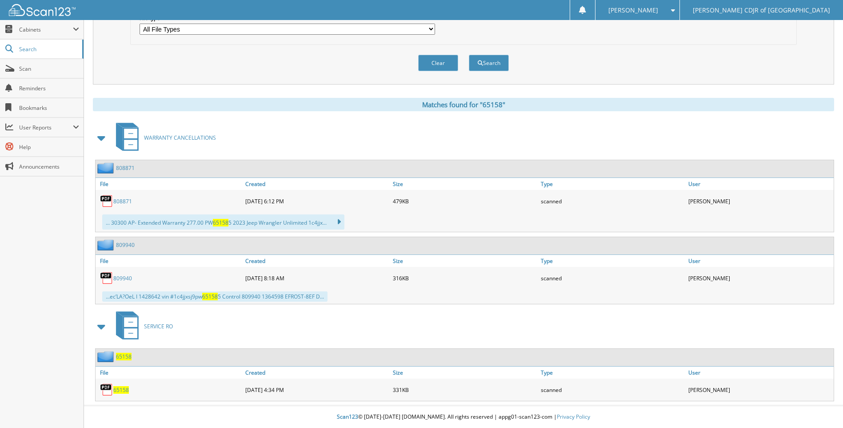
click at [122, 388] on span "65158" at bounding box center [121, 390] width 16 height 8
click at [31, 65] on span "Scan" at bounding box center [49, 69] width 60 height 8
